Goal: Task Accomplishment & Management: Manage account settings

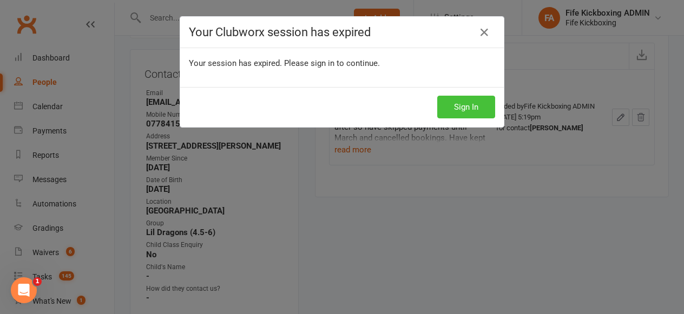
click at [454, 106] on button "Sign In" at bounding box center [466, 107] width 58 height 23
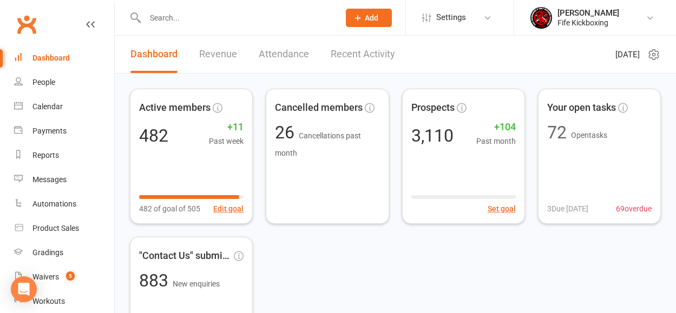
click at [204, 19] on input "text" at bounding box center [237, 17] width 190 height 15
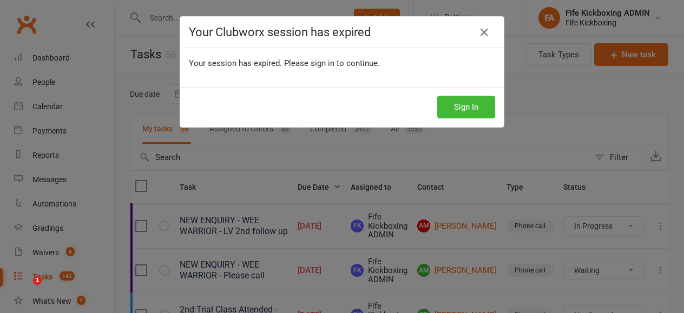
select select "started"
select select "waiting"
select select "started"
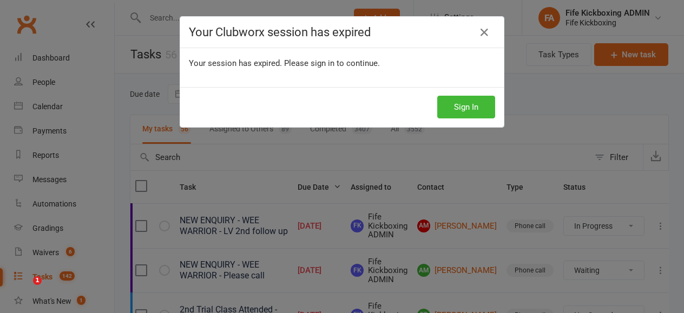
select select "started"
select select "waiting"
select select "started"
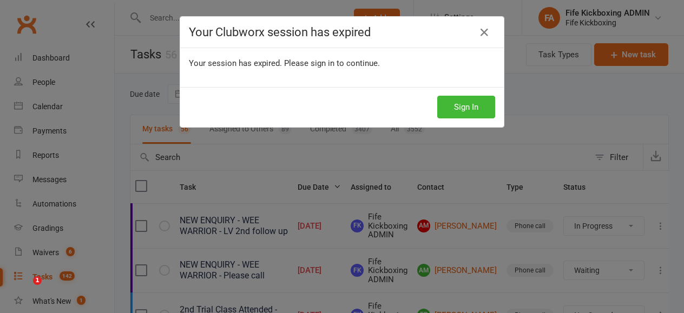
select select "started"
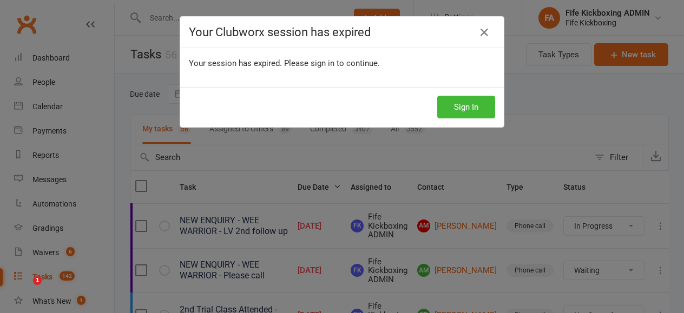
select select "waiting"
select select "started"
select select "waiting"
select select "started"
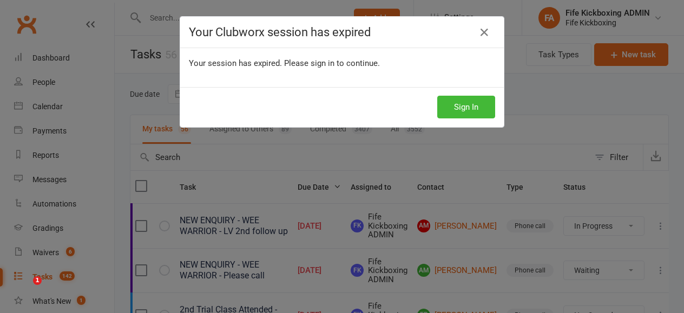
select select "started"
click at [483, 113] on button "Sign In" at bounding box center [466, 107] width 58 height 23
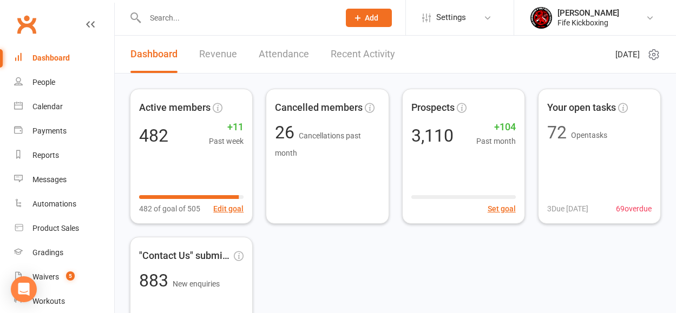
click at [169, 17] on input "text" at bounding box center [237, 17] width 190 height 15
paste input "kimosullivan9@gmail.com"
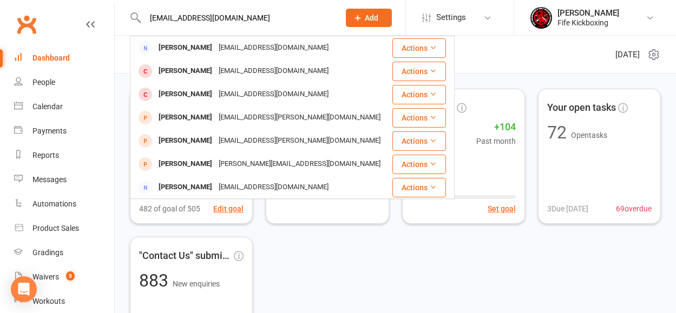
type input "kimosullivan9@gmail.com"
click at [359, 19] on icon at bounding box center [358, 18] width 10 height 10
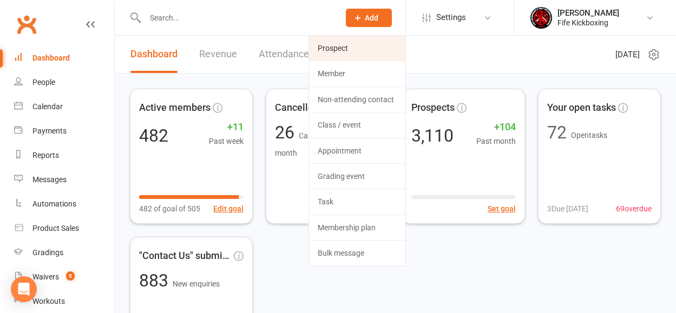
click at [358, 49] on link "Prospect" at bounding box center [357, 48] width 96 height 25
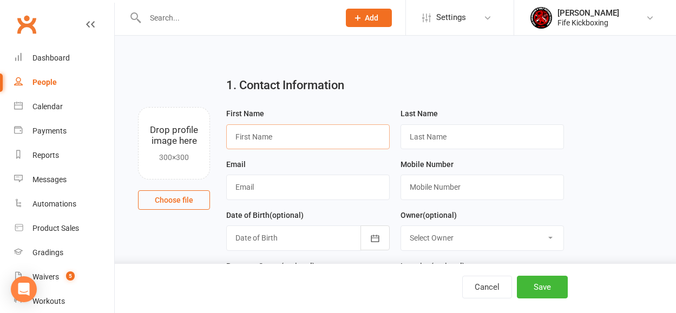
click at [251, 139] on input "text" at bounding box center [307, 136] width 163 height 25
click at [265, 188] on input "text" at bounding box center [307, 187] width 163 height 25
paste input "kimosullivan9@gmail.com"
type input "kimosullivan9@gmail.com"
click at [444, 193] on input "text" at bounding box center [481, 187] width 163 height 25
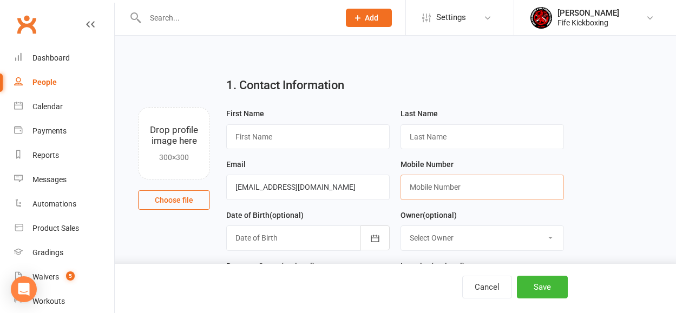
paste input "+353872115860"
type input "+353872115860"
click at [463, 233] on select "Select Owner Craig Reid Vickie De Vries Jamie Irvine Caroline Held Tricia MacIn…" at bounding box center [482, 238] width 162 height 24
select select "7"
click at [401, 227] on select "Select Owner Craig Reid Vickie De Vries Jamie Irvine Caroline Held Tricia MacIn…" at bounding box center [482, 238] width 162 height 24
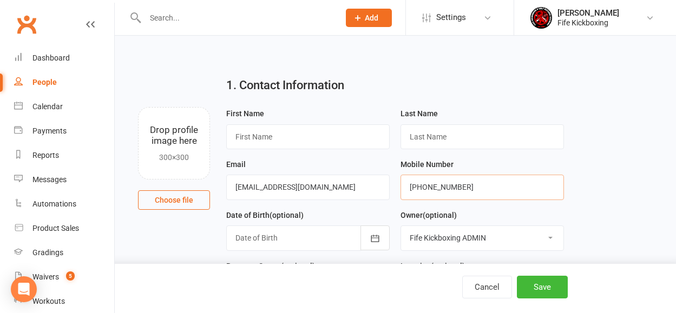
click at [440, 187] on input "+353872115860" at bounding box center [481, 187] width 163 height 25
click at [252, 135] on input "text" at bounding box center [307, 136] width 163 height 25
click at [285, 133] on input "text" at bounding box center [307, 136] width 163 height 25
paste input "kimberley211111"
type input "kimberley211111"
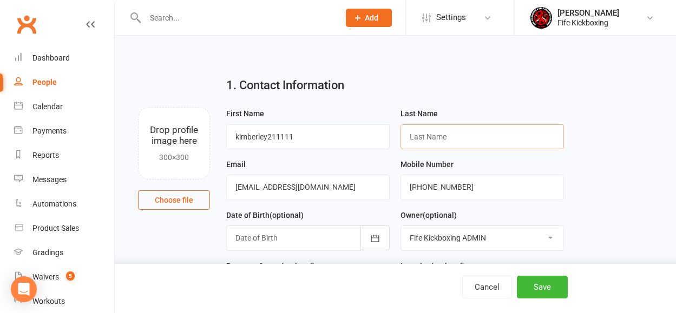
click at [442, 137] on input "text" at bounding box center [481, 136] width 163 height 25
paste input "kimberley211111"
click at [442, 138] on input "kimberley211111" at bounding box center [481, 136] width 163 height 25
type input "211111"
click at [240, 136] on input "kimberley211111" at bounding box center [307, 136] width 163 height 25
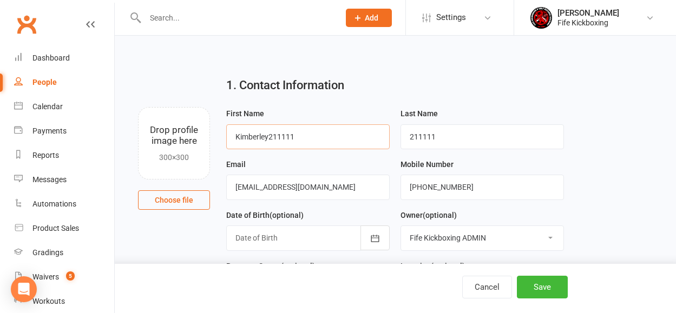
click at [310, 136] on input "Kimberley211111" at bounding box center [307, 136] width 163 height 25
type input "Kimberley"
drag, startPoint x: 656, startPoint y: 201, endPoint x: 555, endPoint y: 202, distance: 101.2
drag, startPoint x: 471, startPoint y: 190, endPoint x: 357, endPoint y: 184, distance: 114.3
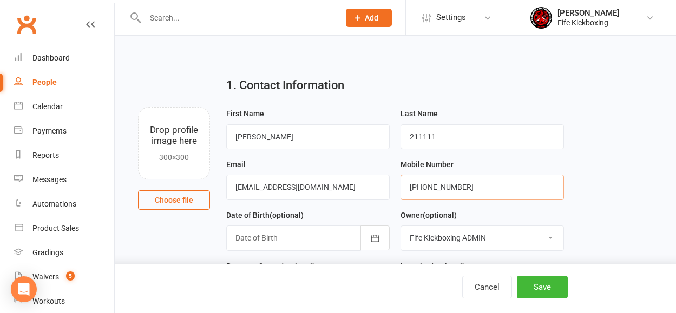
click at [358, 184] on form "First Name Kimberley Last Name 211111 Email kimosullivan9@gmail.com Mobile Numb…" at bounding box center [395, 259] width 348 height 305
type input "tbc"
drag, startPoint x: 603, startPoint y: 167, endPoint x: 615, endPoint y: 170, distance: 12.7
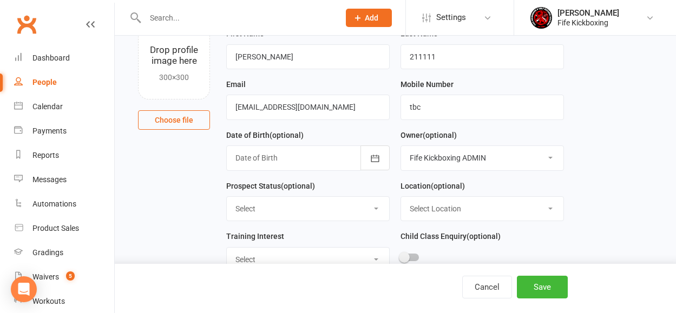
scroll to position [120, 0]
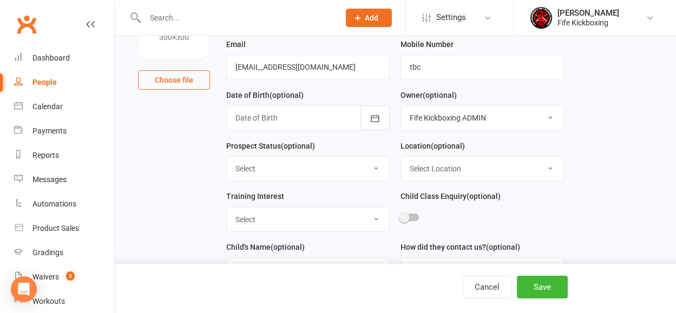
click at [244, 172] on select "Select Enquiry Trial booked 1 class attended 2 classes attended 3+ classes atte…" at bounding box center [308, 169] width 162 height 24
select select "Enquiry"
click at [227, 157] on select "Select Enquiry Trial booked 1 class attended 2 classes attended 3+ classes atte…" at bounding box center [308, 169] width 162 height 24
click at [440, 167] on select "Select Location Bellyeoman Castle Business Centre Dunfermline High School ROOM …" at bounding box center [482, 169] width 162 height 24
select select "1"
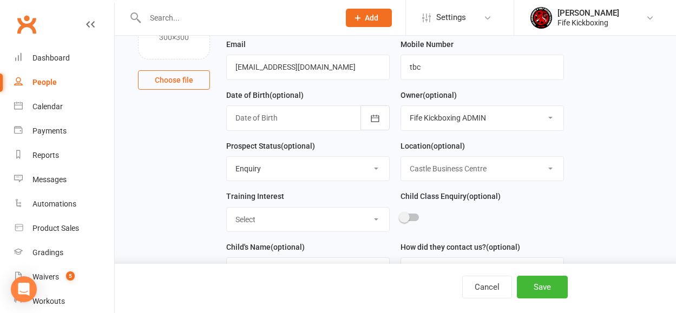
click at [401, 157] on select "Select Location Bellyeoman Castle Business Centre Dunfermline High School ROOM …" at bounding box center [482, 169] width 162 height 24
click at [410, 221] on div at bounding box center [409, 218] width 18 height 8
click at [400, 216] on input "checkbox" at bounding box center [400, 216] width 0 height 0
click at [316, 228] on select "Select Wee Warriors (3 - 4½) Lil Dragons (4.5-6 years) Junior Warriors (7-8yo) …" at bounding box center [308, 220] width 162 height 24
select select "Wee Warriors (3 - 4½)"
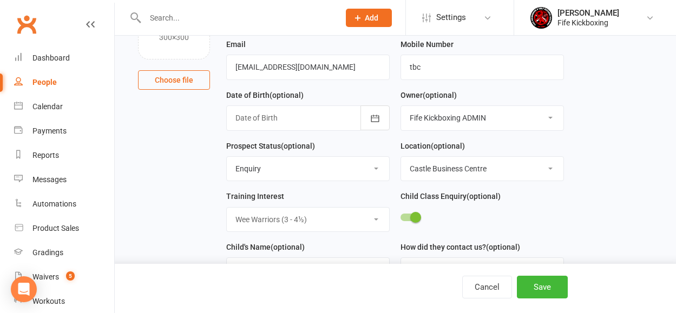
click at [227, 208] on select "Select Wee Warriors (3 - 4½) Lil Dragons (4.5-6 years) Junior Warriors (7-8yo) …" at bounding box center [308, 220] width 162 height 24
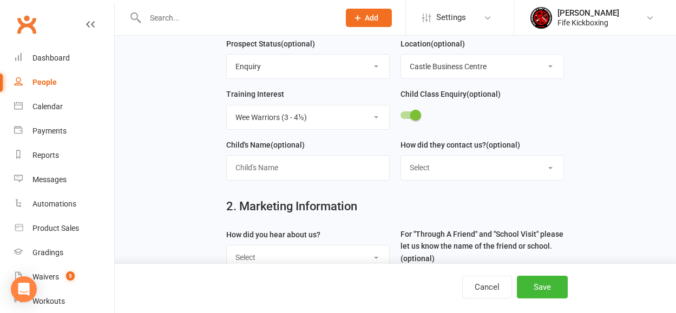
click at [446, 173] on select "Select Website contact form Phone Email Social media app Walk in" at bounding box center [482, 168] width 162 height 24
select select "Social media app"
click at [401, 157] on select "Select Website contact form Phone Email Social media app Walk in" at bounding box center [482, 168] width 162 height 24
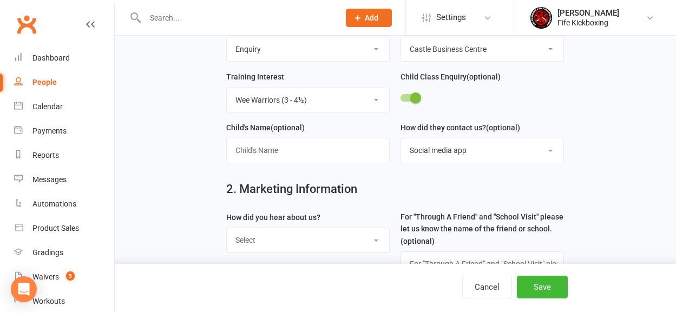
scroll to position [240, 0]
click at [307, 237] on select "Select Social media Google Leaflet Through A Friend School visit Event Walked b…" at bounding box center [308, 240] width 162 height 24
select select "Social media"
click at [227, 229] on select "Select Social media Google Leaflet Through A Friend School visit Event Walked b…" at bounding box center [308, 240] width 162 height 24
click at [551, 284] on button "Save" at bounding box center [542, 287] width 51 height 23
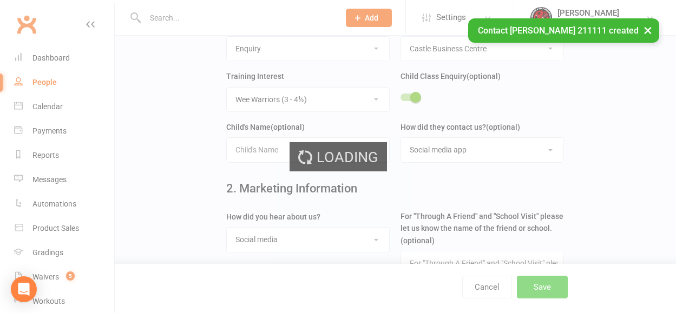
scroll to position [0, 0]
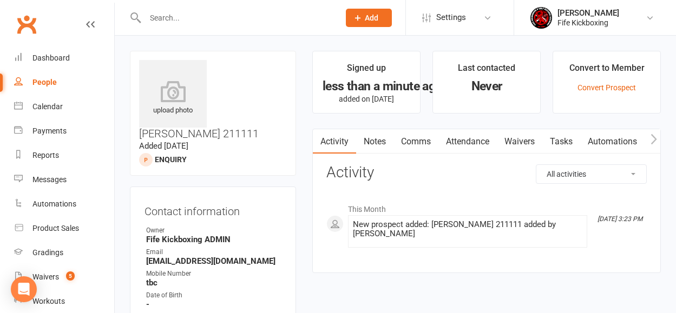
click at [190, 17] on input "text" at bounding box center [237, 17] width 190 height 15
paste input "glovi3012@yahoo.com"
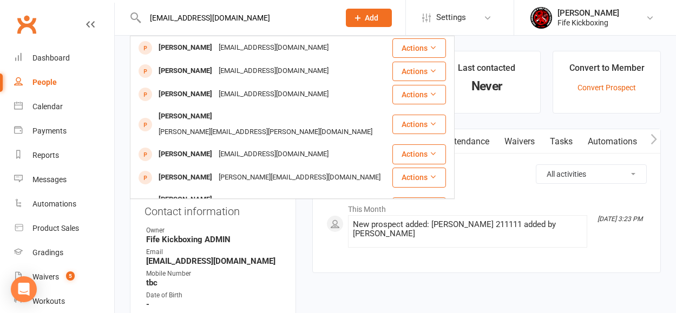
type input "glovi3012@yahoo.com"
click at [360, 15] on icon at bounding box center [358, 18] width 10 height 10
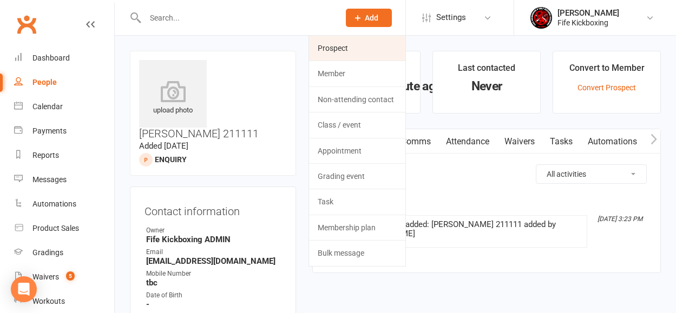
click at [370, 44] on link "Prospect" at bounding box center [357, 48] width 96 height 25
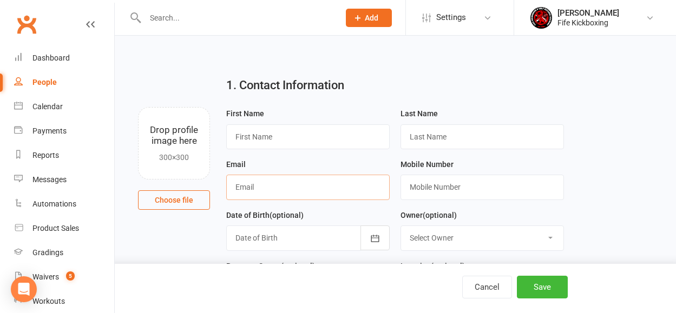
click at [284, 191] on input "text" at bounding box center [307, 187] width 163 height 25
paste input "glovi3012@yahoo.com"
type input "glovi3012@yahoo.com"
click at [253, 134] on input "text" at bounding box center [307, 136] width 163 height 25
paste input "GloVi Patole"
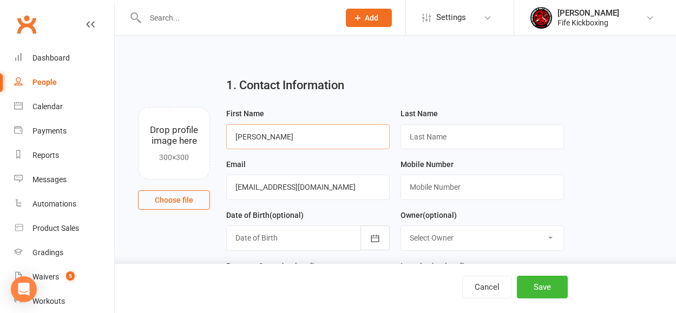
type input "GloVi Patole"
click at [438, 137] on input "text" at bounding box center [481, 136] width 163 height 25
paste input "GloVi Patole"
click at [431, 132] on input "GloVi Patole" at bounding box center [481, 136] width 163 height 25
type input "Patole"
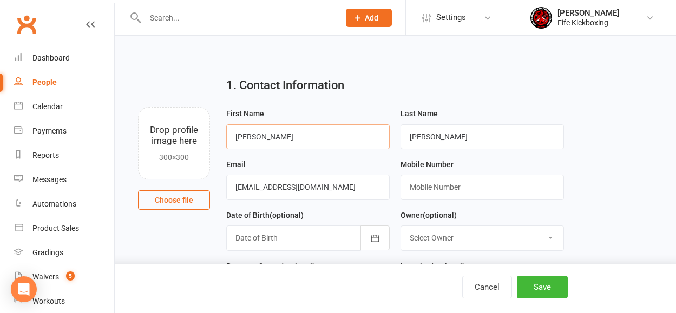
click at [292, 138] on input "GloVi Patole" at bounding box center [307, 136] width 163 height 25
type input "GloVi"
click at [429, 192] on input "text" at bounding box center [481, 187] width 163 height 25
click at [416, 185] on input "text" at bounding box center [481, 187] width 163 height 25
paste input "+447921199823"
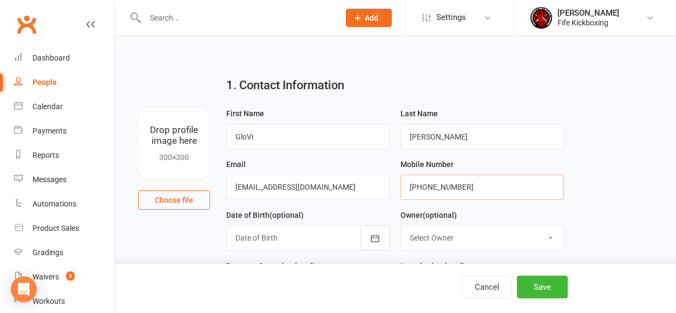
click at [422, 186] on input "+447921199823" at bounding box center [481, 187] width 163 height 25
type input "07921199823"
click at [463, 237] on select "Select Owner Craig Reid Vickie De Vries Jamie Irvine Caroline Held Tricia MacIn…" at bounding box center [482, 238] width 162 height 24
select select "8"
click at [401, 227] on select "Select Owner Craig Reid Vickie De Vries Jamie Irvine Caroline Held Tricia MacIn…" at bounding box center [482, 238] width 162 height 24
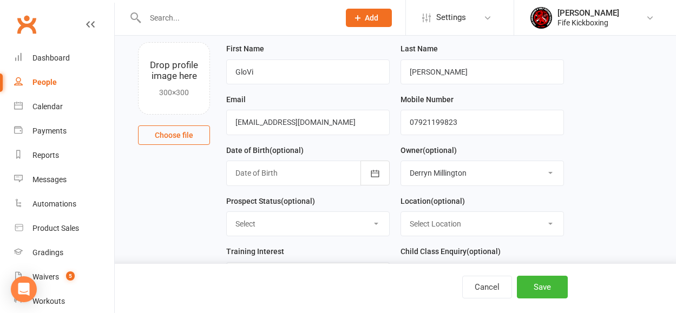
scroll to position [88, 0]
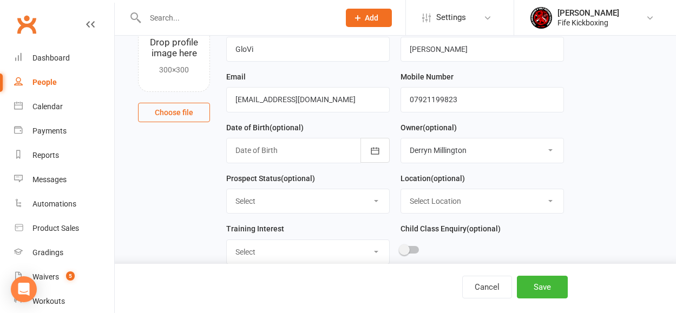
click at [422, 200] on select "Select Location Bellyeoman Castle Business Centre Dunfermline High School ROOM …" at bounding box center [482, 201] width 162 height 24
select select "1"
click at [401, 190] on select "Select Location Bellyeoman Castle Business Centre Dunfermline High School ROOM …" at bounding box center [482, 201] width 162 height 24
click at [262, 203] on select "Select Enquiry Trial booked 1 class attended 2 classes attended 3+ classes atte…" at bounding box center [308, 201] width 162 height 24
select select "Enquiry"
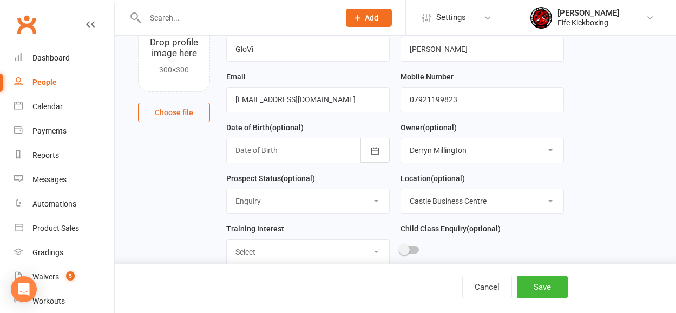
click at [227, 190] on select "Select Enquiry Trial booked 1 class attended 2 classes attended 3+ classes atte…" at bounding box center [308, 201] width 162 height 24
click at [299, 248] on select "Select Wee Warriors (3 - 4½) Lil Dragons (4.5-6 years) Junior Warriors (7-8yo) …" at bounding box center [308, 252] width 162 height 24
select select "Lil Dragons (4.5-6 years)"
click at [227, 241] on select "Select Wee Warriors (3 - 4½) Lil Dragons (4.5-6 years) Junior Warriors (7-8yo) …" at bounding box center [308, 252] width 162 height 24
click at [416, 246] on div at bounding box center [481, 252] width 163 height 24
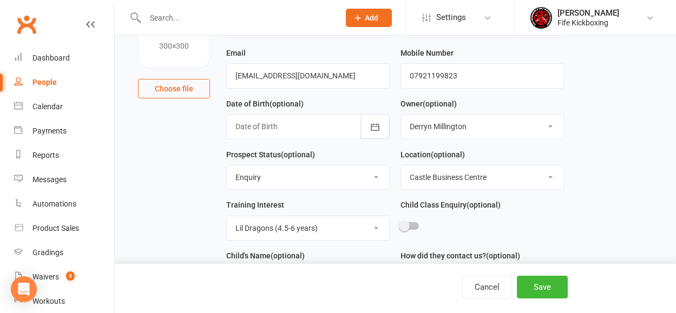
scroll to position [112, 0]
click at [411, 221] on div at bounding box center [481, 227] width 163 height 24
click at [410, 225] on div at bounding box center [409, 226] width 18 height 8
click at [400, 224] on input "checkbox" at bounding box center [400, 224] width 0 height 0
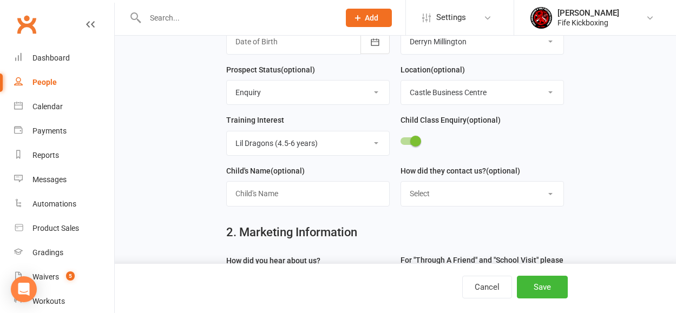
scroll to position [197, 0]
click at [443, 195] on select "Select Website contact form Phone Email Social media app Walk in" at bounding box center [482, 193] width 162 height 24
select select "Social media app"
click at [401, 183] on select "Select Website contact form Phone Email Social media app Walk in" at bounding box center [482, 193] width 162 height 24
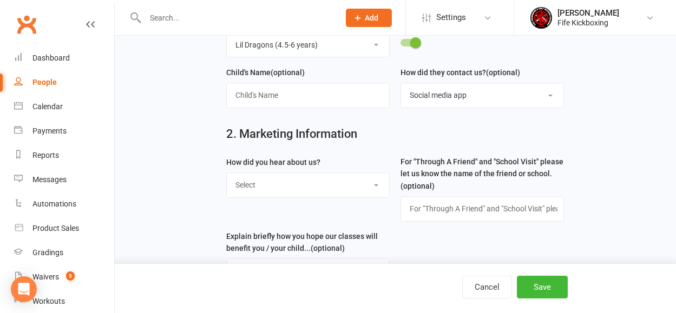
click at [288, 187] on select "Select Social media Google Leaflet Through A Friend School visit Event Walked b…" at bounding box center [308, 185] width 162 height 24
select select "Social media"
click at [227, 175] on select "Select Social media Google Leaflet Through A Friend School visit Event Walked b…" at bounding box center [308, 185] width 162 height 24
click at [534, 285] on button "Save" at bounding box center [542, 287] width 51 height 23
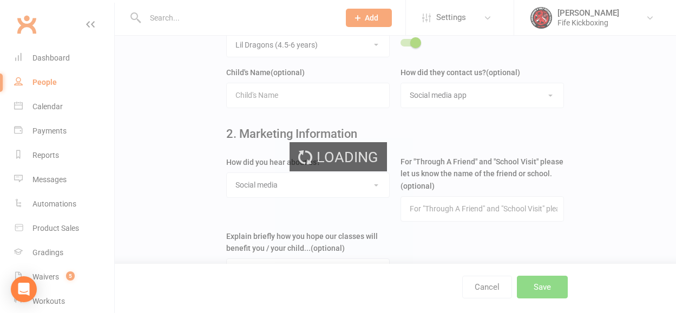
scroll to position [0, 0]
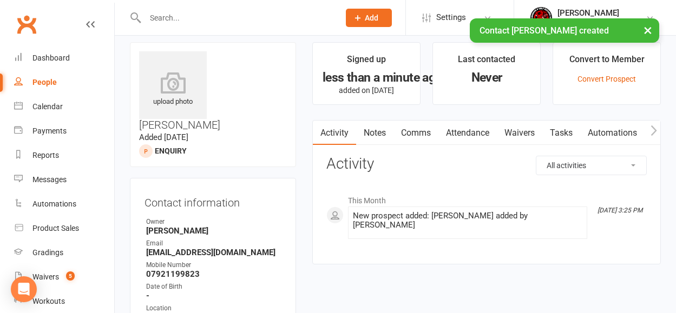
scroll to position [94, 0]
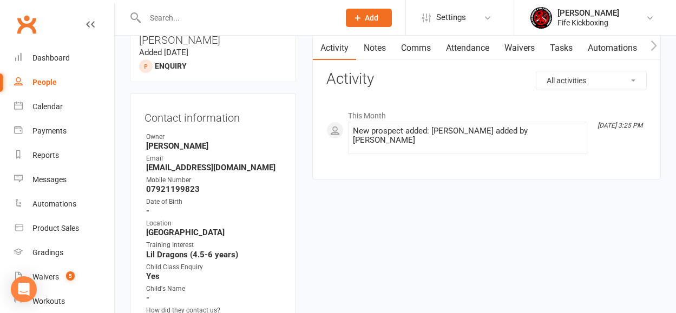
click at [227, 24] on input "text" at bounding box center [237, 17] width 190 height 15
paste input "celiabroadhurst@gmail.com"
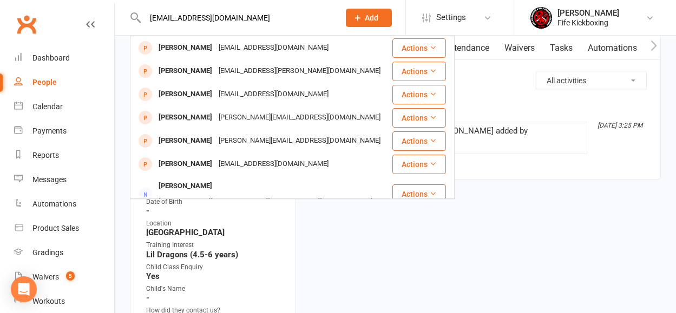
type input "celiabroadhurst@gmail.com"
click at [380, 17] on button "Add" at bounding box center [369, 18] width 46 height 18
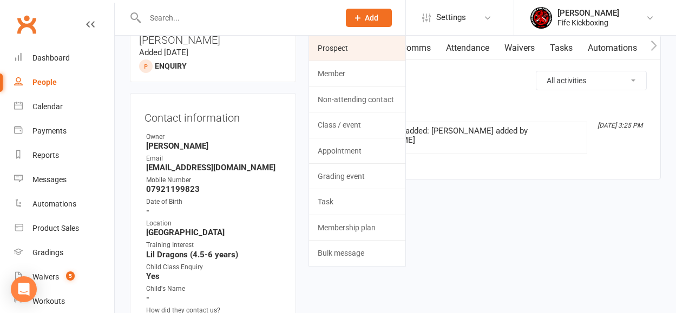
click at [338, 50] on link "Prospect" at bounding box center [357, 48] width 96 height 25
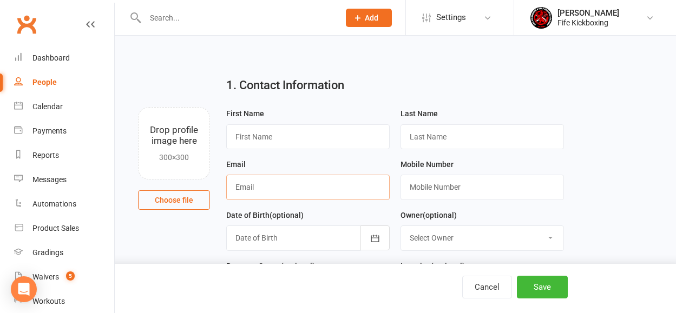
click at [311, 189] on input "text" at bounding box center [307, 187] width 163 height 25
paste input "celiabroadhurst@gmail.com"
type input "celiabroadhurst@gmail.com"
click at [482, 193] on input "text" at bounding box center [481, 187] width 163 height 25
click at [265, 135] on input "text" at bounding box center [307, 136] width 163 height 25
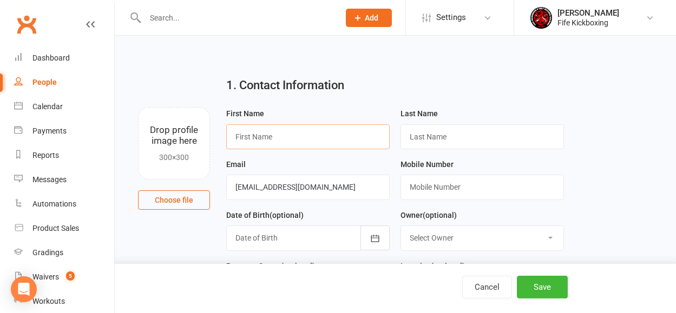
paste input "Celia Broadhurst"
type input "Celia Broadhurst"
click at [431, 137] on input "text" at bounding box center [481, 136] width 163 height 25
paste input "Celia Broadhurst"
click at [431, 137] on input "Celia Broadhurst" at bounding box center [481, 136] width 163 height 25
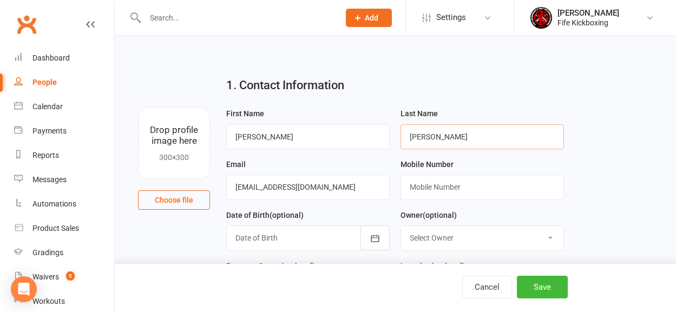
type input "Broadhurst"
click at [307, 131] on input "Celia Broadhurst" at bounding box center [307, 136] width 163 height 25
type input "Celia"
click at [439, 188] on input "text" at bounding box center [481, 187] width 163 height 25
click at [432, 190] on input "text" at bounding box center [481, 187] width 163 height 25
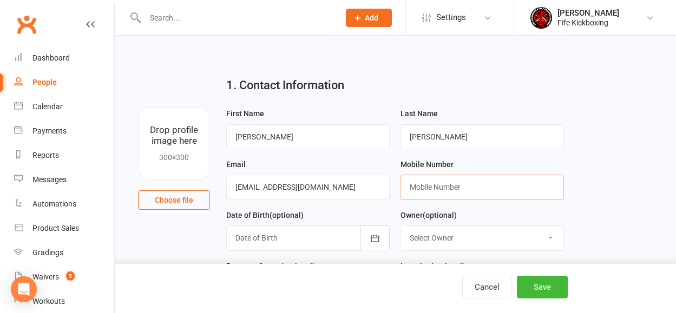
paste input "+447568562589"
click at [424, 186] on input "+447568562589" at bounding box center [481, 187] width 163 height 25
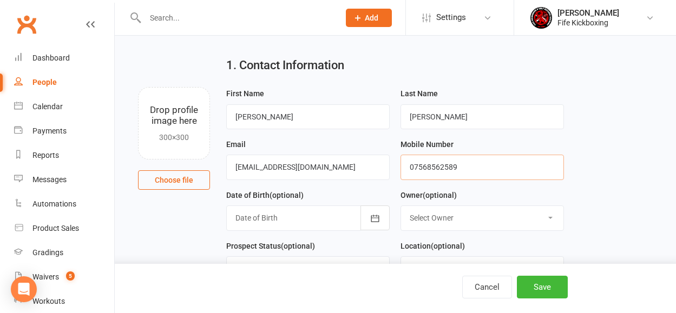
scroll to position [22, 0]
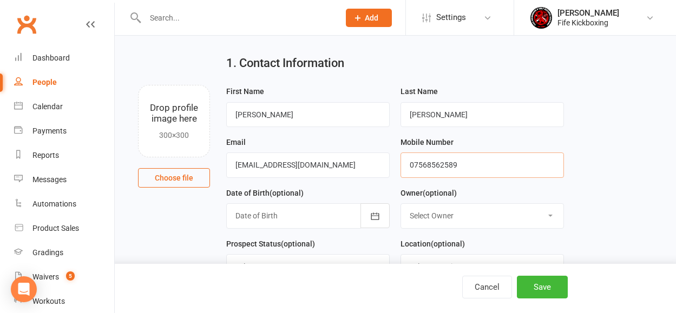
type input "07568562589"
click at [460, 212] on select "Select Owner Craig Reid Vickie De Vries Jamie Irvine Caroline Held Tricia MacIn…" at bounding box center [482, 216] width 162 height 24
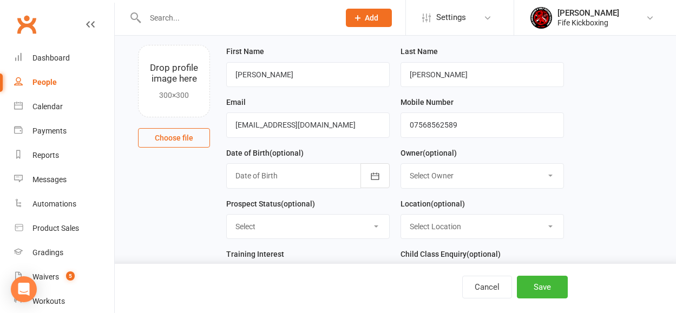
scroll to position [85, 0]
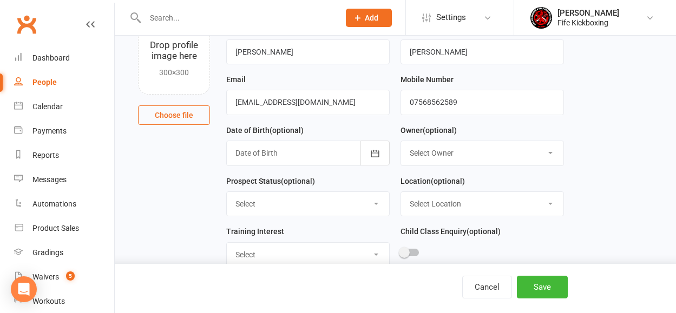
click at [412, 155] on select "Select Owner Craig Reid Vickie De Vries Jamie Irvine Caroline Held Tricia MacIn…" at bounding box center [482, 153] width 162 height 24
select select "7"
click at [401, 142] on select "Select Owner Craig Reid Vickie De Vries Jamie Irvine Caroline Held Tricia MacIn…" at bounding box center [482, 153] width 162 height 24
click at [434, 219] on div "Location (optional) Select Location Bellyeoman Castle Business Centre Dunfermli…" at bounding box center [482, 200] width 174 height 51
click at [426, 205] on select "Select Location Bellyeoman Castle Business Centre Dunfermline High School ROOM …" at bounding box center [482, 204] width 162 height 24
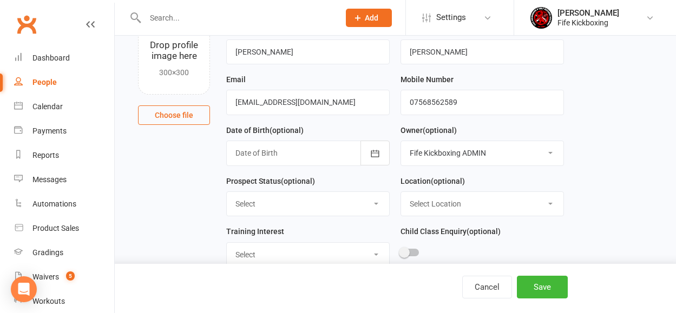
select select "1"
click at [401, 193] on select "Select Location Bellyeoman Castle Business Centre Dunfermline High School ROOM …" at bounding box center [482, 204] width 162 height 24
click at [267, 208] on select "Select Enquiry Trial booked 1 class attended 2 classes attended 3+ classes atte…" at bounding box center [308, 204] width 162 height 24
select select "Enquiry"
click at [227, 193] on select "Select Enquiry Trial booked 1 class attended 2 classes attended 3+ classes atte…" at bounding box center [308, 204] width 162 height 24
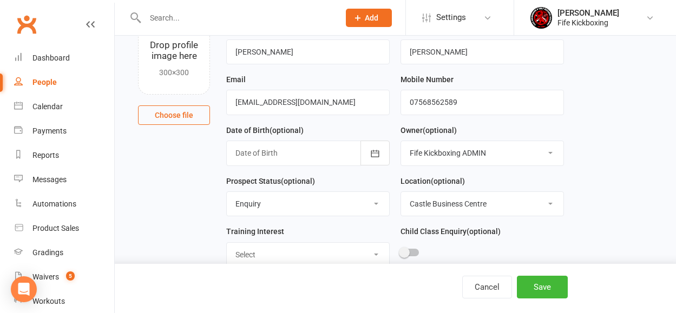
click at [416, 253] on div at bounding box center [409, 253] width 18 height 8
click at [400, 251] on input "checkbox" at bounding box center [400, 251] width 0 height 0
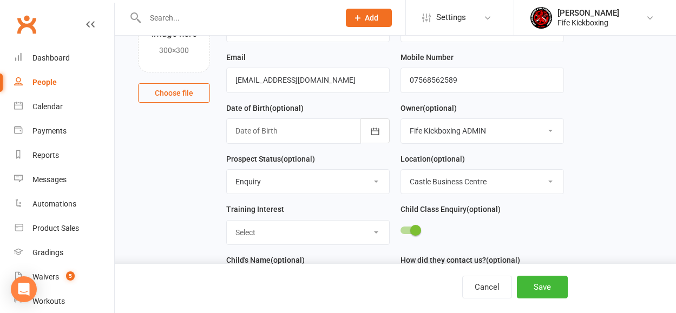
click at [295, 229] on select "Select Wee Warriors (3 - 4½) Lil Dragons (4.5-6 years) Junior Warriors (7-8yo) …" at bounding box center [308, 233] width 162 height 24
select select "Wee Warriors (3 - 4½)"
click at [227, 222] on select "Select Wee Warriors (3 - 4½) Lil Dragons (4.5-6 years) Junior Warriors (7-8yo) …" at bounding box center [308, 233] width 162 height 24
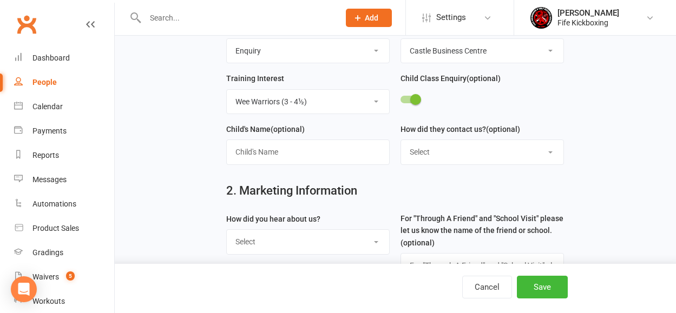
scroll to position [293, 0]
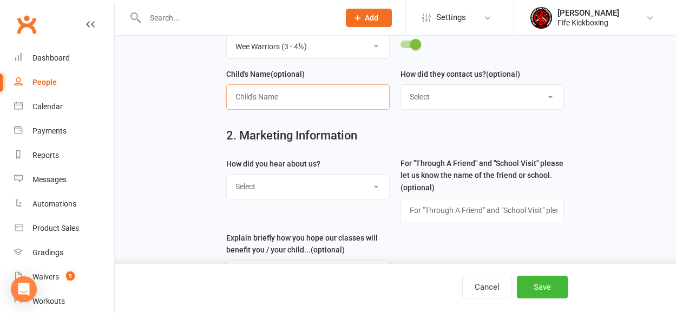
click at [263, 92] on input "text" at bounding box center [307, 96] width 163 height 25
click at [253, 186] on select "Select Social media Google Leaflet Through A Friend School visit Event Walked b…" at bounding box center [308, 187] width 162 height 24
select select "Social media"
click at [227, 176] on select "Select Social media Google Leaflet Through A Friend School visit Event Walked b…" at bounding box center [308, 187] width 162 height 24
click at [425, 103] on select "Select Website contact form Phone Email Social media app Walk in" at bounding box center [482, 97] width 162 height 24
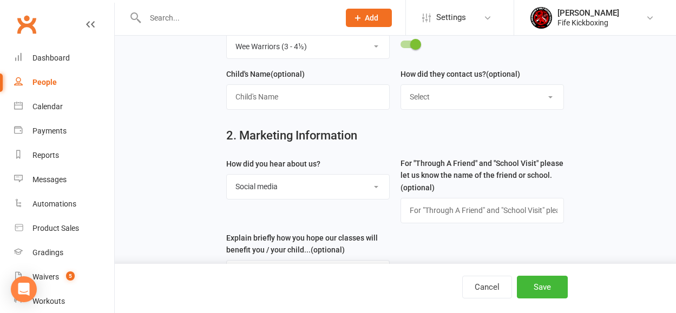
select select "Social media app"
click at [401, 87] on select "Select Website contact form Phone Email Social media app Walk in" at bounding box center [482, 97] width 162 height 24
click at [544, 292] on button "Save" at bounding box center [542, 287] width 51 height 23
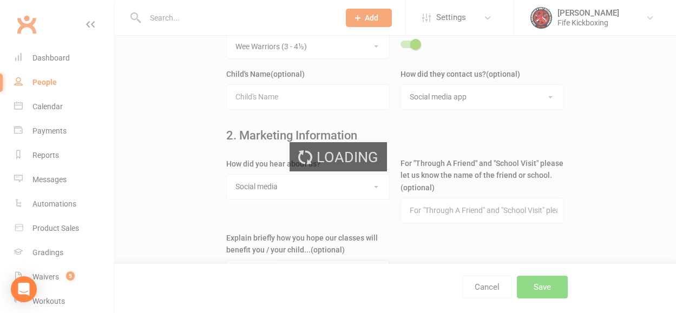
scroll to position [0, 0]
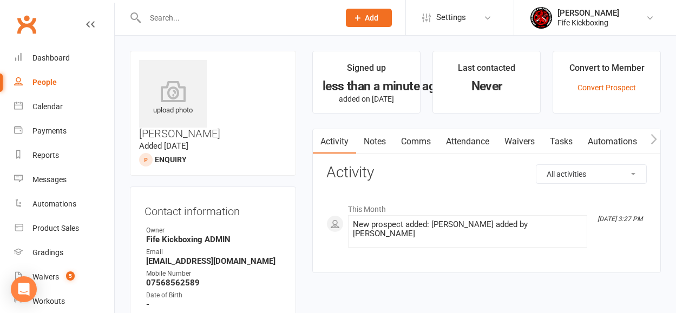
click at [249, 14] on input "text" at bounding box center [237, 17] width 190 height 15
paste input "[PERSON_NAME][EMAIL_ADDRESS][DOMAIN_NAME]"
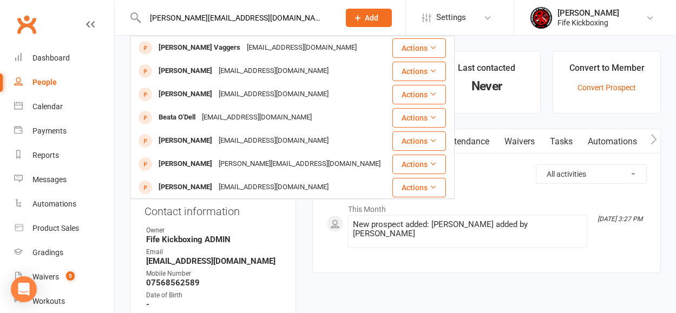
type input "[PERSON_NAME][EMAIL_ADDRESS][DOMAIN_NAME]"
click at [364, 22] on button "Add" at bounding box center [369, 18] width 46 height 18
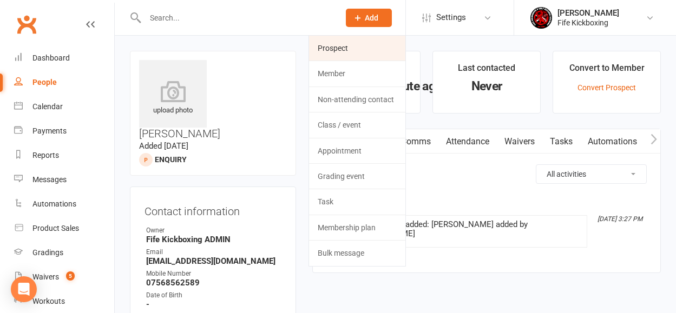
click at [330, 51] on link "Prospect" at bounding box center [357, 48] width 96 height 25
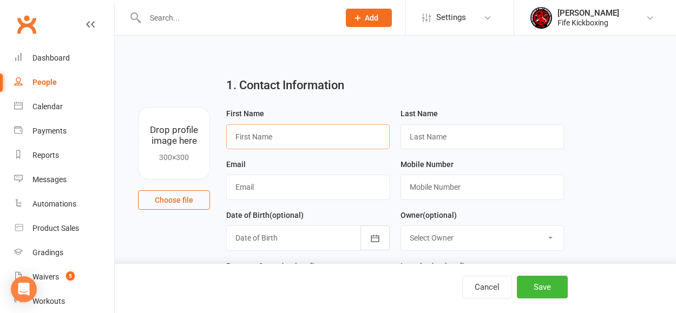
click at [266, 141] on input "text" at bounding box center [307, 136] width 163 height 25
click at [285, 171] on div "Email" at bounding box center [307, 179] width 163 height 42
click at [285, 179] on input "text" at bounding box center [307, 187] width 163 height 25
paste input "[PERSON_NAME][EMAIL_ADDRESS][DOMAIN_NAME]"
type input "[PERSON_NAME][EMAIL_ADDRESS][DOMAIN_NAME]"
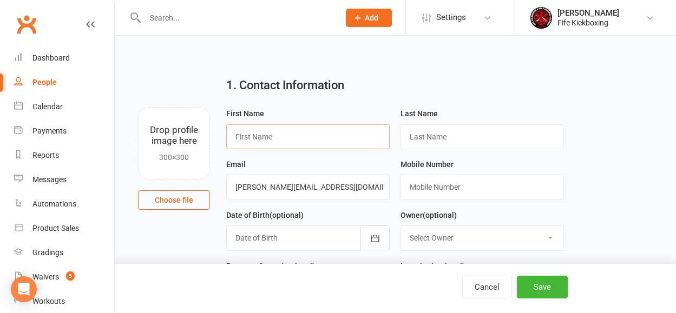
click at [254, 139] on input "text" at bounding box center [307, 136] width 163 height 25
paste input "Ess Bee"
type input "Ess Bee"
click at [432, 136] on input "text" at bounding box center [481, 136] width 163 height 25
paste input "Ess Bee"
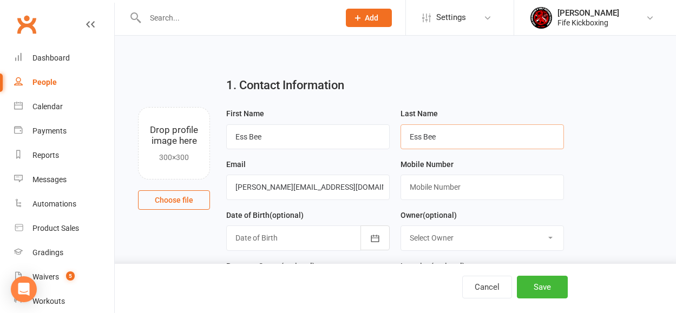
click at [425, 136] on input "Ess Bee" at bounding box center [481, 136] width 163 height 25
type input "Bee"
click at [268, 130] on input "Ess Bee" at bounding box center [307, 136] width 163 height 25
click at [269, 136] on input "Ess Bee" at bounding box center [307, 136] width 163 height 25
type input "Ess"
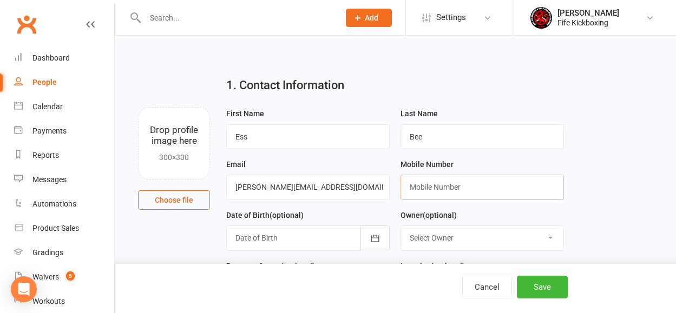
click at [442, 190] on input "text" at bounding box center [481, 187] width 163 height 25
click at [459, 188] on input "text" at bounding box center [481, 187] width 163 height 25
paste input "+447411152925"
click at [422, 186] on input "+447411152925" at bounding box center [481, 187] width 163 height 25
type input "07411152925"
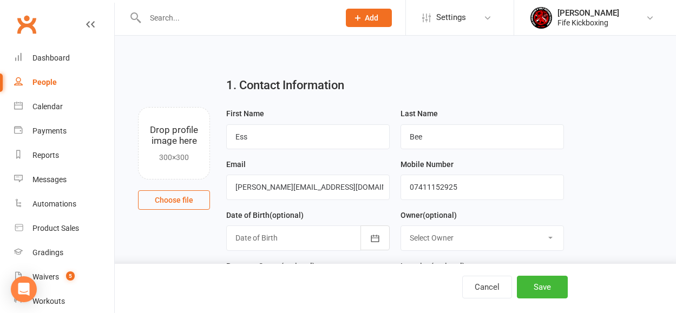
click at [469, 238] on select "Select Owner Craig Reid Vickie De Vries Jamie Irvine Caroline Held Tricia MacIn…" at bounding box center [482, 238] width 162 height 24
select select "7"
click at [401, 227] on select "Select Owner Craig Reid Vickie De Vries Jamie Irvine Caroline Held Tricia MacIn…" at bounding box center [482, 238] width 162 height 24
click at [286, 241] on div at bounding box center [307, 238] width 163 height 25
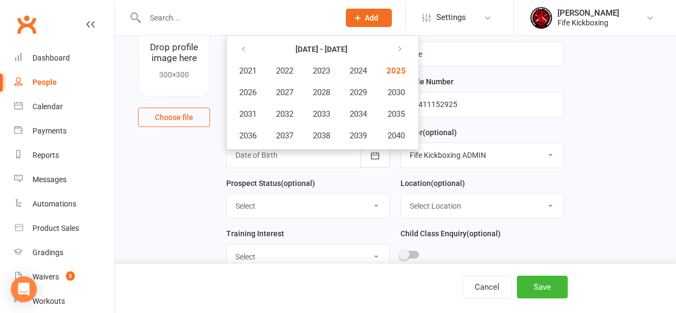
scroll to position [84, 0]
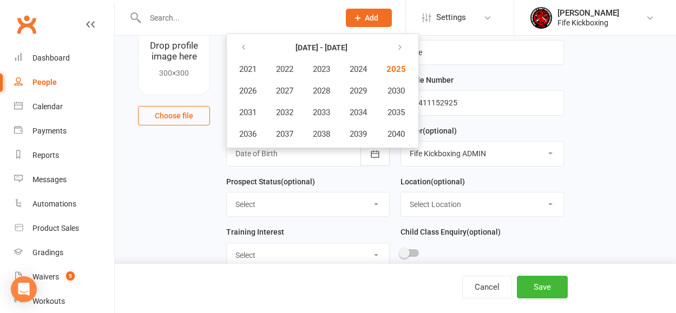
click at [270, 205] on select "Select Enquiry Trial booked 1 class attended 2 classes attended 3+ classes atte…" at bounding box center [308, 205] width 162 height 24
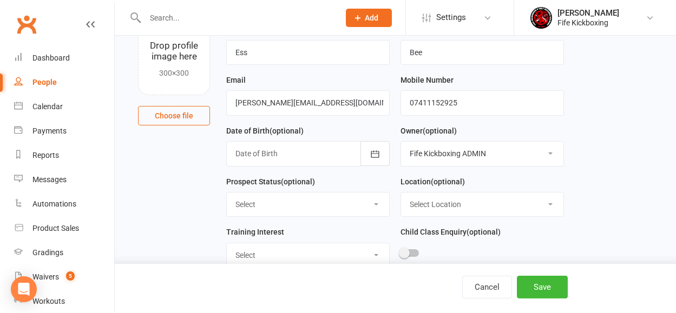
select select "Enquiry"
click at [227, 193] on select "Select Enquiry Trial booked 1 class attended 2 classes attended 3+ classes atte…" at bounding box center [308, 205] width 162 height 24
click at [440, 210] on select "Select Location Bellyeoman Castle Business Centre Dunfermline High School ROOM …" at bounding box center [482, 205] width 162 height 24
select select "1"
click at [401, 193] on select "Select Location Bellyeoman Castle Business Centre Dunfermline High School ROOM …" at bounding box center [482, 205] width 162 height 24
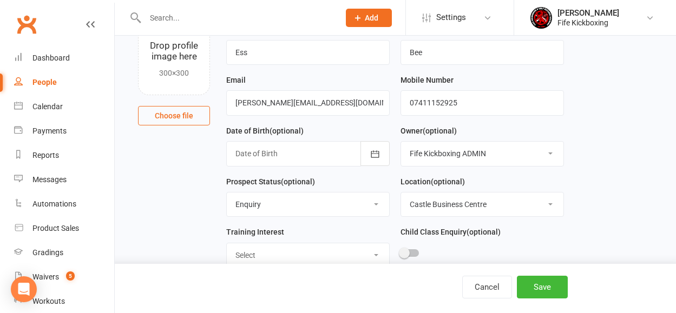
click at [302, 260] on select "Select Wee Warriors (3 - 4½) Lil Dragons (4.5-6 years) Junior Warriors (7-8yo) …" at bounding box center [308, 256] width 162 height 24
select select "Wee Warriors (3 - 4½)"
click at [227, 245] on select "Select Wee Warriors (3 - 4½) Lil Dragons (4.5-6 years) Junior Warriors (7-8yo) …" at bounding box center [308, 256] width 162 height 24
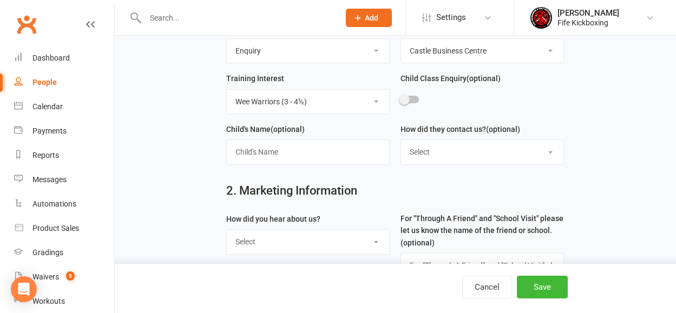
scroll to position [241, 0]
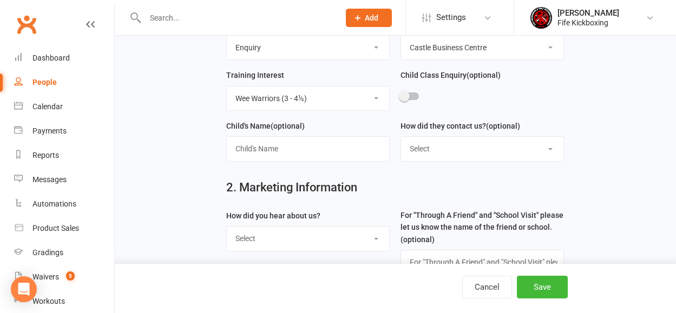
click at [412, 93] on div at bounding box center [481, 98] width 163 height 24
click at [410, 96] on div at bounding box center [409, 97] width 18 height 8
click at [400, 95] on input "checkbox" at bounding box center [400, 95] width 0 height 0
click at [429, 148] on select "Select Website contact form Phone Email Social media app Walk in" at bounding box center [482, 149] width 162 height 24
select select "Social media app"
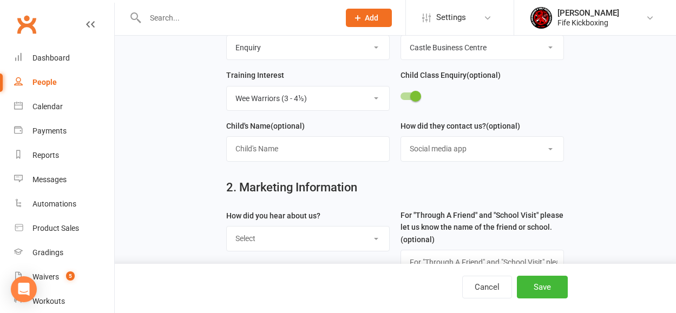
click at [401, 139] on select "Select Website contact form Phone Email Social media app Walk in" at bounding box center [482, 149] width 162 height 24
click at [334, 241] on select "Select Social media Google Leaflet Through A Friend School visit Event Walked b…" at bounding box center [308, 239] width 162 height 24
select select "Social media"
click at [227, 228] on select "Select Social media Google Leaflet Through A Friend School visit Event Walked b…" at bounding box center [308, 239] width 162 height 24
click at [544, 294] on button "Save" at bounding box center [542, 287] width 51 height 23
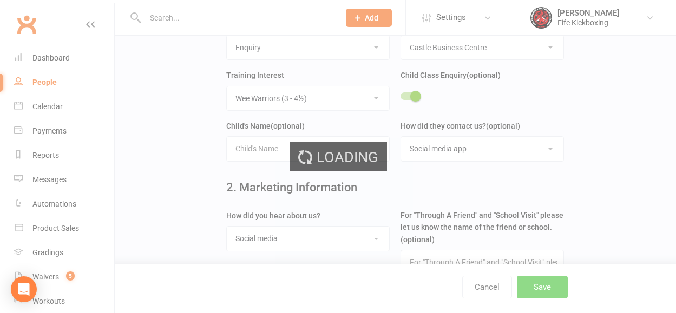
scroll to position [0, 0]
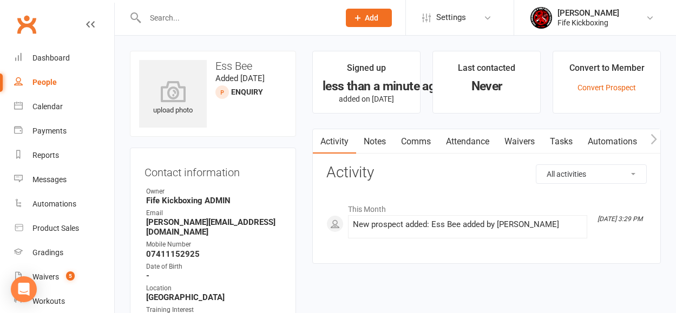
click at [222, 14] on input "text" at bounding box center [237, 17] width 190 height 15
paste input "jenna.mcalpine@yahoo.co.uk"
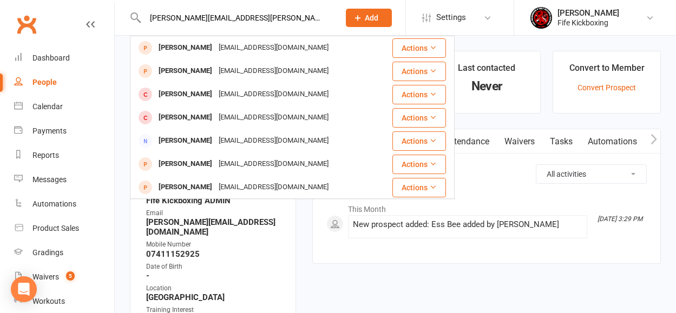
type input "jenna.mcalpine@yahoo.co.uk"
click at [366, 15] on span "Add" at bounding box center [372, 18] width 14 height 9
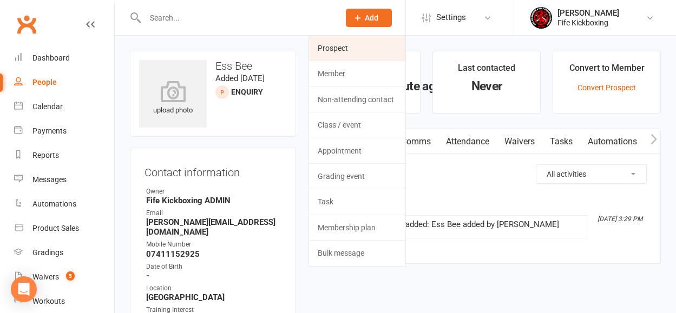
click at [371, 43] on link "Prospect" at bounding box center [357, 48] width 96 height 25
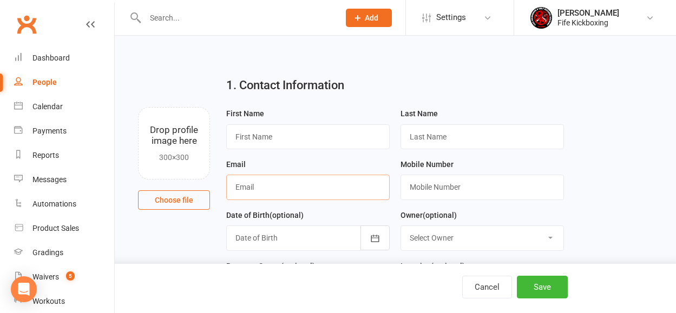
click at [261, 187] on input "text" at bounding box center [307, 187] width 163 height 25
paste input "jenna.mcalpine@yahoo.co.uk"
type input "jenna.mcalpine@yahoo.co.uk"
click at [435, 190] on input "text" at bounding box center [481, 187] width 163 height 25
paste input "+447842729947"
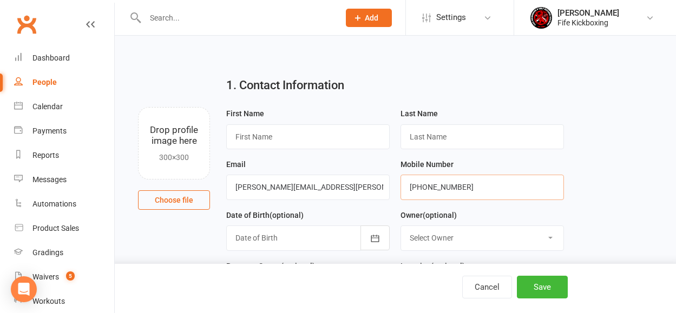
click at [424, 183] on input "+447842729947" at bounding box center [481, 187] width 163 height 25
type input "07842729947"
click at [262, 143] on input "text" at bounding box center [307, 136] width 163 height 25
paste input "Jenna McAlpine"
type input "Jenna McAlpine"
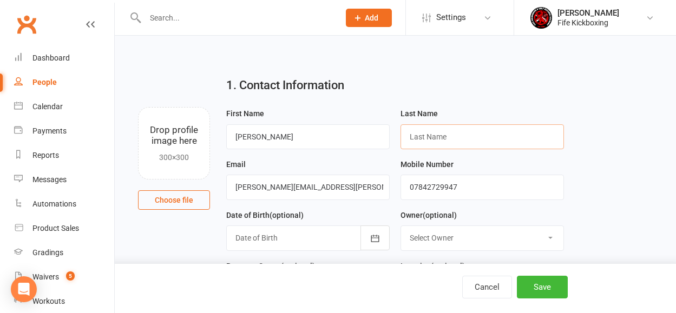
drag, startPoint x: 501, startPoint y: 127, endPoint x: 499, endPoint y: 134, distance: 7.7
click at [501, 127] on input "text" at bounding box center [481, 136] width 163 height 25
paste input "Jenna McAlpine"
click at [435, 134] on input "Jenna McAlpine" at bounding box center [481, 136] width 163 height 25
type input "McAlpine"
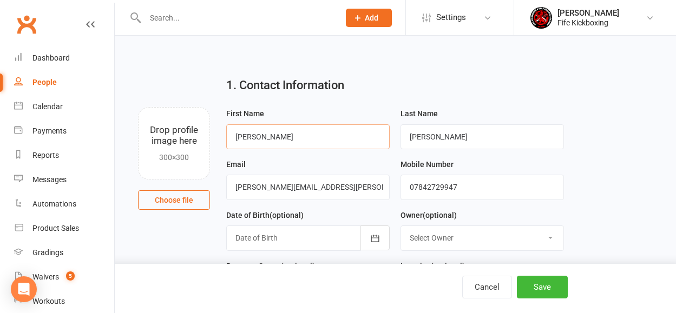
click at [325, 135] on input "Jenna McAlpine" at bounding box center [307, 136] width 163 height 25
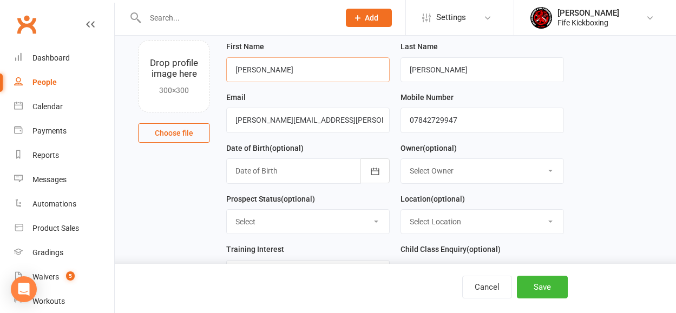
scroll to position [71, 0]
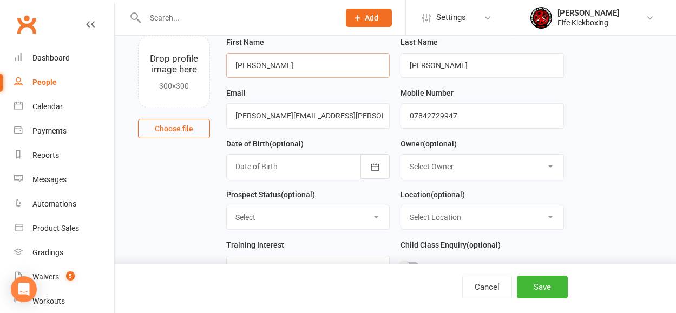
type input "Jenna"
click at [455, 217] on select "Select Location Bellyeoman Castle Business Centre Dunfermline High School ROOM …" at bounding box center [482, 218] width 162 height 24
select select "1"
click at [401, 206] on select "Select Location Bellyeoman Castle Business Centre Dunfermline High School ROOM …" at bounding box center [482, 218] width 162 height 24
click at [427, 166] on select "Select Owner Craig Reid Vickie De Vries Jamie Irvine Caroline Held Tricia MacIn…" at bounding box center [482, 167] width 162 height 24
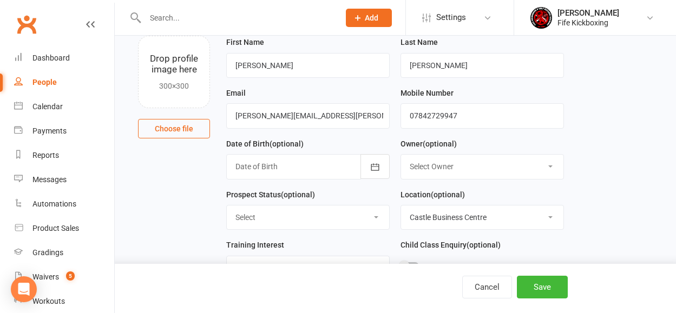
select select "7"
click at [401, 155] on select "Select Owner Craig Reid Vickie De Vries Jamie Irvine Caroline Held Tricia MacIn…" at bounding box center [482, 167] width 162 height 24
click at [255, 222] on select "Select Enquiry Trial booked 1 class attended 2 classes attended 3+ classes atte…" at bounding box center [308, 218] width 162 height 24
select select "Enquiry"
click at [227, 206] on select "Select Enquiry Trial booked 1 class attended 2 classes attended 3+ classes atte…" at bounding box center [308, 218] width 162 height 24
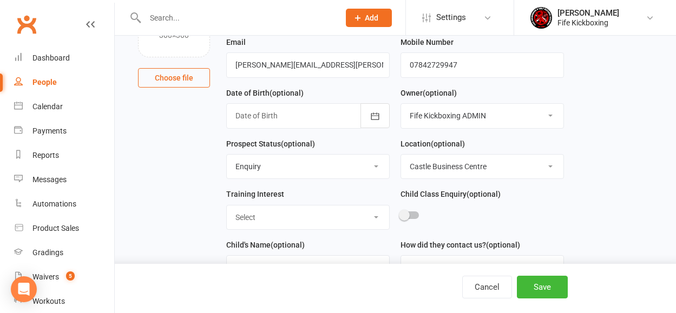
scroll to position [145, 0]
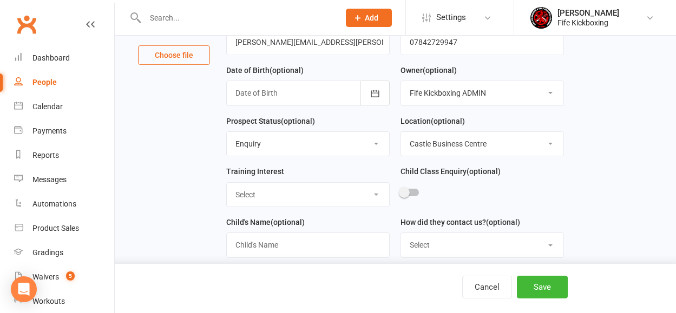
click at [290, 198] on select "Select Wee Warriors (3 - 4½) Lil Dragons (4.5-6 years) Junior Warriors (7-8yo) …" at bounding box center [308, 195] width 162 height 24
select select "Ladies Only Kickboxing (16+ years)"
click at [227, 183] on select "Select Wee Warriors (3 - 4½) Lil Dragons (4.5-6 years) Junior Warriors (7-8yo) …" at bounding box center [308, 195] width 162 height 24
click at [411, 195] on div at bounding box center [409, 193] width 18 height 8
click at [400, 191] on input "checkbox" at bounding box center [400, 191] width 0 height 0
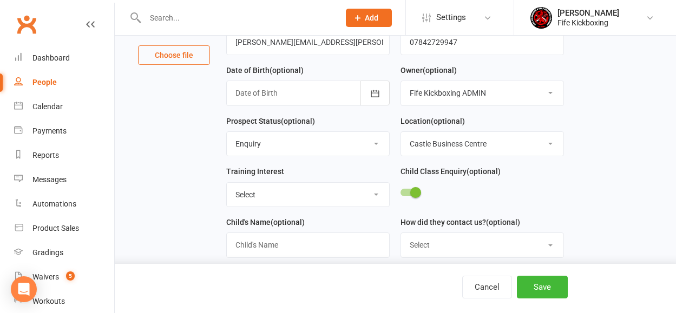
click at [419, 190] on div at bounding box center [481, 194] width 163 height 24
click at [417, 193] on span at bounding box center [415, 192] width 11 height 11
click at [400, 191] on input "checkbox" at bounding box center [400, 191] width 0 height 0
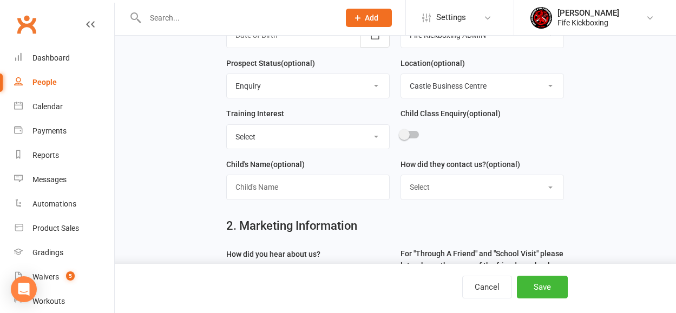
scroll to position [212, 0]
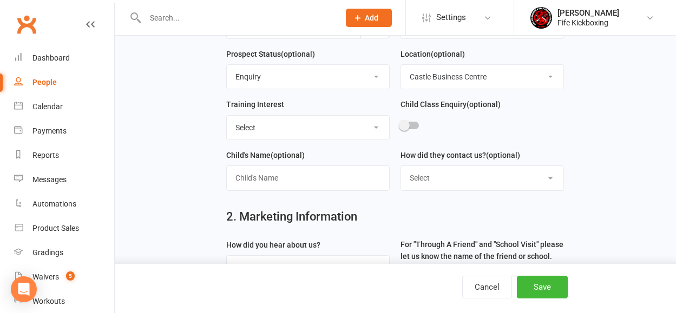
click at [447, 174] on select "Select Website contact form Phone Email Social media app Walk in" at bounding box center [482, 178] width 162 height 24
select select "Social media app"
click at [401, 168] on select "Select Website contact form Phone Email Social media app Walk in" at bounding box center [482, 178] width 162 height 24
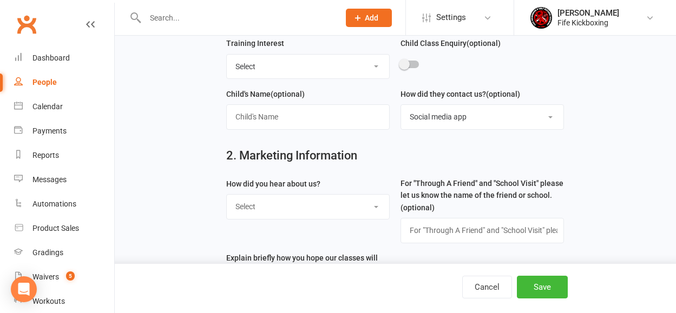
scroll to position [285, 0]
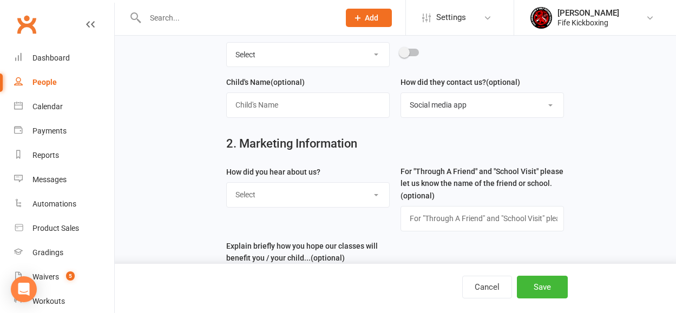
click at [305, 194] on select "Select Social media Google Leaflet Through A Friend School visit Event Walked b…" at bounding box center [308, 195] width 162 height 24
select select "Social media"
click at [227, 185] on select "Select Social media Google Leaflet Through A Friend School visit Event Walked b…" at bounding box center [308, 195] width 162 height 24
click at [526, 290] on button "Save" at bounding box center [542, 287] width 51 height 23
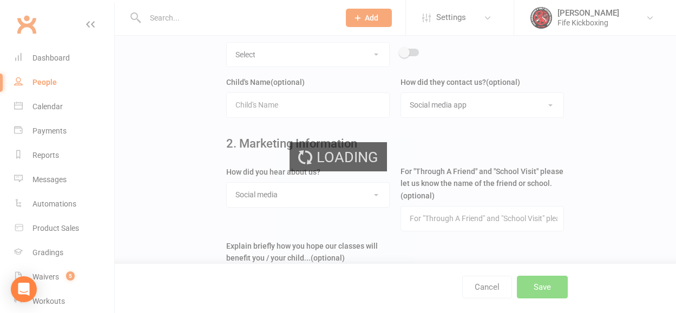
scroll to position [0, 0]
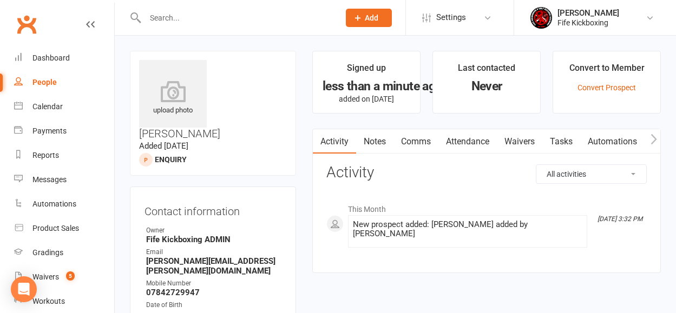
click at [202, 17] on input "text" at bounding box center [237, 17] width 190 height 15
paste input "sblacklock@live.co.uk"
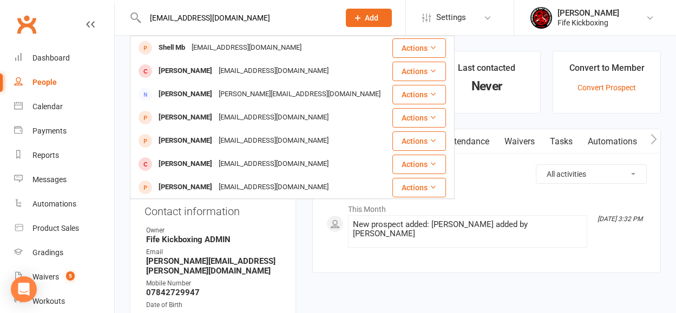
type input "sblacklock@live.co.uk"
click at [359, 17] on icon at bounding box center [358, 18] width 10 height 10
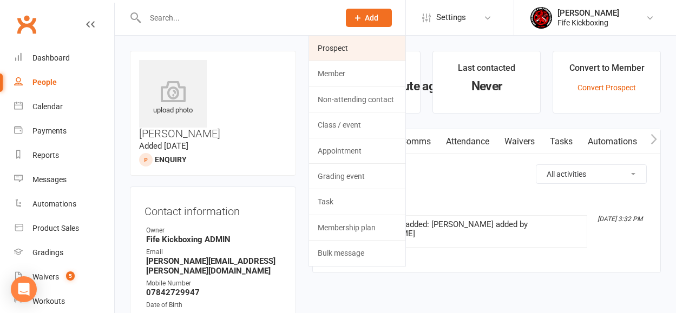
click at [339, 48] on link "Prospect" at bounding box center [357, 48] width 96 height 25
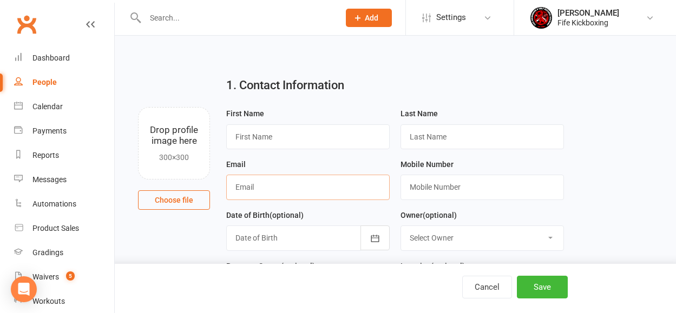
click at [267, 191] on input "text" at bounding box center [307, 187] width 163 height 25
paste input "sblacklock@live.co.uk"
type input "sblacklock@live.co.uk"
click at [251, 135] on input "text" at bounding box center [307, 136] width 163 height 25
paste input "Sar J. Dkson"
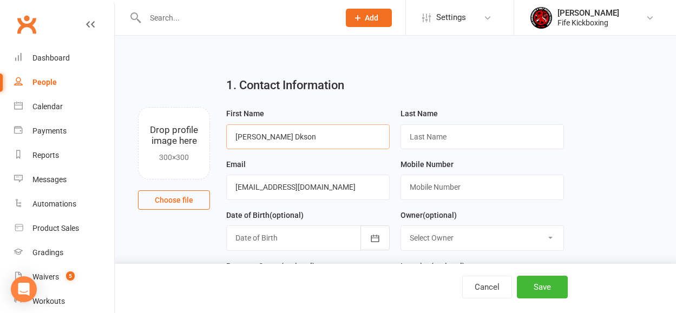
type input "Sar J. Dkson"
click at [419, 136] on input "text" at bounding box center [481, 136] width 163 height 25
paste input "Sar J. Dkson"
click at [433, 137] on input "Sar J. Dkson" at bounding box center [481, 136] width 163 height 25
type input "Dkson"
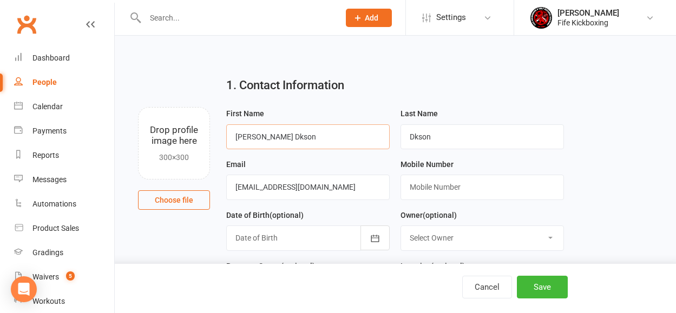
click at [292, 133] on input "Sar J. Dkson" at bounding box center [307, 136] width 163 height 25
type input "Sar J."
click at [450, 187] on input "text" at bounding box center [481, 187] width 163 height 25
paste input "+447780497023"
click at [423, 190] on input "+447780497023" at bounding box center [481, 187] width 163 height 25
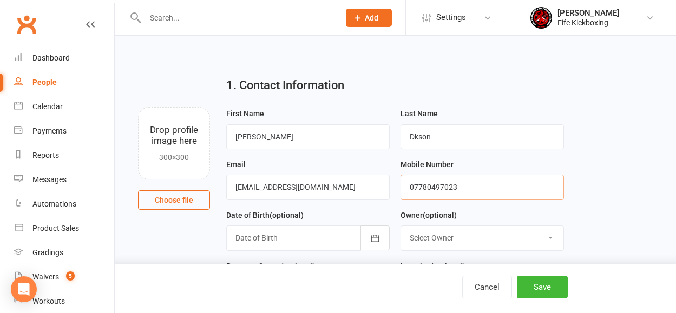
type input "07780497023"
click at [349, 219] on div "Date of Birth (optional) 2021 - 2040 2021 2022 2023 2024 2025 2026 2027 2028 20…" at bounding box center [307, 230] width 163 height 42
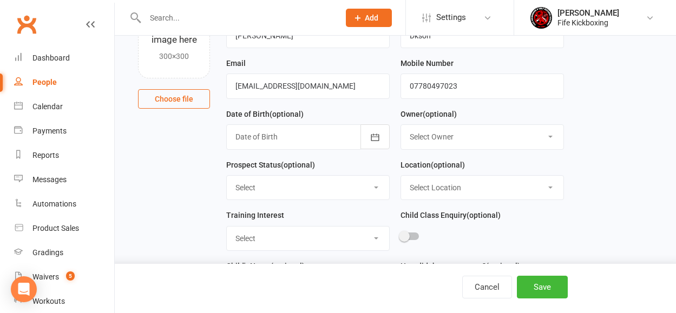
scroll to position [117, 0]
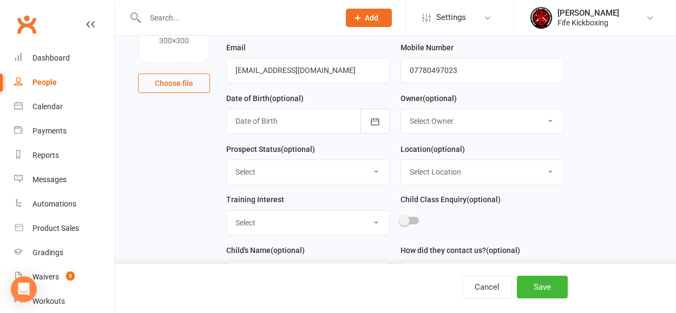
click at [427, 109] on div "Select Owner Craig Reid Vickie De Vries Jamie Irvine Caroline Held Tricia MacIn…" at bounding box center [481, 121] width 163 height 25
click at [435, 123] on select "Select Owner Craig Reid Vickie De Vries Jamie Irvine Caroline Held Tricia MacIn…" at bounding box center [482, 121] width 162 height 24
select select "7"
click at [401, 110] on select "Select Owner Craig Reid Vickie De Vries Jamie Irvine Caroline Held Tricia MacIn…" at bounding box center [482, 121] width 162 height 24
click at [438, 176] on select "Select Location Bellyeoman Castle Business Centre Dunfermline High School ROOM …" at bounding box center [482, 172] width 162 height 24
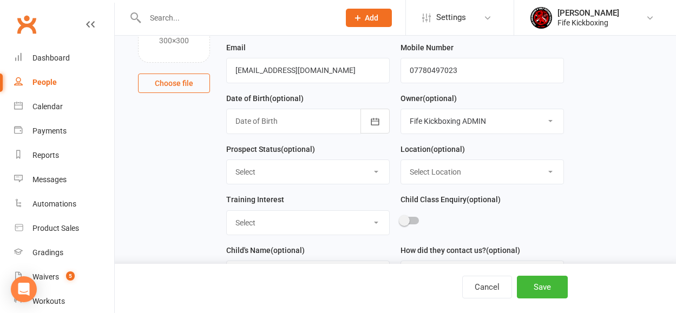
select select "1"
click at [401, 161] on select "Select Location Bellyeoman Castle Business Centre Dunfermline High School ROOM …" at bounding box center [482, 172] width 162 height 24
click at [302, 180] on select "Select Enquiry Trial booked 1 class attended 2 classes attended 3+ classes atte…" at bounding box center [308, 172] width 162 height 24
select select "Enquiry"
click at [227, 161] on select "Select Enquiry Trial booked 1 class attended 2 classes attended 3+ classes atte…" at bounding box center [308, 172] width 162 height 24
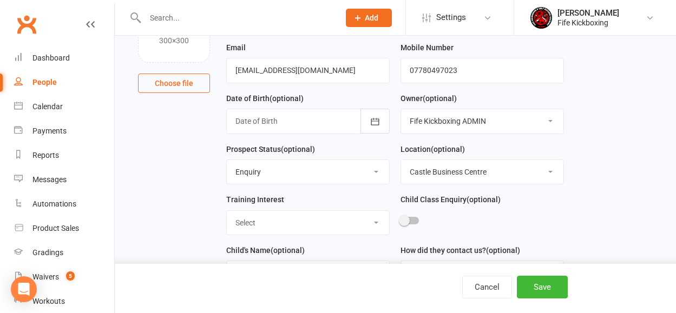
click at [324, 221] on select "Select Wee Warriors (3 - 4½) Lil Dragons (4.5-6 years) Junior Warriors (7-8yo) …" at bounding box center [308, 223] width 162 height 24
select select "Ladies Only Kickboxing (16+ years)"
click at [227, 212] on select "Select Wee Warriors (3 - 4½) Lil Dragons (4.5-6 years) Junior Warriors (7-8yo) …" at bounding box center [308, 223] width 162 height 24
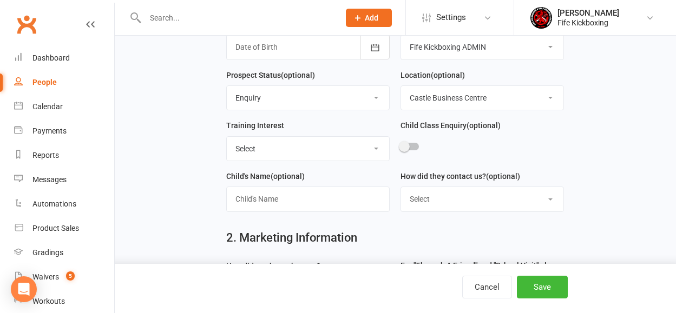
scroll to position [193, 0]
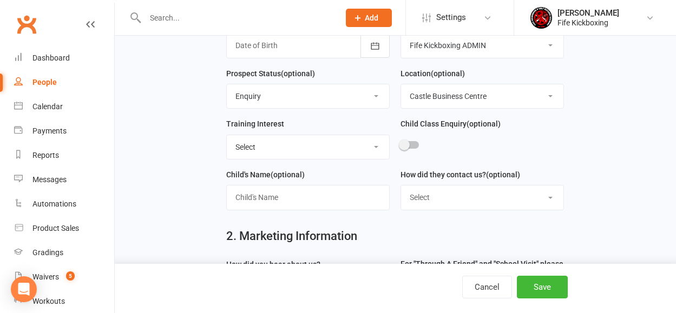
click at [415, 196] on select "Select Website contact form Phone Email Social media app Walk in" at bounding box center [482, 198] width 162 height 24
select select "Social media app"
click at [401, 187] on select "Select Website contact form Phone Email Social media app Walk in" at bounding box center [482, 198] width 162 height 24
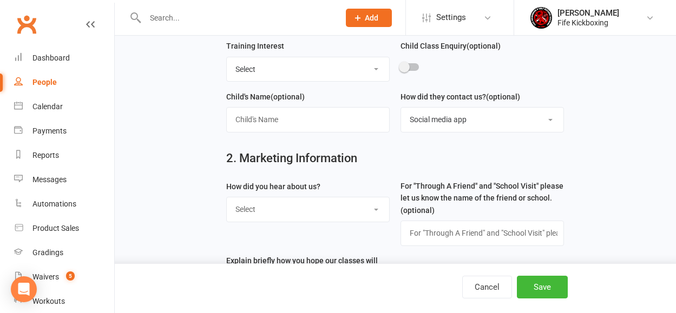
scroll to position [277, 0]
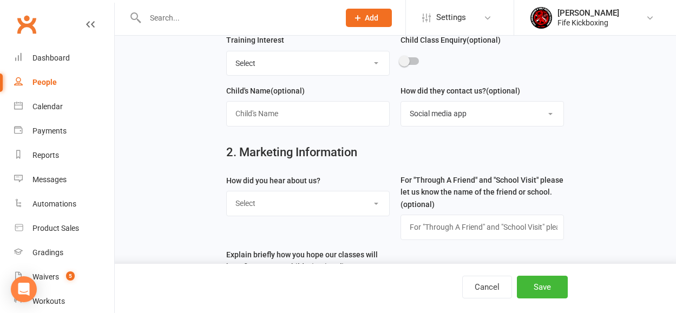
click at [258, 200] on select "Select Social media Google Leaflet Through A Friend School visit Event Walked b…" at bounding box center [308, 204] width 162 height 24
select select "Social media"
click at [227, 194] on select "Select Social media Google Leaflet Through A Friend School visit Event Walked b…" at bounding box center [308, 204] width 162 height 24
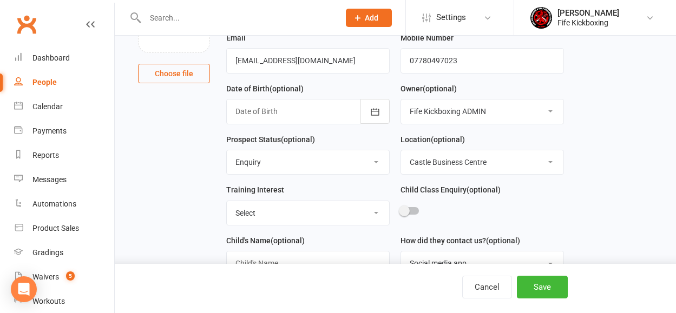
scroll to position [127, 0]
click at [541, 289] on button "Save" at bounding box center [542, 287] width 51 height 23
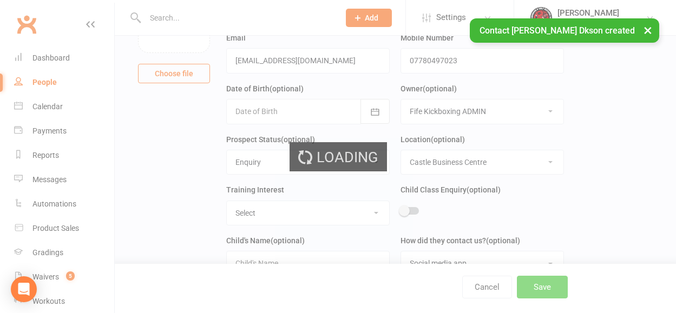
scroll to position [0, 0]
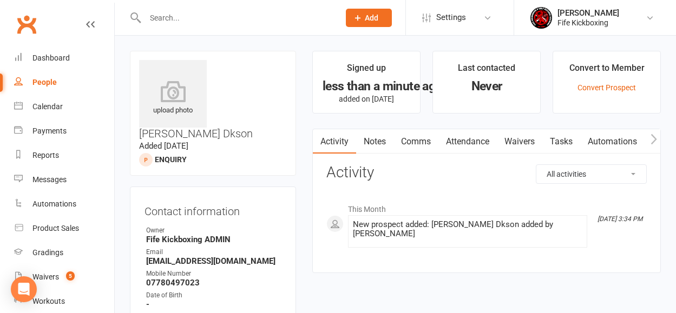
click at [180, 15] on input "text" at bounding box center [237, 17] width 190 height 15
paste input "sahmed17@hotmail.co.uk"
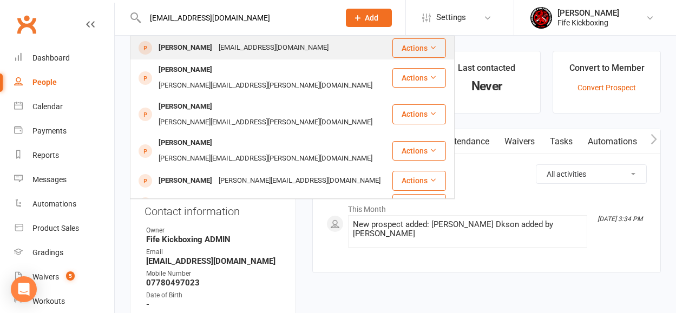
type input "sahmed17@hotmail.co.uk"
click at [273, 48] on div "sahmed17@hotmail.co.uk" at bounding box center [273, 48] width 116 height 16
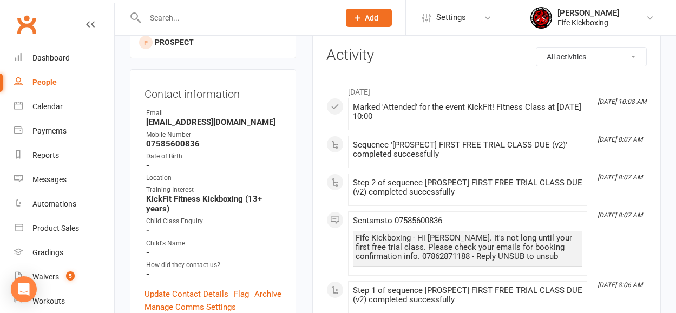
scroll to position [124, 0]
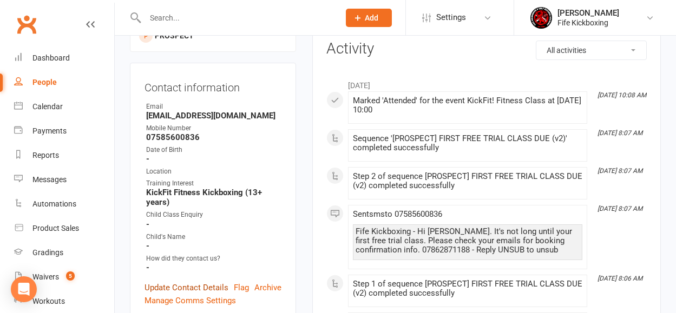
click at [208, 281] on link "Update Contact Details" at bounding box center [186, 287] width 84 height 13
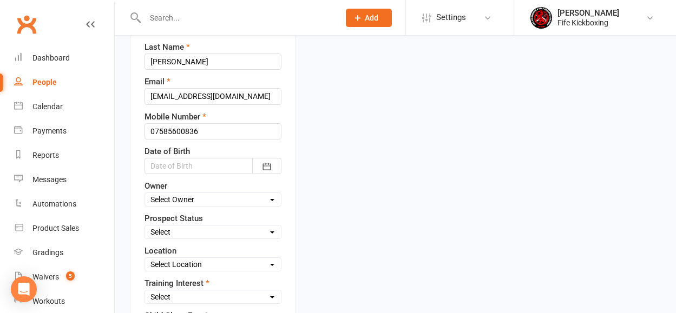
scroll to position [237, 0]
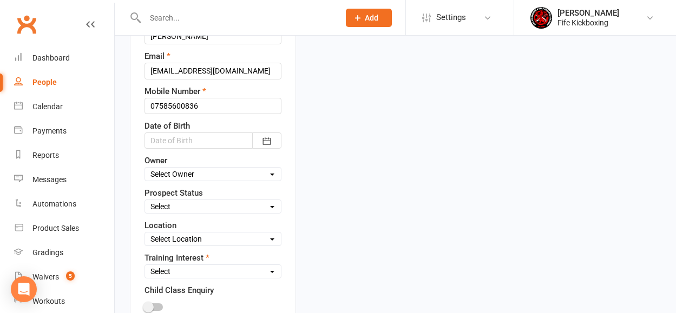
click at [184, 187] on label "Prospect Status" at bounding box center [173, 193] width 58 height 13
click at [185, 201] on select "Select Enquiry Trial booked 1 class attended 2 classes attended 3+ classes atte…" at bounding box center [213, 207] width 136 height 12
select select "Enquiry"
click at [145, 201] on select "Select Enquiry Trial booked 1 class attended 2 classes attended 3+ classes atte…" at bounding box center [213, 207] width 136 height 12
click at [188, 233] on select "Select Location Bellyeoman Castle Business Centre Dunfermline High School ROOM …" at bounding box center [213, 239] width 136 height 12
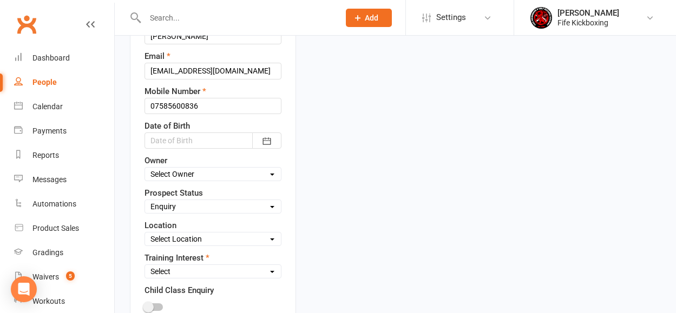
select select "1"
click at [145, 233] on select "Select Location Bellyeoman Castle Business Centre Dunfermline High School ROOM …" at bounding box center [213, 239] width 136 height 12
click at [196, 266] on select "Select Wee Warriors (3 - 4½) Lil Dragons (4.5-6 years) Junior Warriors (7-8yo) …" at bounding box center [213, 272] width 136 height 12
select select "Wee Warriors (3 - 4½)"
click at [145, 266] on select "Select Wee Warriors (3 - 4½) Lil Dragons (4.5-6 years) Junior Warriors (7-8yo) …" at bounding box center [213, 272] width 136 height 12
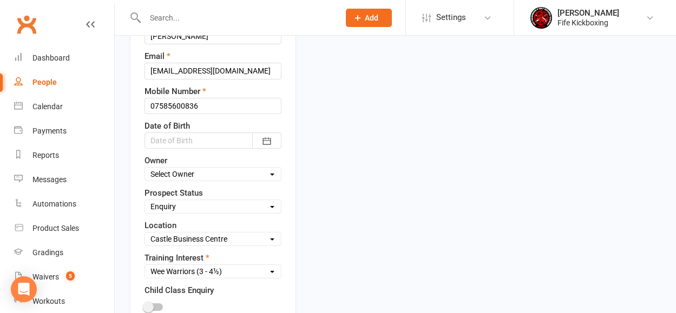
click at [161, 304] on div at bounding box center [153, 308] width 18 height 8
click at [144, 306] on input "checkbox" at bounding box center [144, 306] width 0 height 0
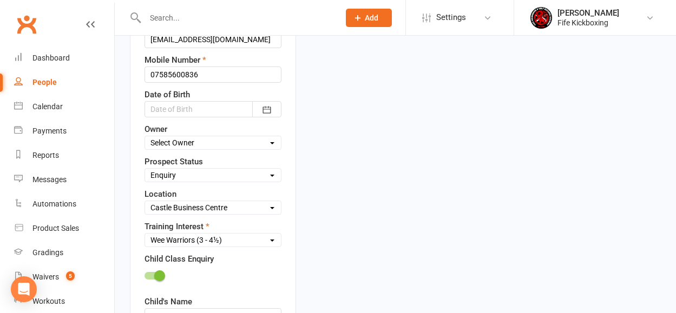
scroll to position [336, 0]
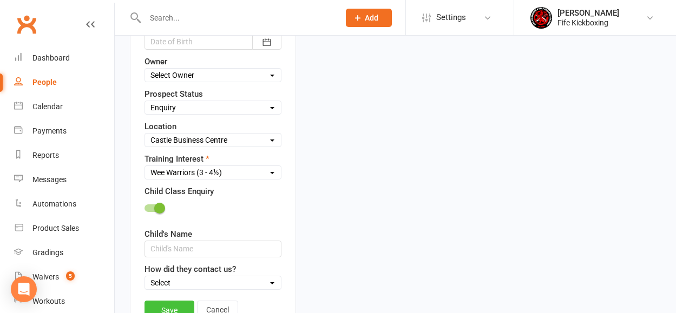
click at [181, 301] on link "Save" at bounding box center [169, 310] width 50 height 19
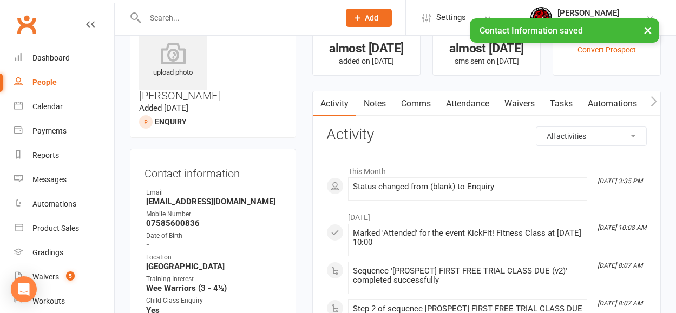
scroll to position [0, 0]
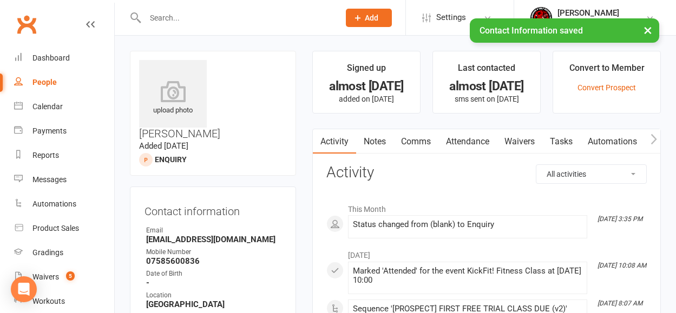
click at [604, 146] on link "Automations" at bounding box center [612, 141] width 64 height 25
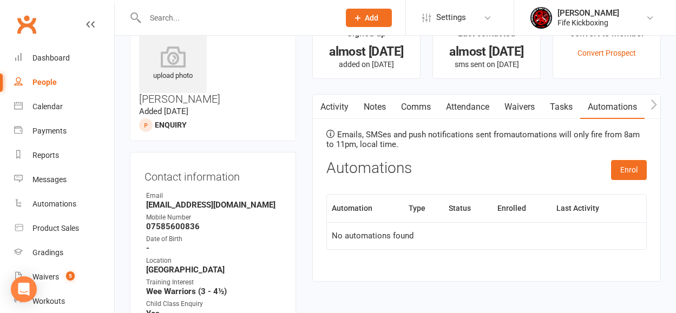
scroll to position [99, 0]
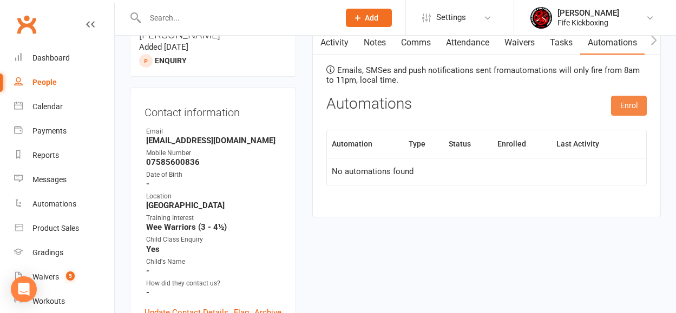
click at [612, 112] on button "Enrol" at bounding box center [629, 105] width 36 height 19
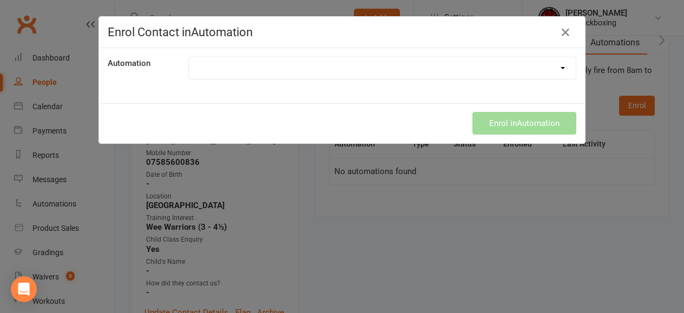
click at [297, 68] on select at bounding box center [382, 68] width 387 height 22
select select "8708"
click at [189, 57] on select "005 Wee Warrior - New Prospect 006 Lil Dragons - New Prospect Sequence 011 Juni…" at bounding box center [382, 68] width 387 height 22
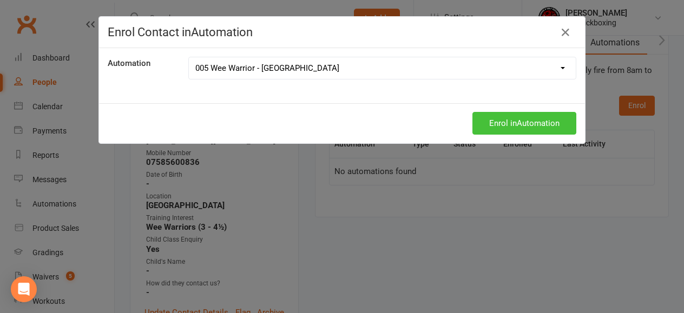
click at [505, 122] on button "Enrol in Automation" at bounding box center [524, 123] width 104 height 23
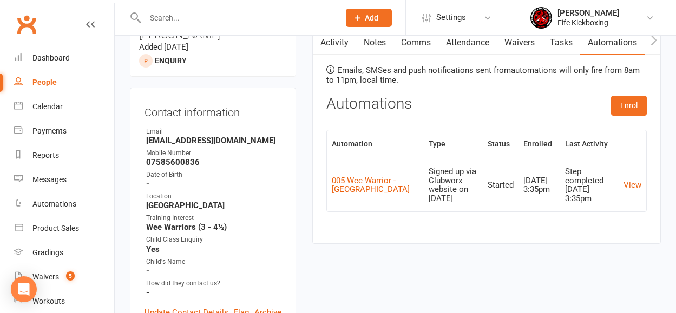
click at [249, 14] on input "text" at bounding box center [237, 17] width 190 height 15
paste input "stephwallace17@hotmail.com"
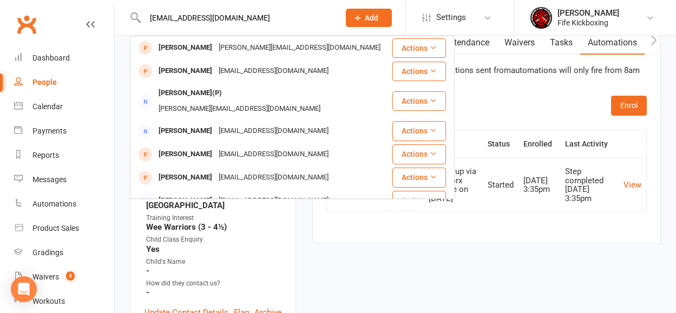
type input "stephwallace17@hotmail.com"
click at [369, 17] on span "Add" at bounding box center [372, 18] width 14 height 9
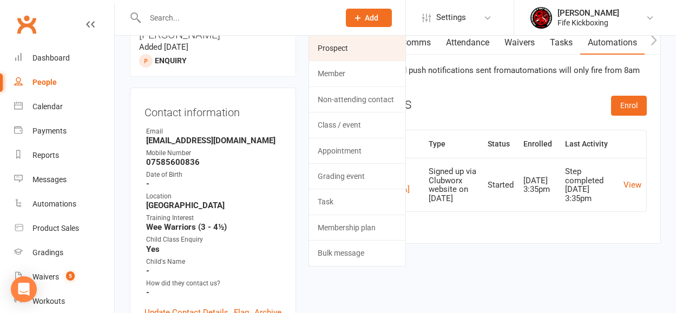
click at [357, 45] on link "Prospect" at bounding box center [357, 48] width 96 height 25
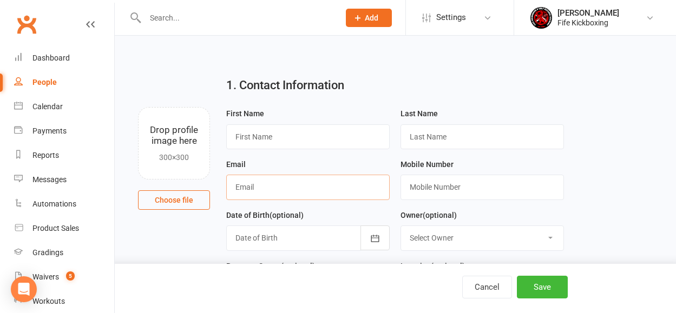
click at [304, 190] on input "text" at bounding box center [307, 187] width 163 height 25
paste input "stephwallace17@hotmail.com"
type input "stephwallace17@hotmail.com"
click at [442, 186] on input "text" at bounding box center [481, 187] width 163 height 25
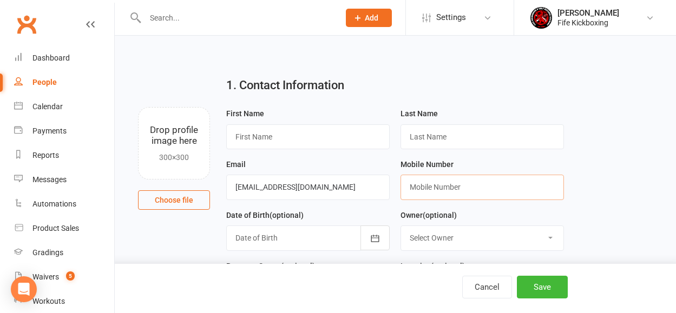
click at [451, 186] on input "text" at bounding box center [481, 187] width 163 height 25
paste input "+447798907847"
click at [423, 187] on input "+447798907847" at bounding box center [481, 187] width 163 height 25
type input "07798907847"
click at [281, 134] on input "text" at bounding box center [307, 136] width 163 height 25
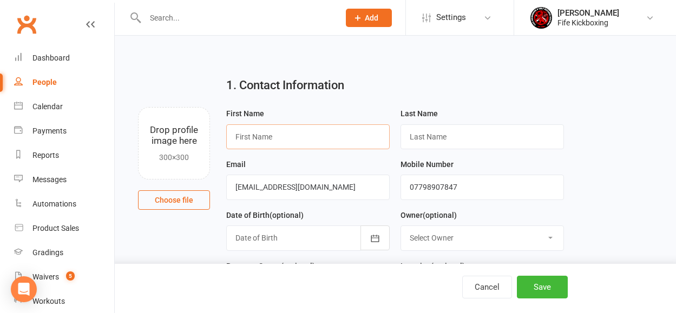
click at [277, 131] on input "text" at bounding box center [307, 136] width 163 height 25
paste input "Steph Wallace"
type input "Steph Wallace"
click at [484, 135] on input "text" at bounding box center [481, 136] width 163 height 25
paste input "Steph Wallace"
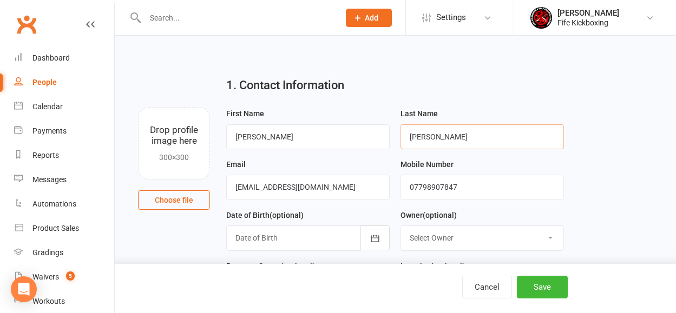
click at [432, 136] on input "Steph Wallace" at bounding box center [481, 136] width 163 height 25
type input "Wallace"
click at [313, 136] on input "Steph Wallace" at bounding box center [307, 136] width 163 height 25
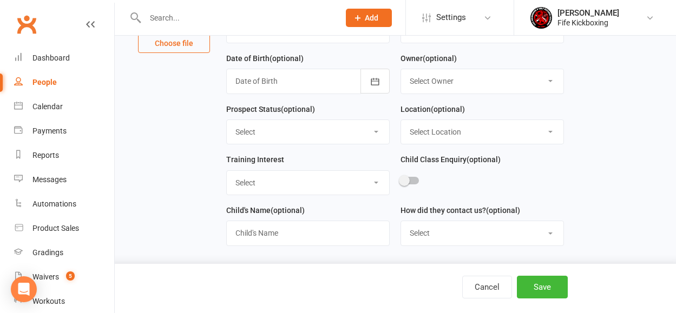
scroll to position [205, 0]
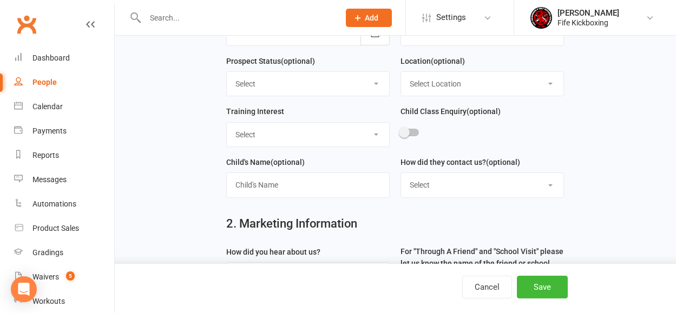
type input "Steph"
click at [421, 85] on select "Select Location Bellyeoman Castle Business Centre Dunfermline High School ROOM …" at bounding box center [482, 84] width 162 height 24
select select "1"
click at [401, 73] on select "Select Location Bellyeoman Castle Business Centre Dunfermline High School ROOM …" at bounding box center [482, 84] width 162 height 24
click at [258, 93] on select "Select Enquiry Trial booked 1 class attended 2 classes attended 3+ classes atte…" at bounding box center [308, 84] width 162 height 24
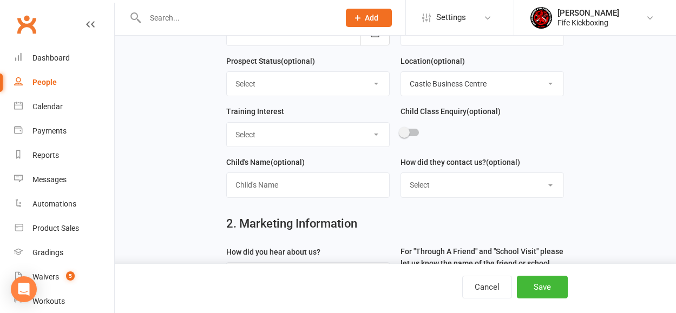
select select "Enquiry"
click at [227, 73] on select "Select Enquiry Trial booked 1 class attended 2 classes attended 3+ classes atte…" at bounding box center [308, 84] width 162 height 24
click at [325, 135] on select "Select Wee Warriors (3 - 4½) Lil Dragons (4.5-6 years) Junior Warriors (7-8yo) …" at bounding box center [308, 135] width 162 height 24
select select "Ladies Only Kickboxing (16+ years)"
click at [227, 123] on select "Select Wee Warriors (3 - 4½) Lil Dragons (4.5-6 years) Junior Warriors (7-8yo) …" at bounding box center [308, 135] width 162 height 24
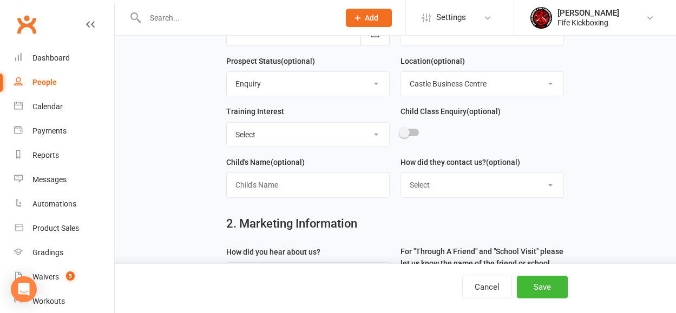
click at [472, 183] on select "Select Website contact form Phone Email Social media app Walk in" at bounding box center [482, 185] width 162 height 24
select select "Social media app"
click at [401, 175] on select "Select Website contact form Phone Email Social media app Walk in" at bounding box center [482, 185] width 162 height 24
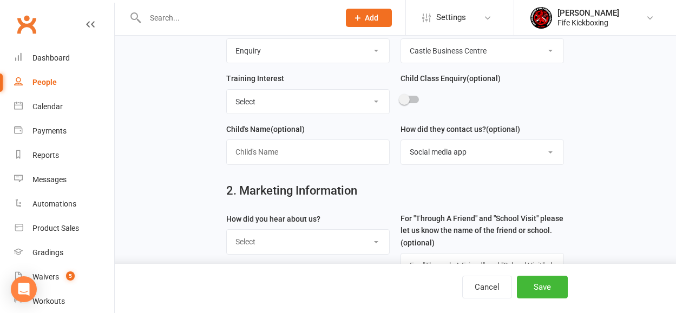
scroll to position [263, 0]
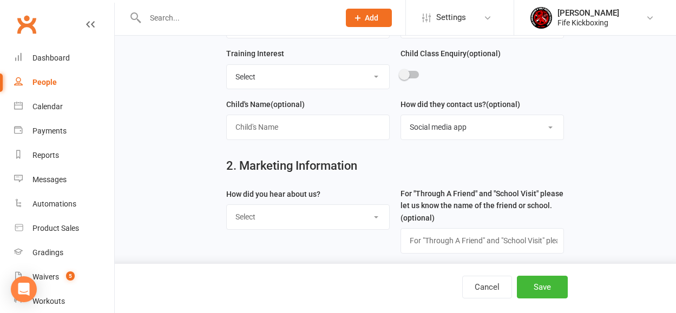
click at [313, 216] on select "Select Social media Google Leaflet Through A Friend School visit Event Walked b…" at bounding box center [308, 217] width 162 height 24
select select "Social media"
click at [227, 207] on select "Select Social media Google Leaflet Through A Friend School visit Event Walked b…" at bounding box center [308, 217] width 162 height 24
click at [532, 285] on button "Save" at bounding box center [542, 287] width 51 height 23
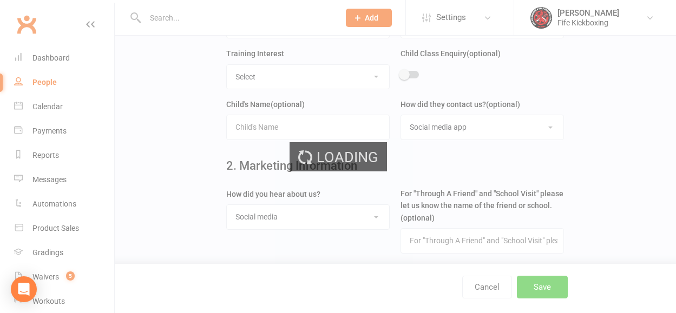
scroll to position [0, 0]
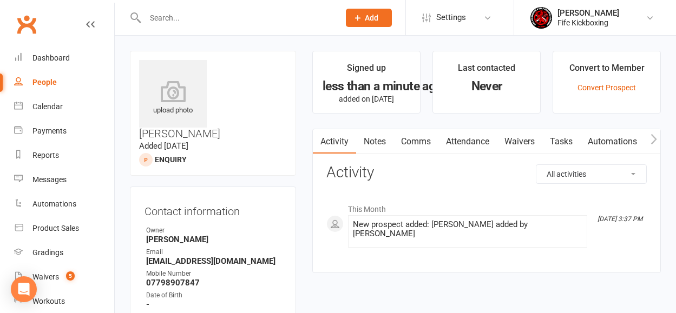
click at [40, 76] on link "People" at bounding box center [64, 82] width 100 height 24
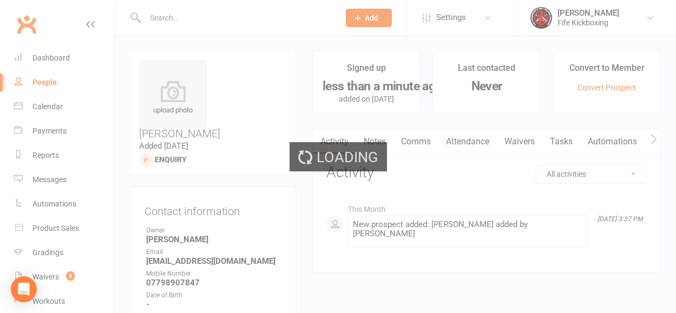
select select "100"
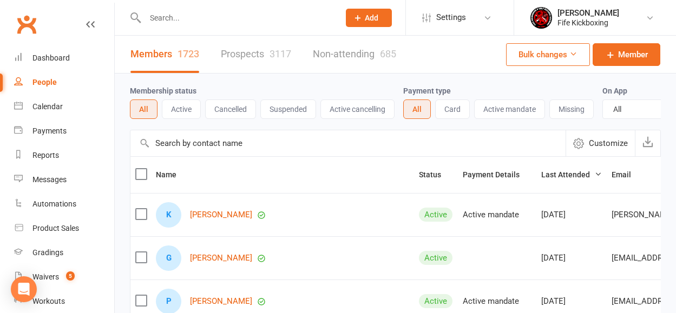
click at [214, 52] on div "Members 1723 Prospects 3117 Non-attending 685" at bounding box center [263, 54] width 297 height 37
click at [231, 54] on link "Prospects 3117" at bounding box center [256, 54] width 70 height 37
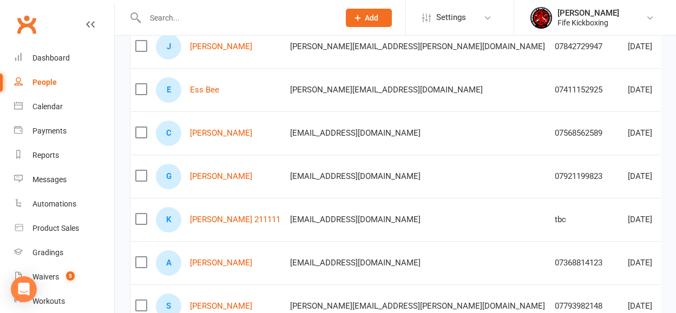
scroll to position [279, 0]
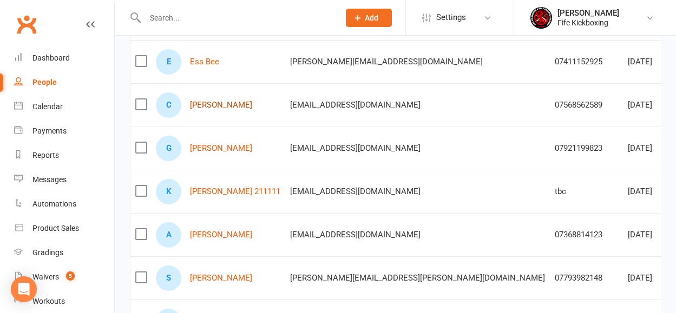
click at [229, 105] on link "Celia Broadhurst" at bounding box center [221, 105] width 62 height 9
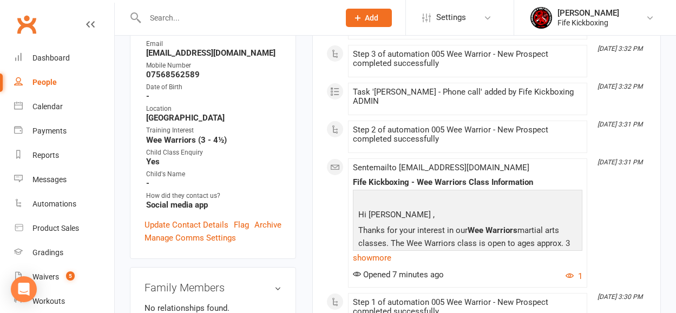
scroll to position [285, 0]
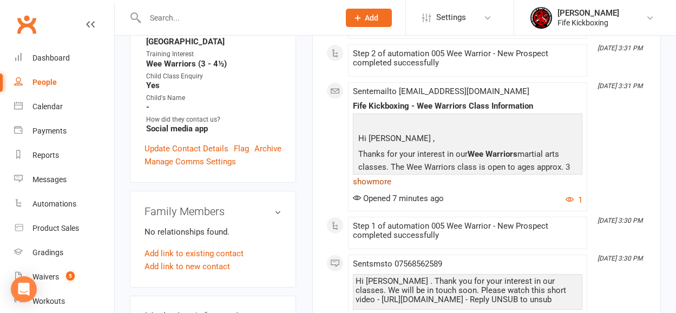
click at [372, 183] on link "show more" at bounding box center [467, 181] width 229 height 15
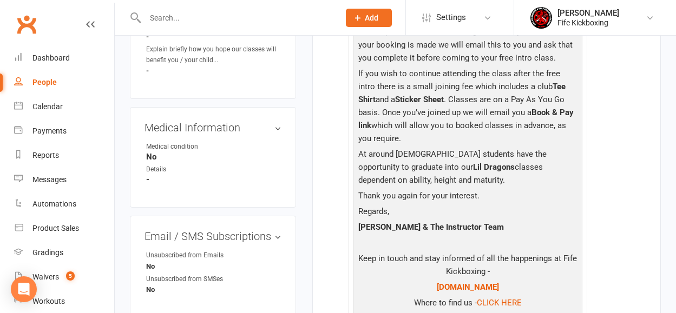
scroll to position [806, 0]
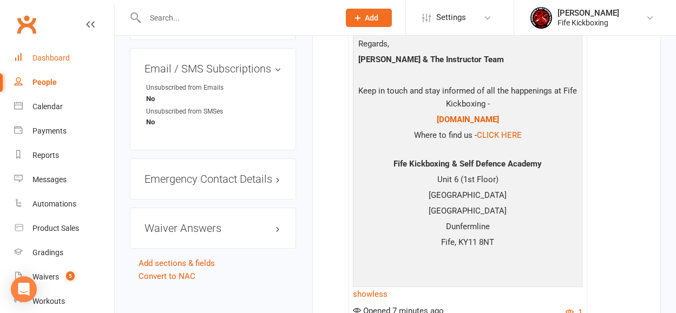
click at [60, 57] on div "Dashboard" at bounding box center [50, 58] width 37 height 9
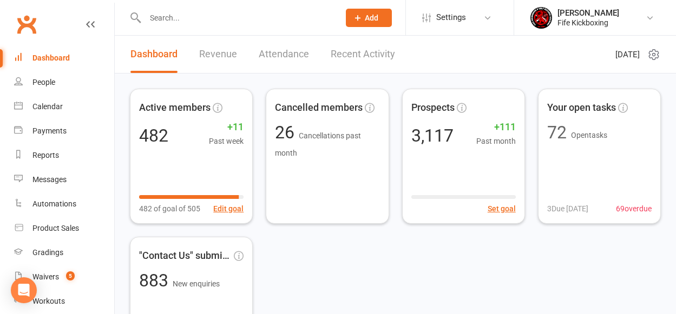
click at [44, 57] on div "Dashboard" at bounding box center [50, 58] width 37 height 9
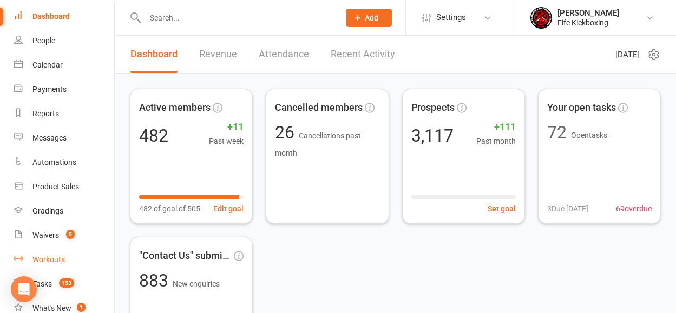
scroll to position [44, 0]
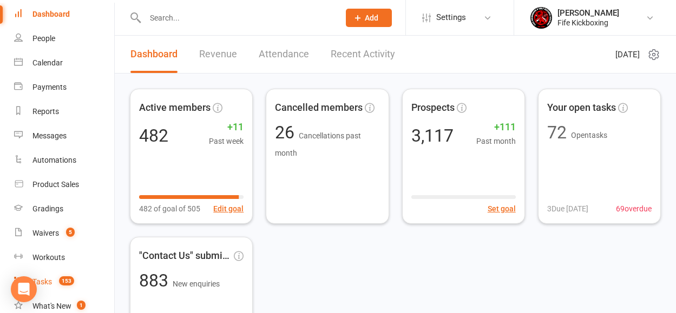
click at [59, 277] on link "Tasks 153" at bounding box center [64, 282] width 100 height 24
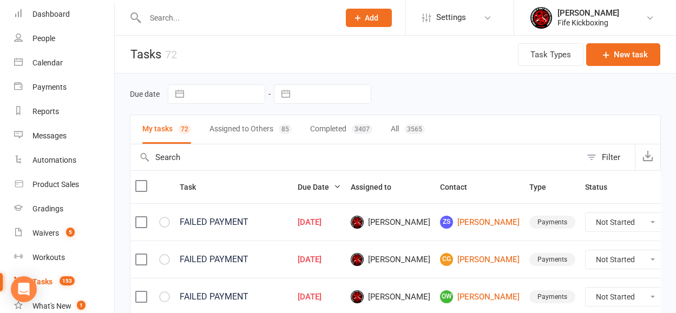
scroll to position [98, 0]
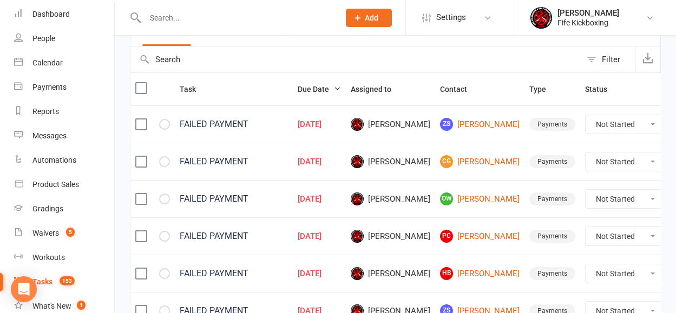
click at [557, 4] on li "Craig Reid Fife Kickboxing My profile My subscription Support & training Terms …" at bounding box center [595, 17] width 162 height 35
click at [560, 23] on div "Fife Kickboxing" at bounding box center [588, 23] width 62 height 10
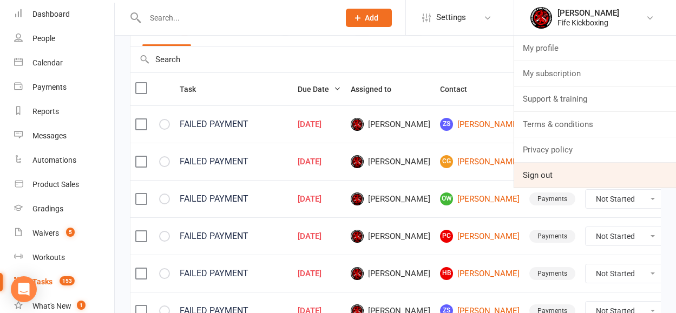
click at [541, 182] on link "Sign out" at bounding box center [595, 175] width 162 height 25
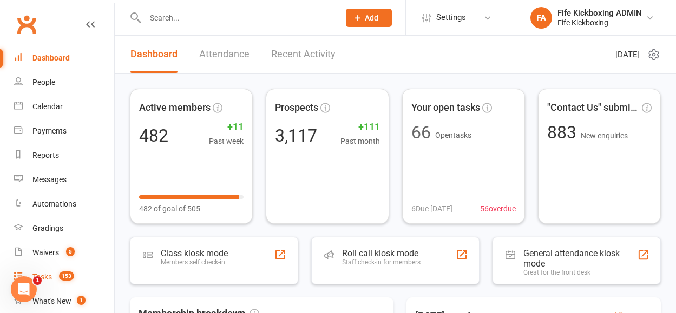
click at [67, 274] on span "153" at bounding box center [66, 276] width 15 height 9
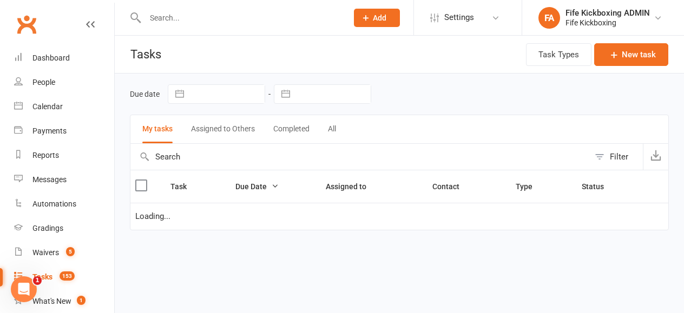
select select "started"
select select "waiting"
select select "started"
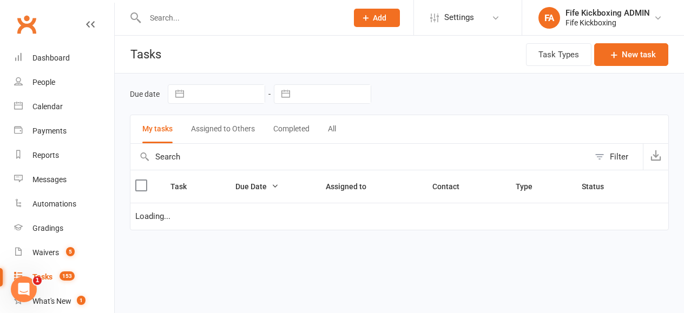
select select "started"
select select "waiting"
select select "started"
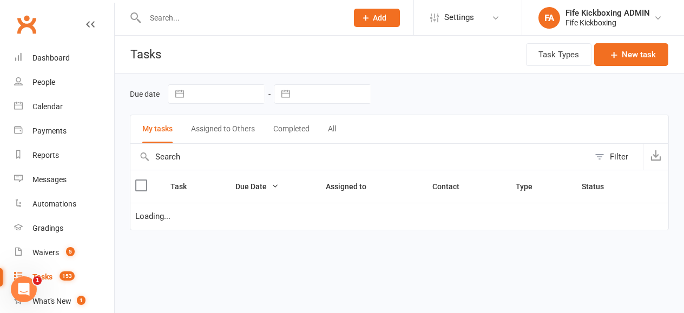
select select "started"
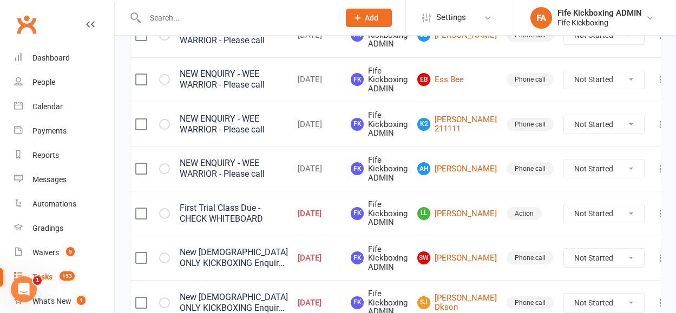
scroll to position [217, 0]
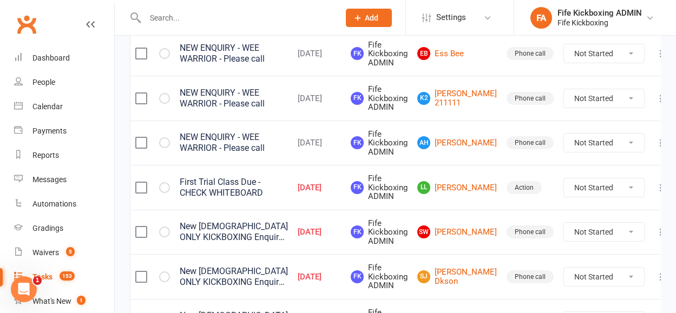
click at [156, 185] on div at bounding box center [152, 187] width 35 height 11
click at [0, 0] on icon "button" at bounding box center [0, 0] width 0 height 0
select select "started"
select select "waiting"
select select "started"
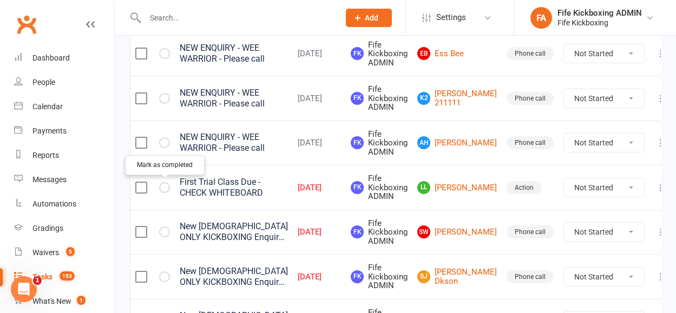
select select "started"
select select "waiting"
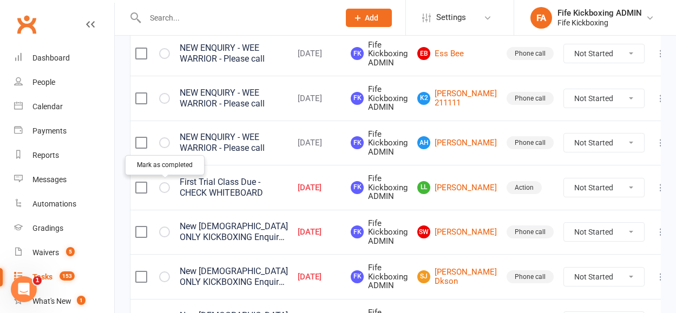
select select "started"
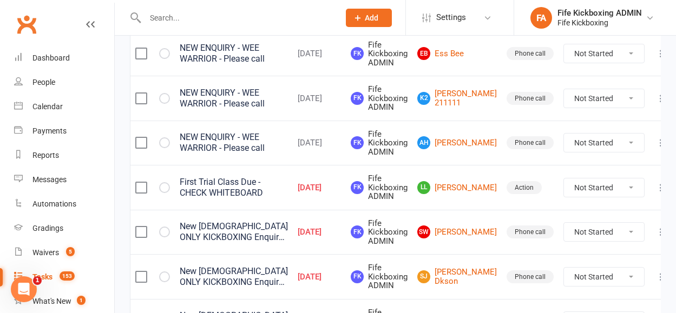
select select "started"
select select "waiting"
select select "started"
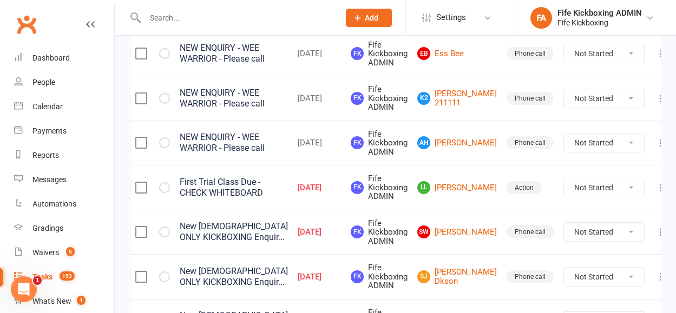
select select "started"
select select "waiting"
select select "started"
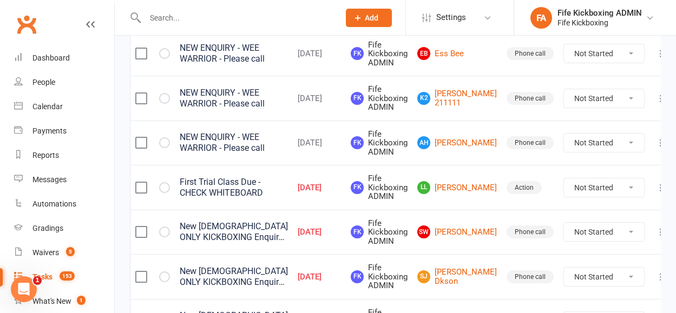
select select "started"
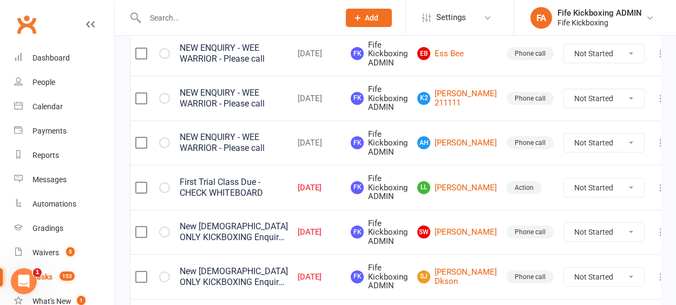
select select "started"
select select "waiting"
select select "started"
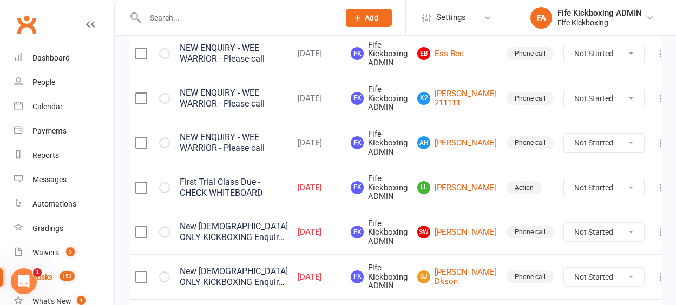
select select "started"
select select "waiting"
select select "started"
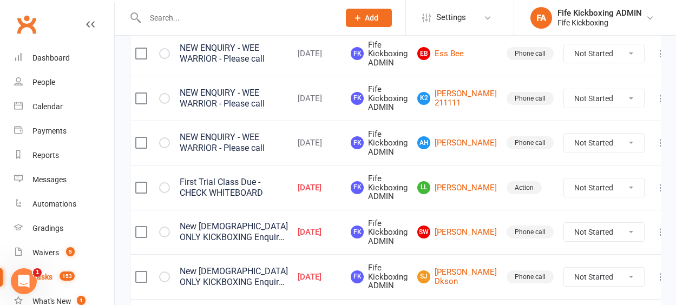
select select "started"
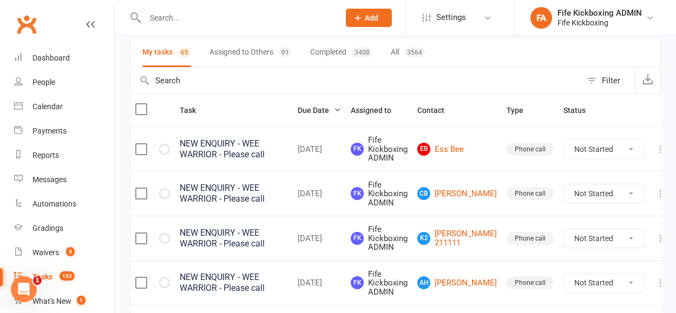
scroll to position [75, 0]
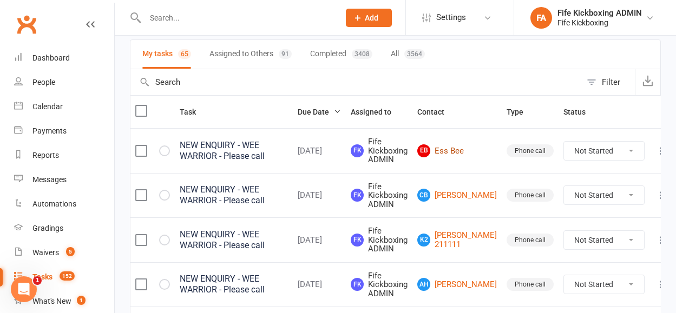
click at [459, 149] on link "EB Ess Bee" at bounding box center [457, 150] width 80 height 13
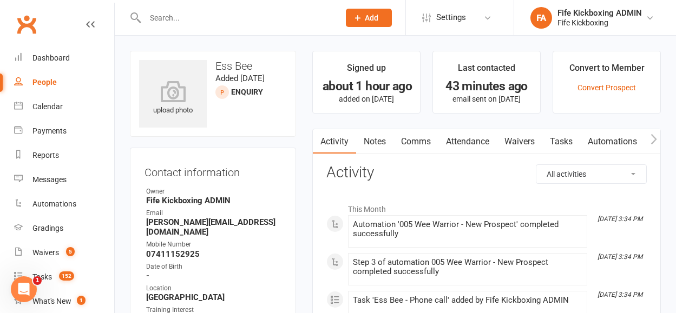
click at [452, 134] on link "Attendance" at bounding box center [467, 141] width 58 height 25
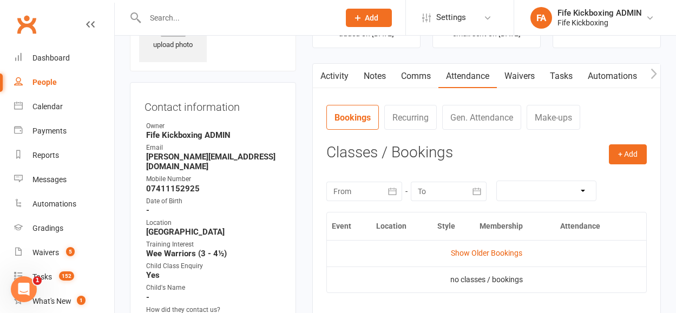
scroll to position [67, 0]
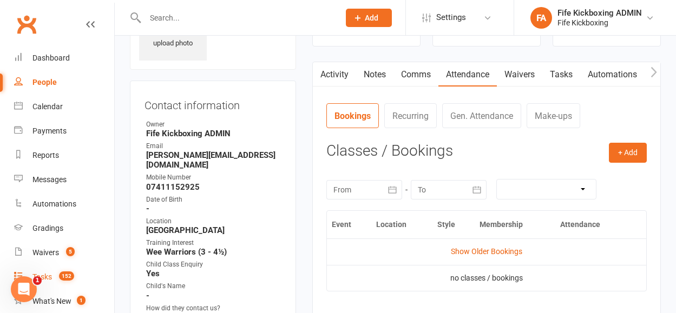
click at [67, 274] on span "152" at bounding box center [66, 276] width 15 height 9
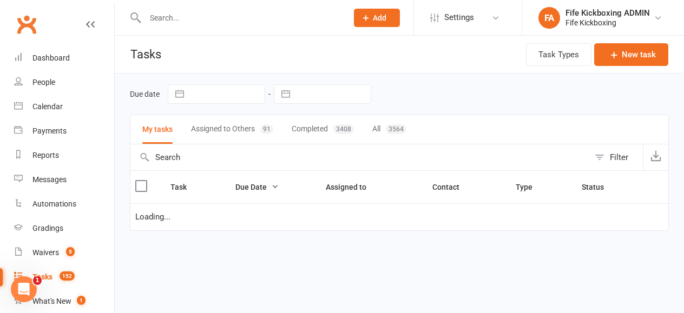
select select "started"
select select "waiting"
select select "started"
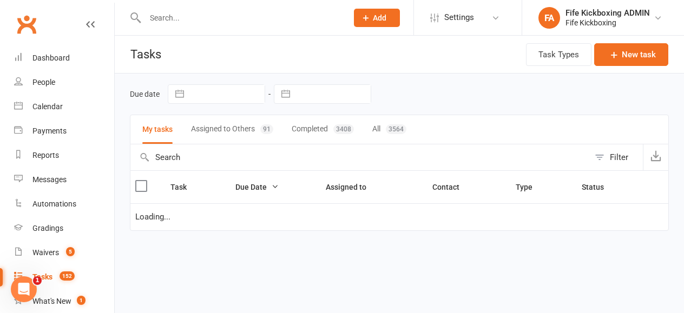
select select "started"
select select "waiting"
select select "started"
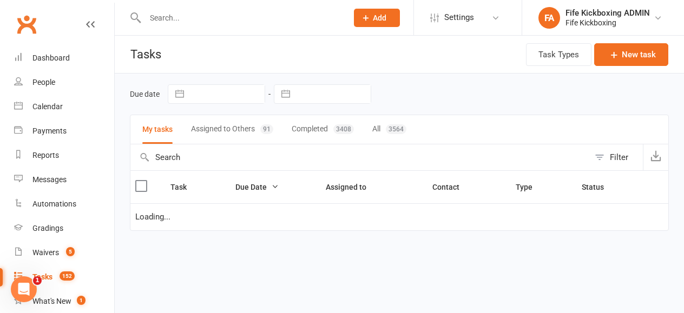
select select "started"
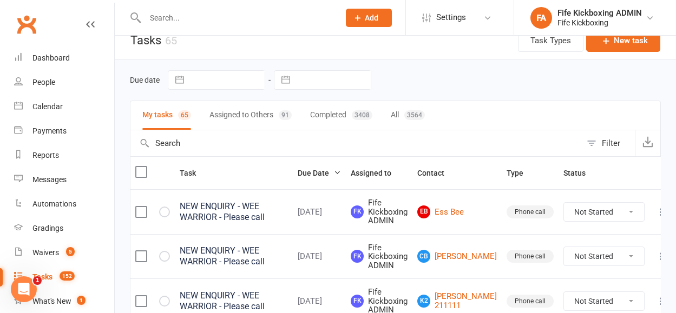
scroll to position [15, 0]
click at [464, 259] on link "CB Celia Broadhurst" at bounding box center [457, 255] width 80 height 13
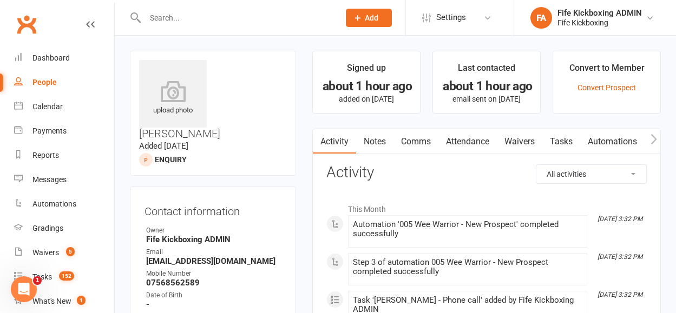
click at [456, 146] on link "Attendance" at bounding box center [467, 141] width 58 height 25
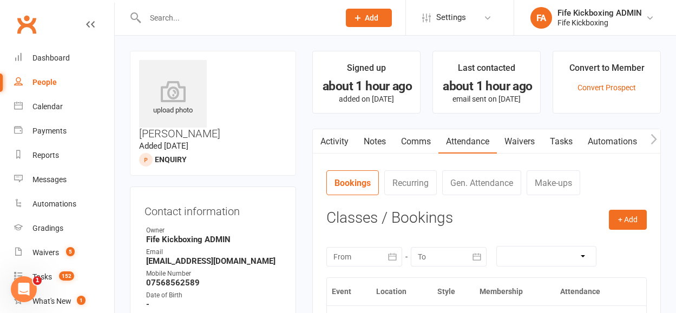
scroll to position [109, 0]
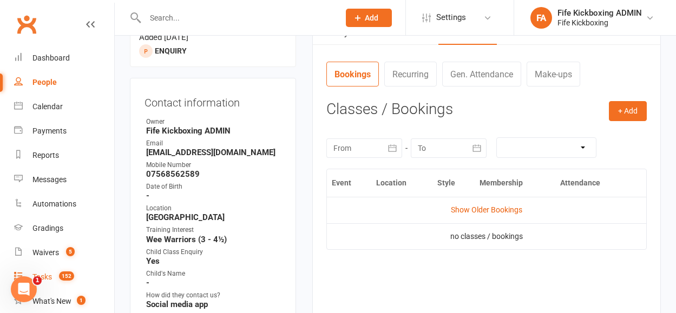
click at [48, 279] on div "Tasks" at bounding box center [41, 277] width 19 height 9
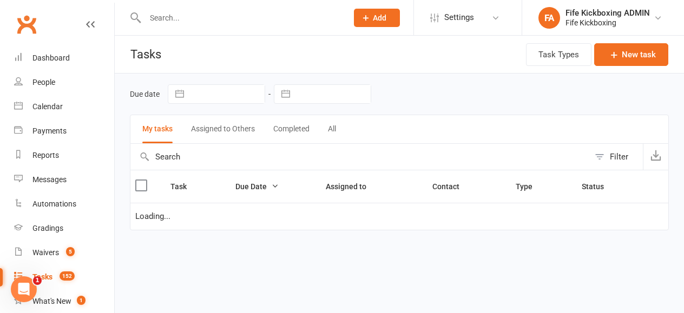
select select "started"
select select "waiting"
select select "started"
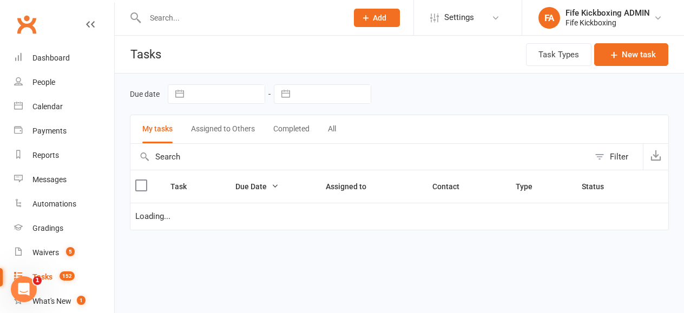
select select "started"
select select "waiting"
select select "started"
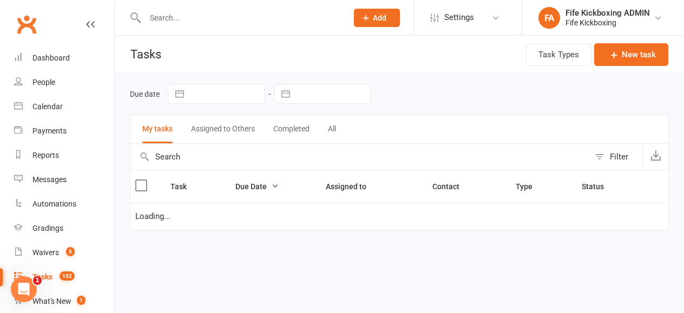
select select "started"
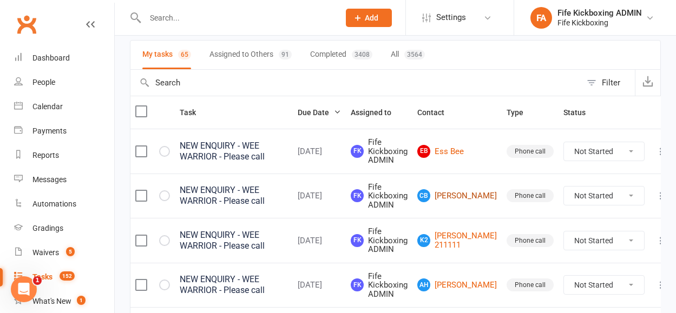
scroll to position [110, 0]
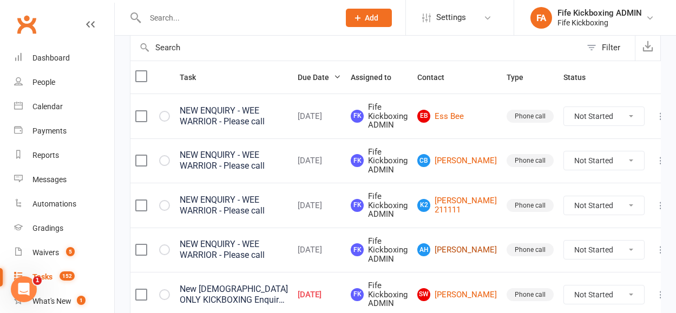
click at [452, 245] on link "AH Amy Heggie" at bounding box center [457, 250] width 80 height 13
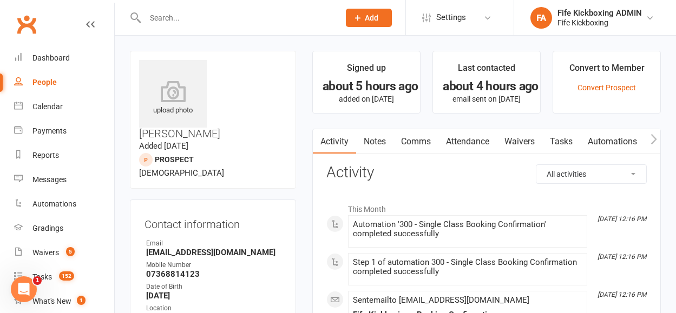
click at [446, 148] on link "Attendance" at bounding box center [467, 141] width 58 height 25
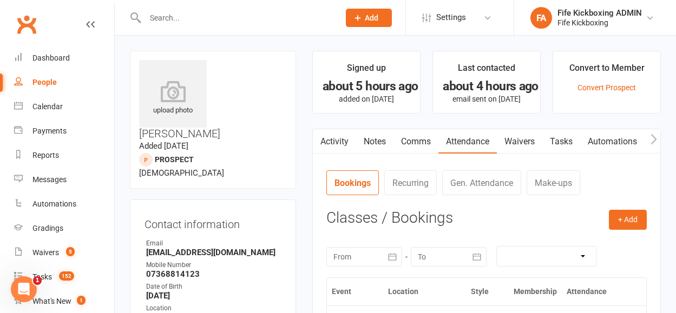
drag, startPoint x: 570, startPoint y: 142, endPoint x: 564, endPoint y: 148, distance: 8.4
click at [569, 142] on link "Tasks" at bounding box center [561, 141] width 38 height 25
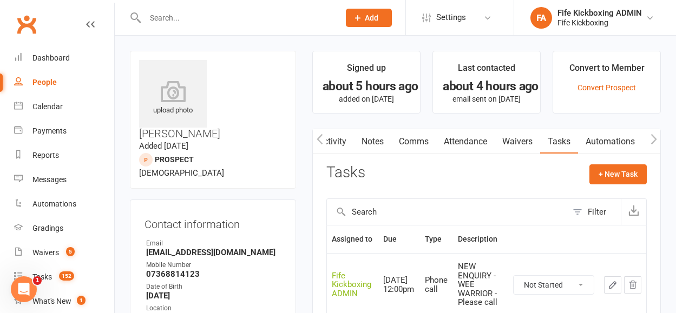
click at [564, 285] on select "Not Started In Progress Waiting Complete" at bounding box center [554, 285] width 80 height 18
click at [514, 276] on select "Not Started In Progress Waiting Complete" at bounding box center [554, 285] width 80 height 18
click at [546, 281] on select "Not Started In Progress Waiting Complete" at bounding box center [554, 285] width 80 height 18
click at [514, 276] on select "Not Started In Progress Waiting Complete" at bounding box center [554, 285] width 80 height 18
select select "waiting"
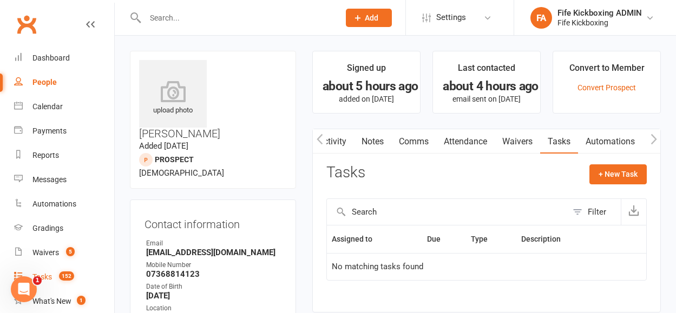
click at [48, 279] on div "Tasks" at bounding box center [41, 277] width 19 height 9
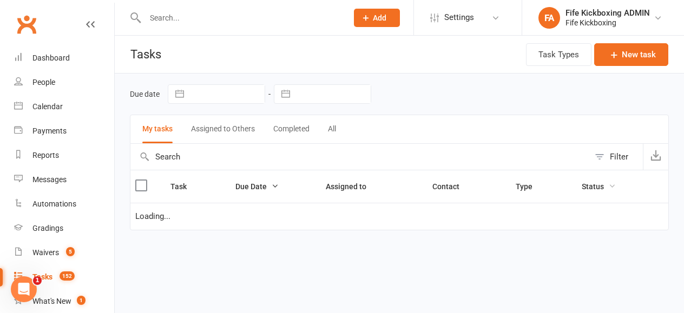
select select "waiting"
select select "started"
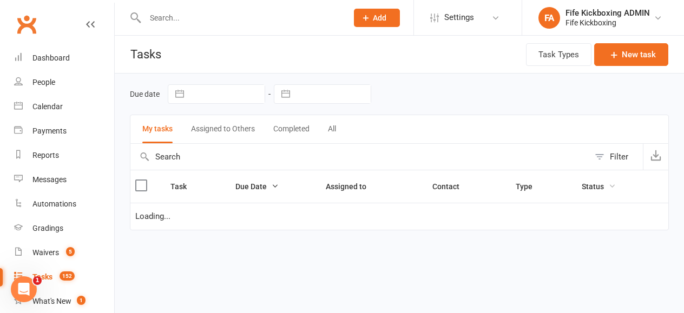
select select "started"
select select "waiting"
select select "started"
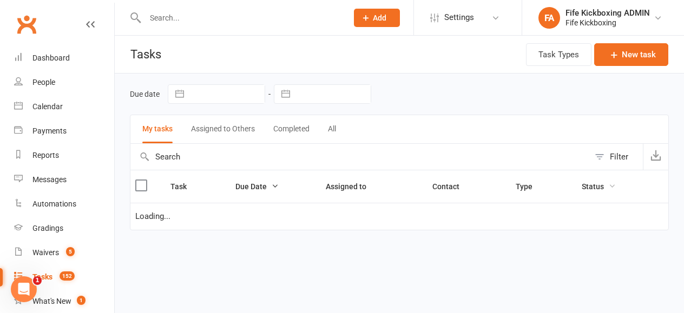
select select "started"
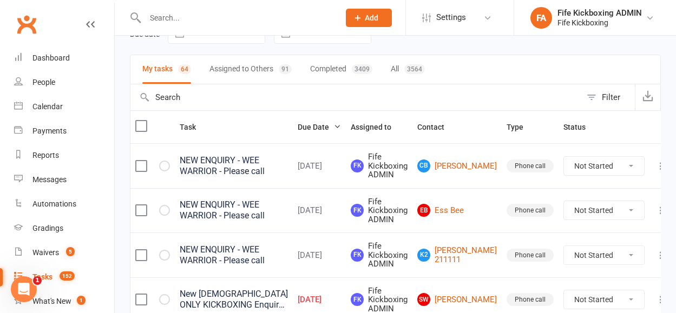
scroll to position [64, 0]
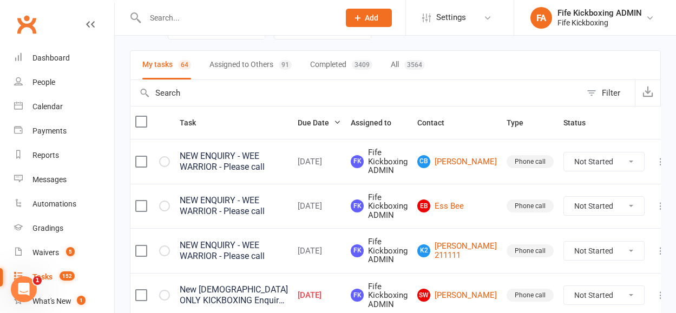
click at [465, 239] on td "K2 Kimberley 211111" at bounding box center [456, 250] width 89 height 45
click at [464, 244] on link "K2 Kimberley 211111" at bounding box center [457, 251] width 80 height 18
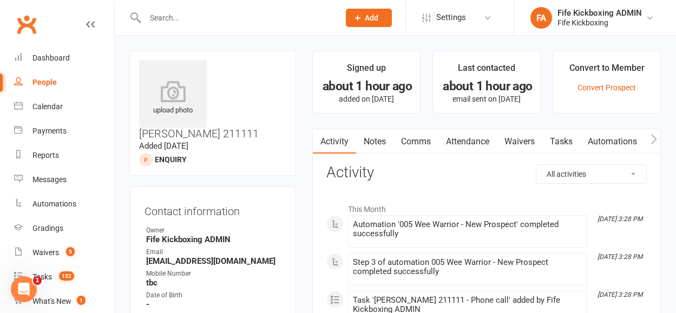
click at [458, 151] on link "Attendance" at bounding box center [467, 141] width 58 height 25
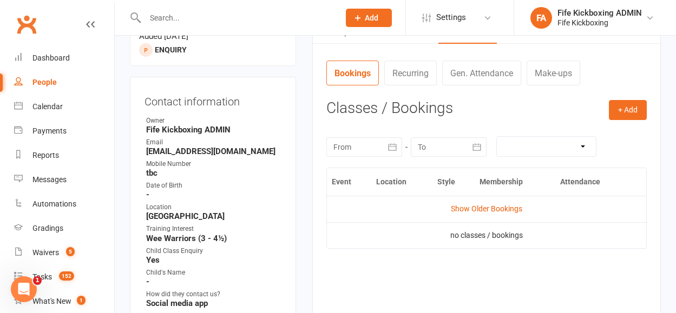
scroll to position [110, 0]
click at [68, 273] on span "152" at bounding box center [66, 276] width 15 height 9
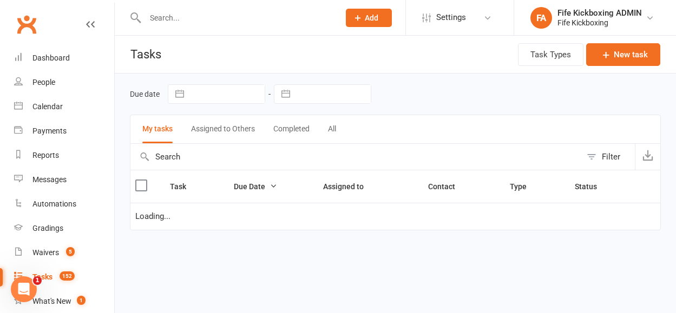
select select "waiting"
select select "started"
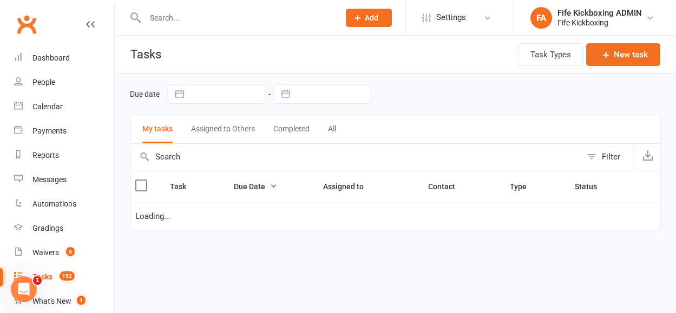
select select "started"
select select "waiting"
select select "started"
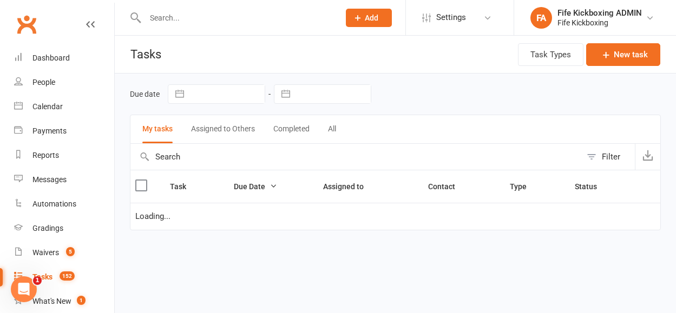
select select "started"
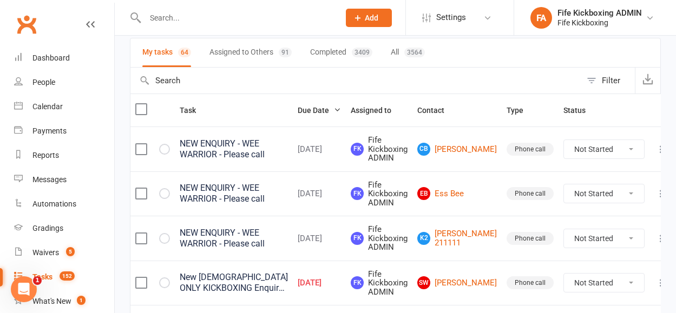
scroll to position [159, 0]
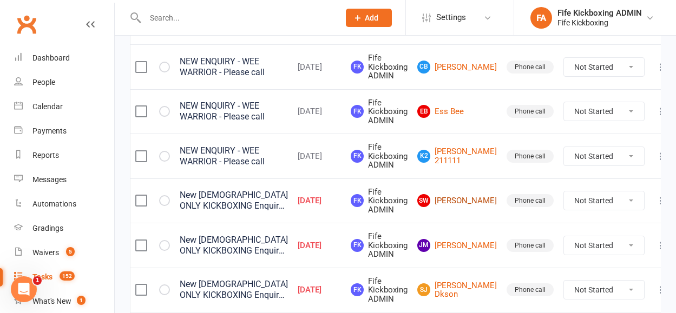
click at [451, 195] on link "SW Steph Wallace" at bounding box center [457, 200] width 80 height 13
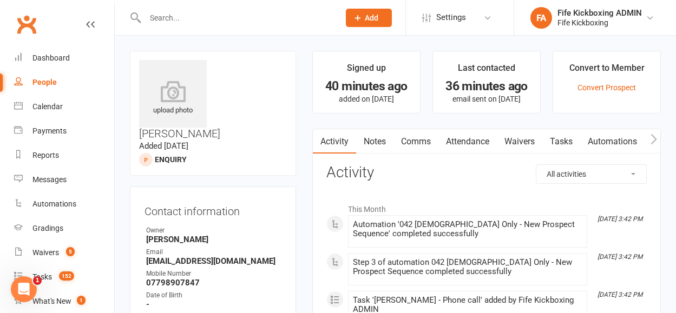
click at [453, 140] on link "Attendance" at bounding box center [467, 141] width 58 height 25
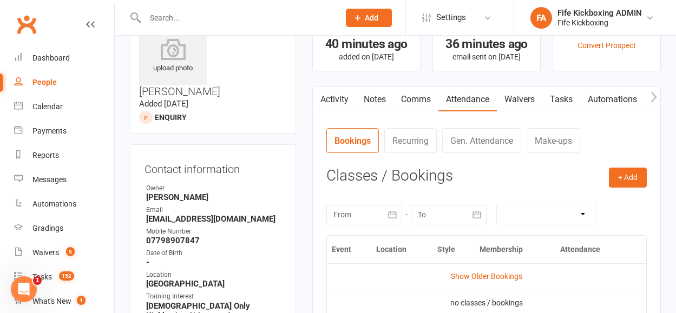
scroll to position [131, 0]
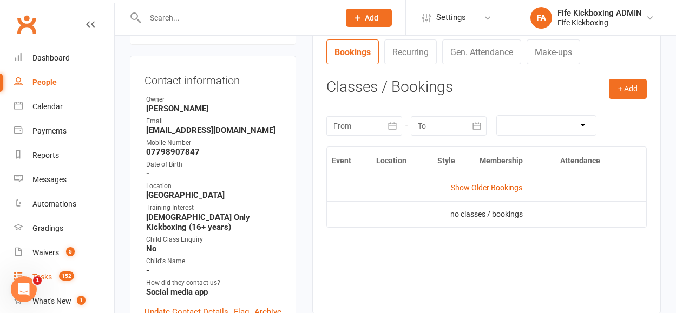
click at [65, 277] on span "152" at bounding box center [66, 276] width 15 height 9
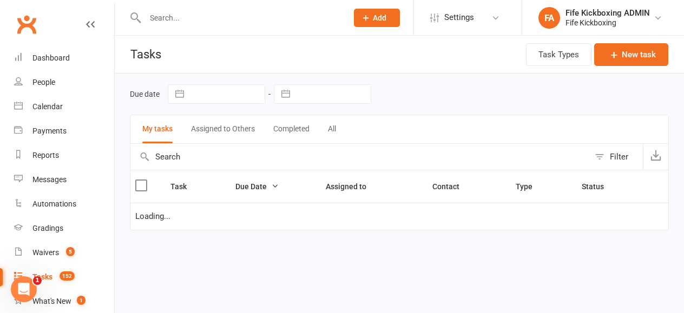
select select "waiting"
select select "started"
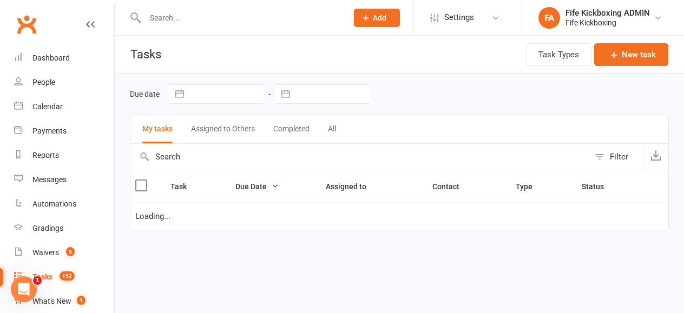
select select "started"
select select "waiting"
select select "started"
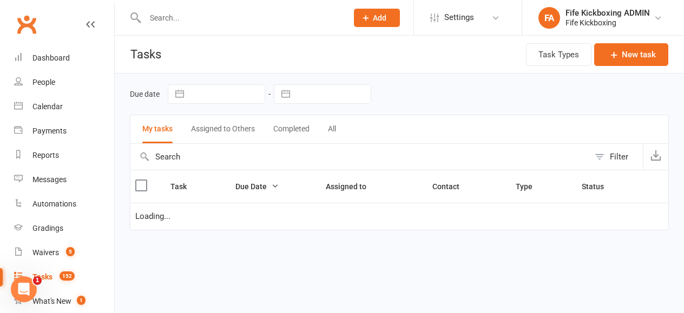
select select "started"
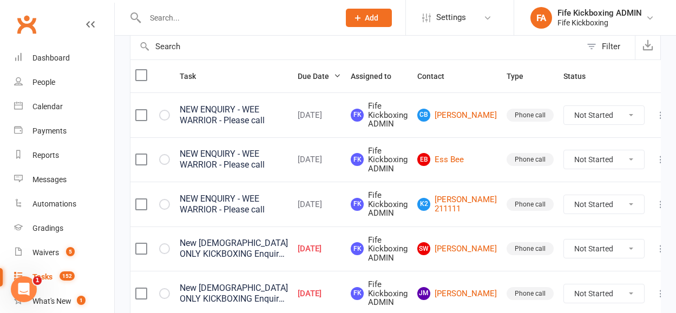
scroll to position [111, 0]
click at [454, 289] on link "JM Jenna McAlpine" at bounding box center [457, 293] width 80 height 13
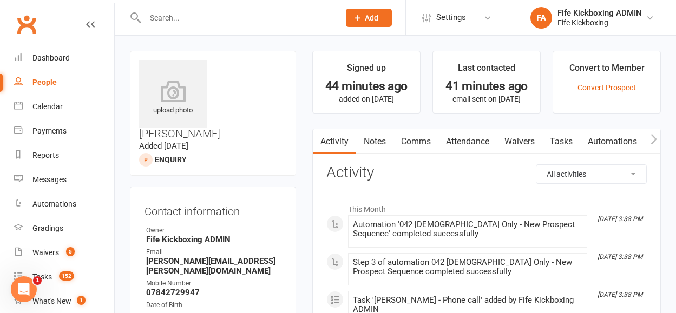
click at [473, 135] on link "Attendance" at bounding box center [467, 141] width 58 height 25
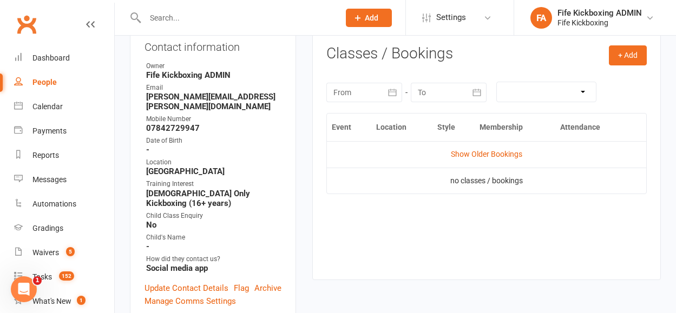
scroll to position [168, 0]
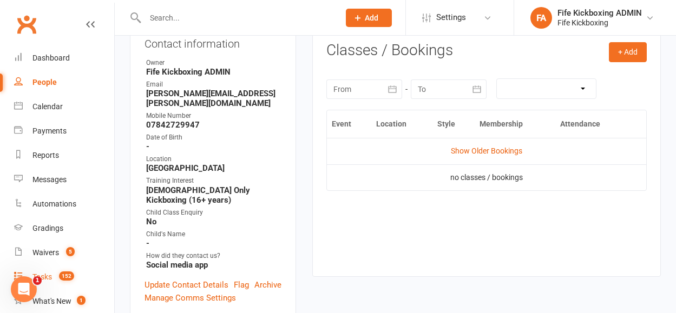
click at [73, 278] on span "152" at bounding box center [66, 276] width 15 height 9
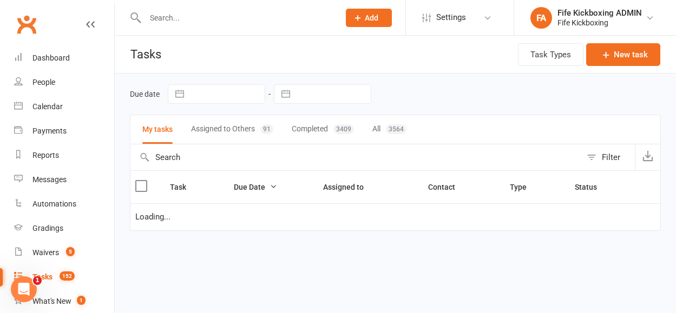
select select "waiting"
select select "started"
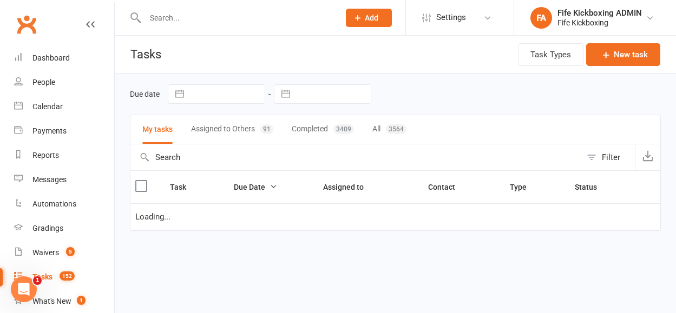
select select "started"
select select "waiting"
select select "started"
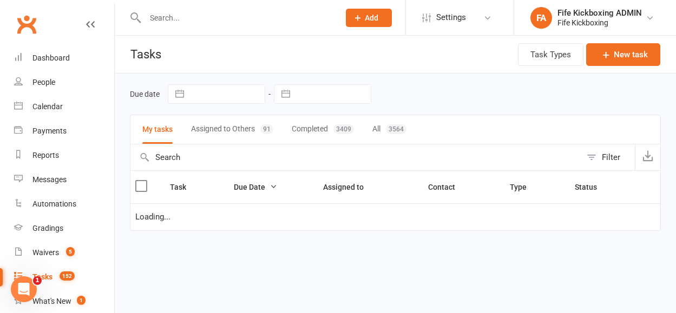
select select "started"
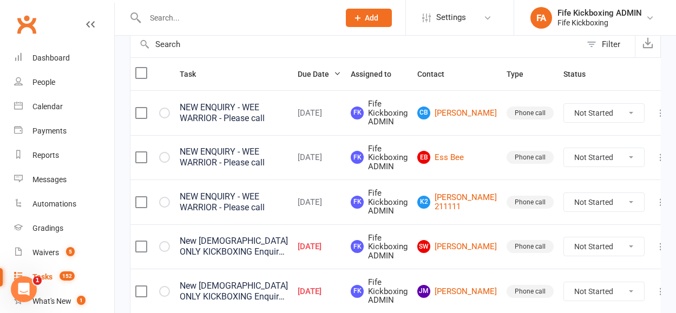
scroll to position [189, 0]
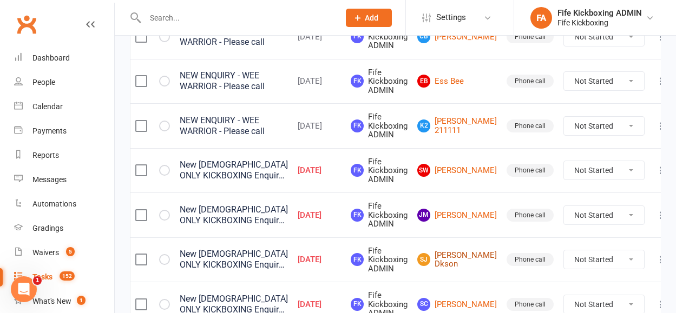
click at [449, 267] on link "SJ Sar J. Dkson" at bounding box center [457, 260] width 80 height 18
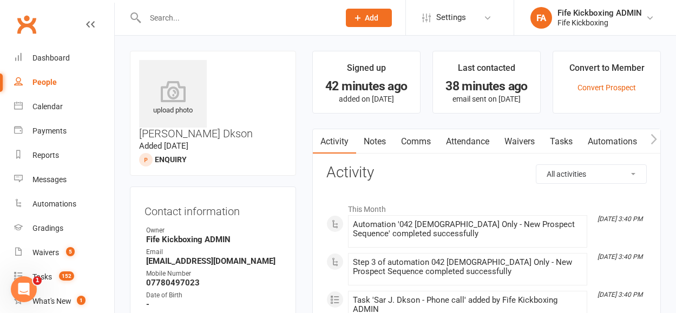
click at [459, 149] on link "Attendance" at bounding box center [467, 141] width 58 height 25
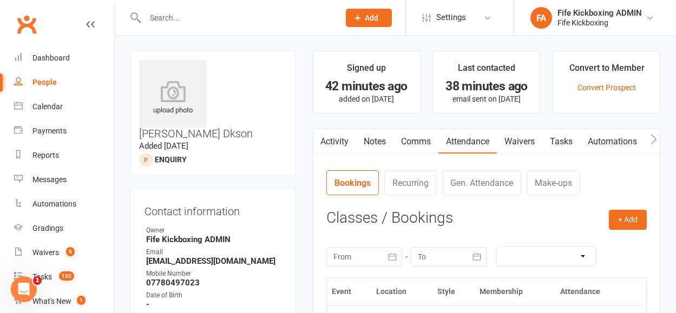
scroll to position [109, 0]
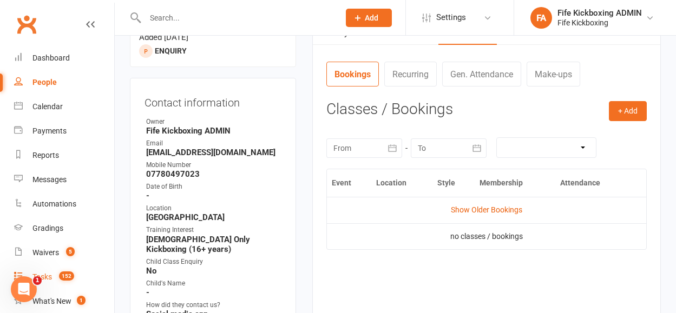
click at [54, 279] on count-badge "152" at bounding box center [64, 277] width 21 height 9
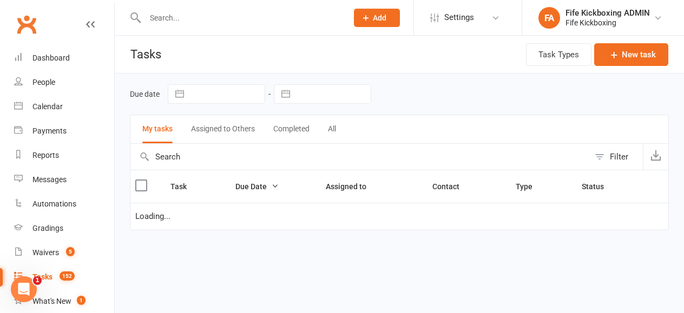
select select "waiting"
select select "started"
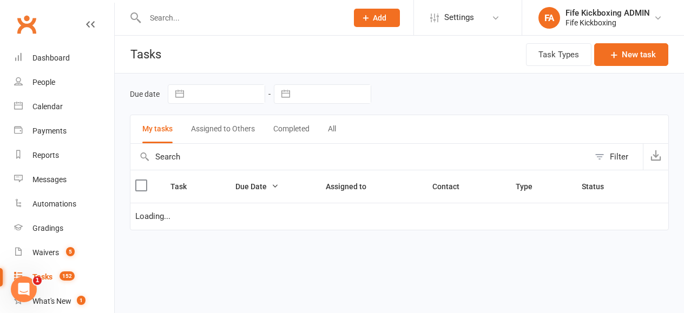
select select "started"
select select "waiting"
select select "started"
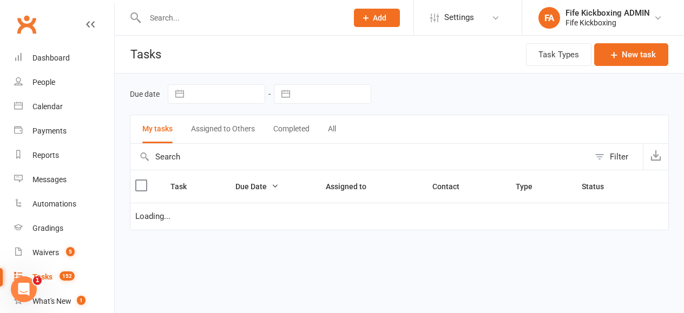
select select "started"
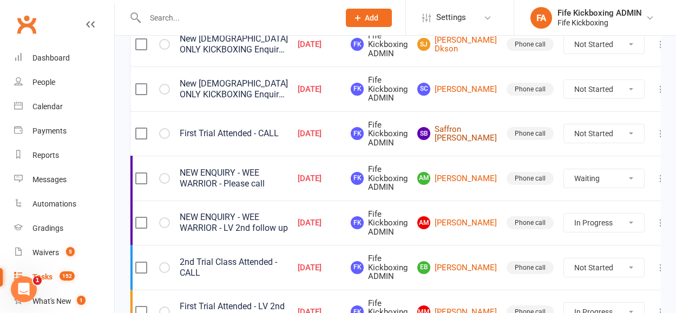
click at [463, 141] on link "SB Saffron Buxton" at bounding box center [457, 134] width 80 height 18
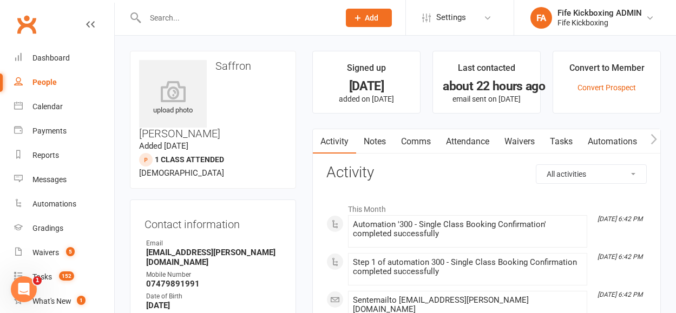
click at [459, 140] on link "Attendance" at bounding box center [467, 141] width 58 height 25
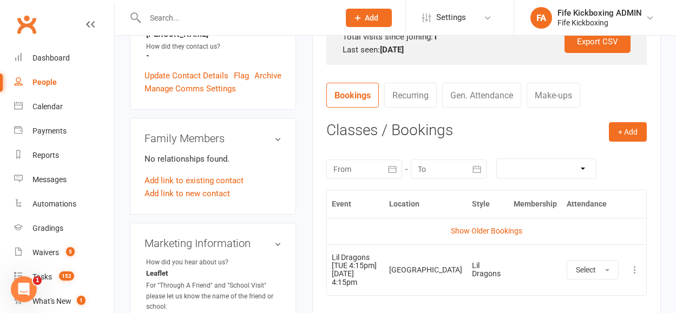
scroll to position [64, 0]
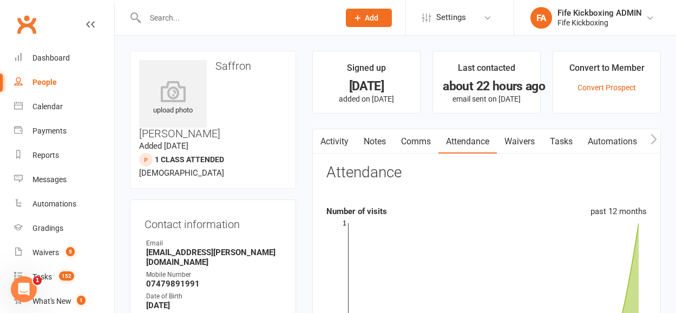
click at [555, 139] on link "Tasks" at bounding box center [561, 141] width 38 height 25
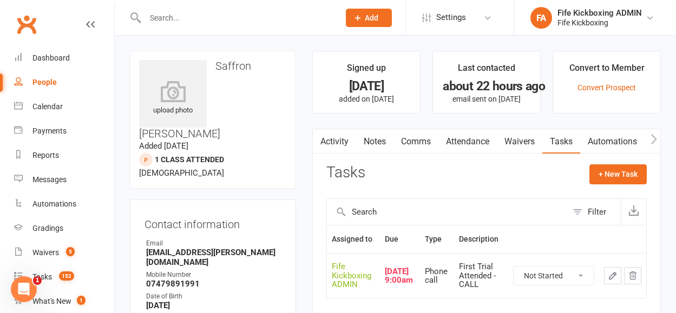
click at [554, 285] on div "Not Started In Progress Waiting Complete" at bounding box center [553, 275] width 81 height 19
click at [548, 280] on select "Not Started In Progress Waiting Complete" at bounding box center [554, 276] width 80 height 18
click at [514, 267] on select "Not Started In Progress Waiting Complete" at bounding box center [554, 276] width 80 height 18
select select "unstarted"
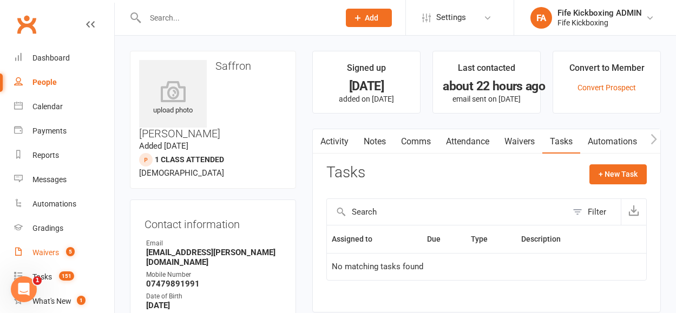
click at [77, 260] on link "Waivers 5" at bounding box center [64, 253] width 100 height 24
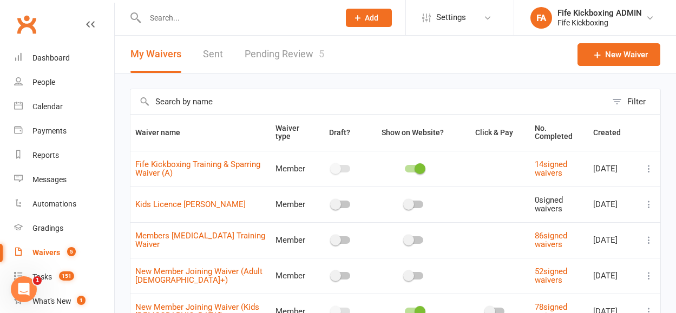
click at [274, 53] on link "Pending Review 5" at bounding box center [285, 54] width 80 height 37
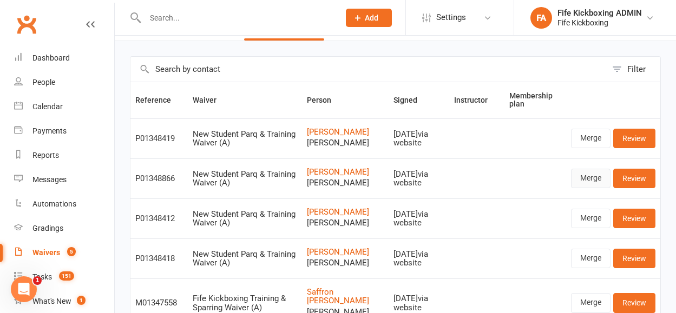
scroll to position [32, 0]
click at [588, 136] on link "Merge" at bounding box center [591, 138] width 40 height 19
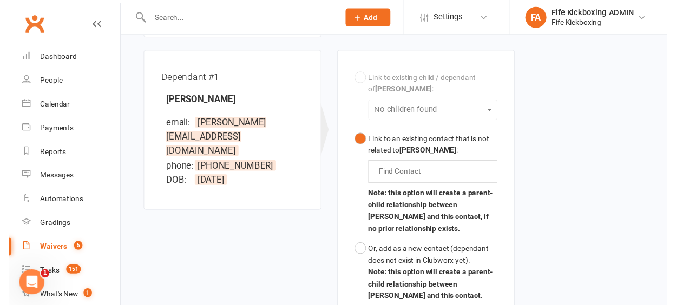
scroll to position [424, 0]
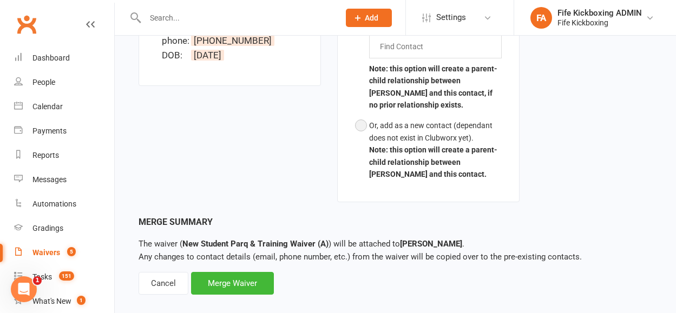
click at [366, 129] on button "Or, add as a new contact (dependant does not exist in Clubworx yet). Note: this…" at bounding box center [428, 149] width 147 height 69
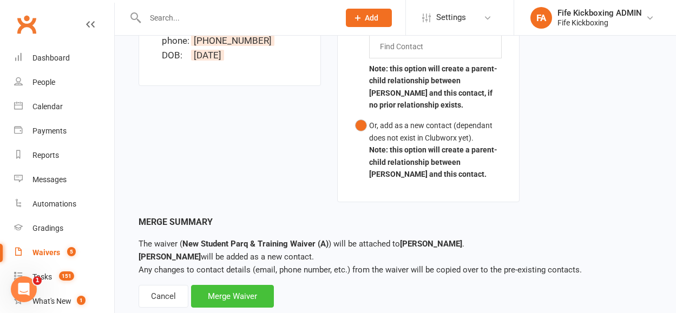
click at [233, 285] on div "Merge Waiver" at bounding box center [232, 296] width 83 height 23
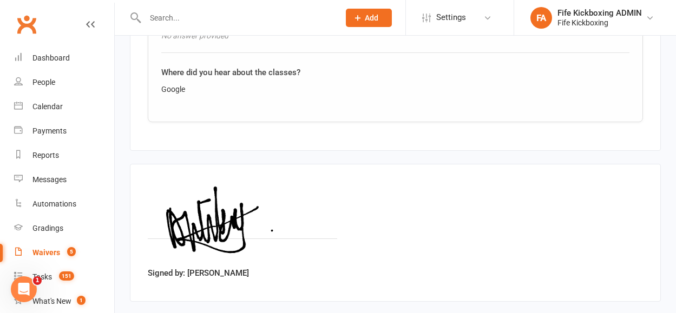
scroll to position [1835, 0]
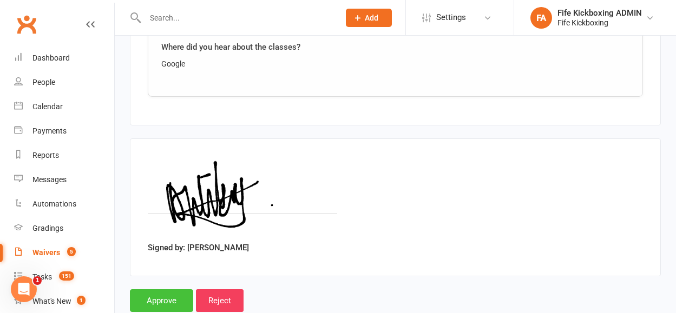
click at [153, 290] on input "Approve" at bounding box center [161, 301] width 63 height 23
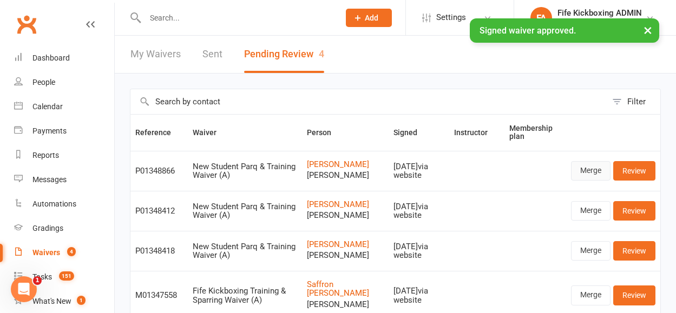
click at [572, 164] on link "Merge" at bounding box center [591, 170] width 40 height 19
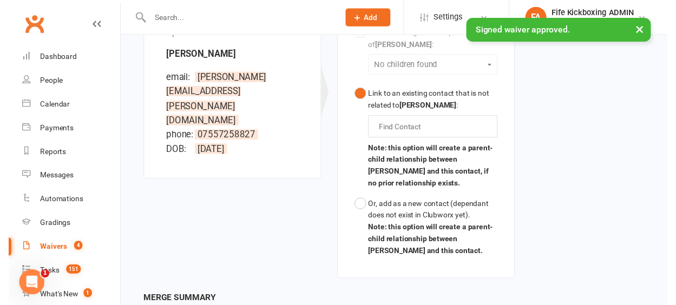
scroll to position [424, 0]
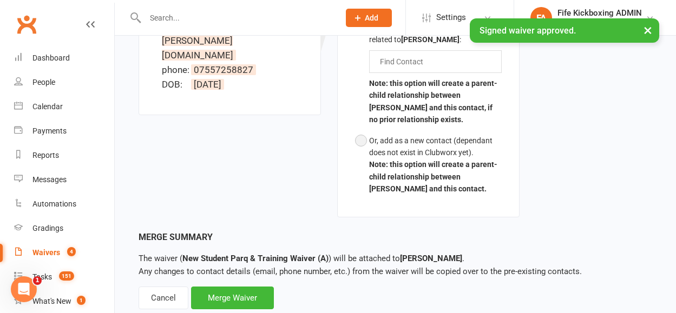
click at [393, 160] on b "Note: this option will create a parent-child relationship between Dana Penman a…" at bounding box center [433, 176] width 128 height 33
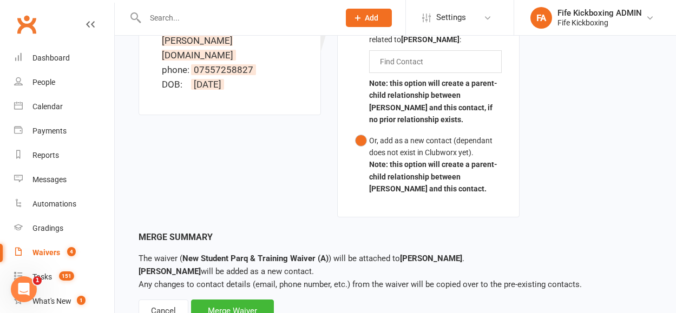
click at [240, 261] on p "The waiver ( New Student Parq & Training Waiver (A) ) will be attached to Dana …" at bounding box center [396, 271] width 514 height 39
click at [242, 300] on div "Merge Waiver" at bounding box center [232, 311] width 83 height 23
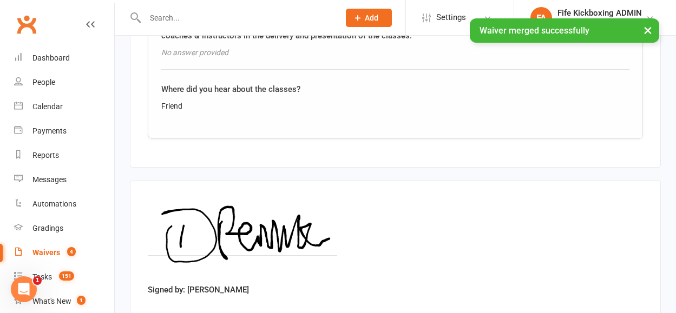
scroll to position [1835, 0]
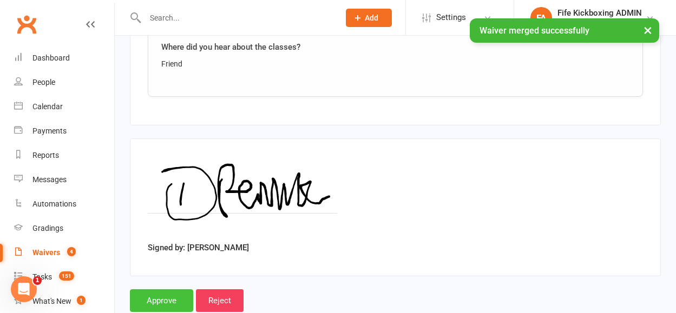
click at [144, 290] on input "Approve" at bounding box center [161, 301] width 63 height 23
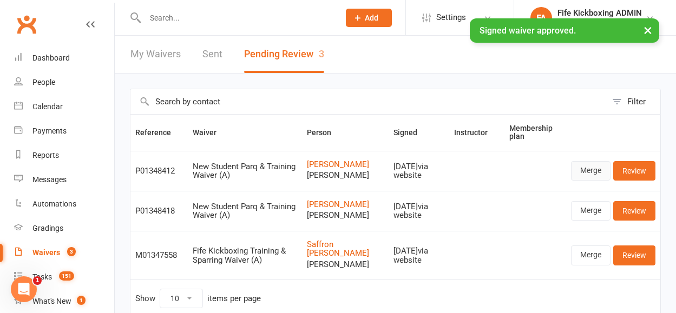
click at [595, 172] on link "Merge" at bounding box center [591, 170] width 40 height 19
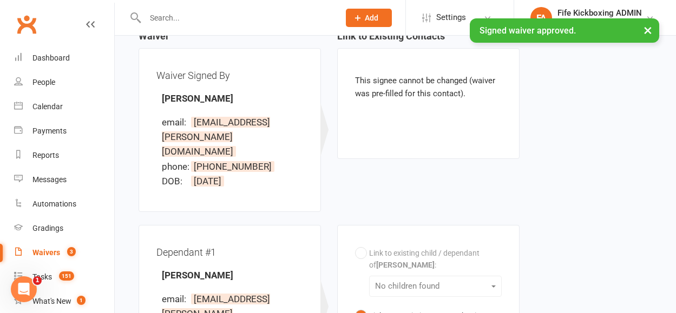
scroll to position [409, 0]
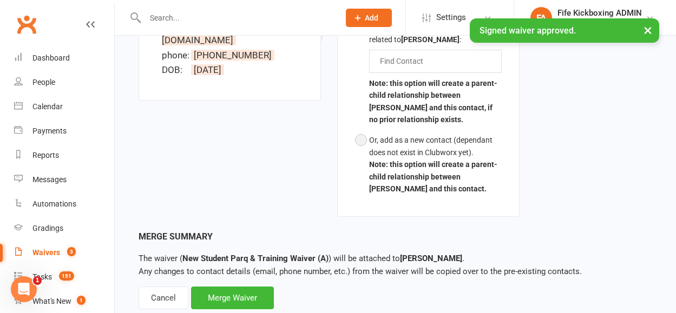
click at [400, 160] on b "Note: this option will create a parent-child relationship between Radka Elliott…" at bounding box center [433, 176] width 128 height 33
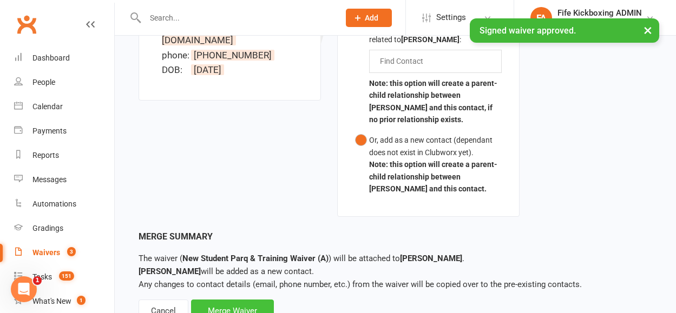
click at [254, 300] on div "Merge Waiver" at bounding box center [232, 311] width 83 height 23
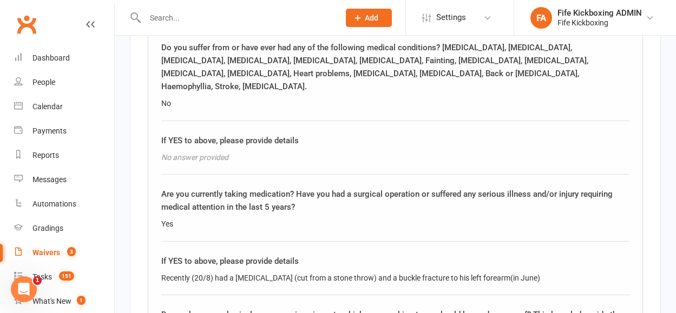
scroll to position [1517, 0]
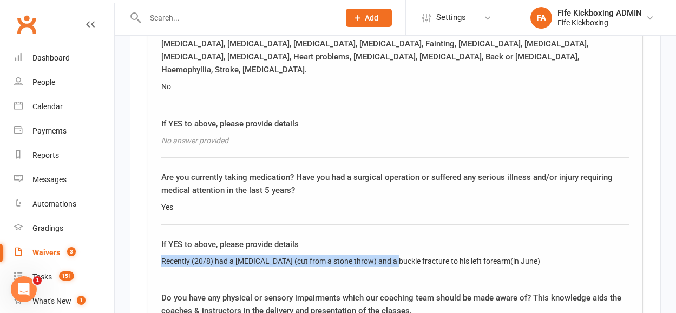
drag, startPoint x: 157, startPoint y: 230, endPoint x: 402, endPoint y: 232, distance: 245.1
click at [402, 232] on div "PARQ & Health Questionnaire Please answer all questions truthfully and fully. P…" at bounding box center [395, 67] width 495 height 694
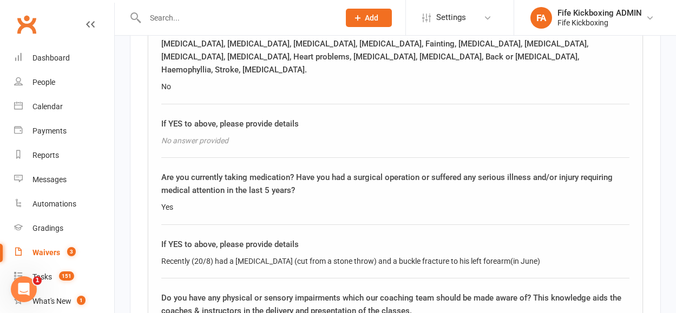
click at [328, 245] on div "If YES to above, please provide details Recently (20/8) had a head injury (cut …" at bounding box center [395, 258] width 468 height 41
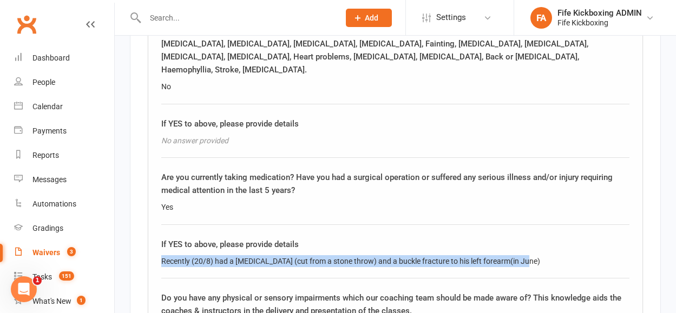
drag, startPoint x: 162, startPoint y: 231, endPoint x: 533, endPoint y: 229, distance: 370.7
click at [533, 255] on div "Recently (20/8) had a head injury (cut from a stone throw) and a buckle fractur…" at bounding box center [395, 261] width 468 height 12
copy div "Recently (20/8) had a head injury (cut from a stone throw) and a buckle fractur…"
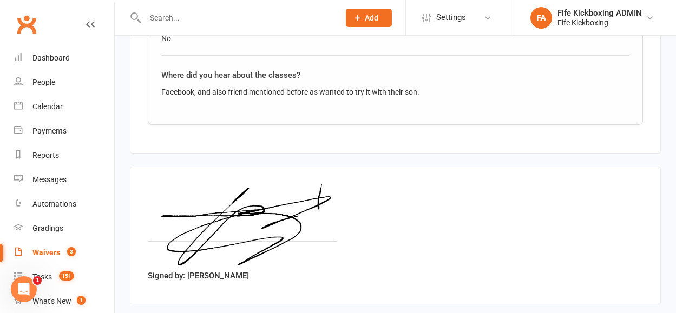
scroll to position [1807, 0]
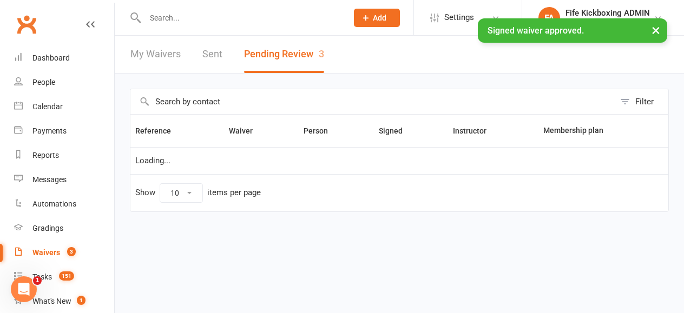
click at [188, 18] on div "× Signed waiver approved." at bounding box center [335, 18] width 670 height 0
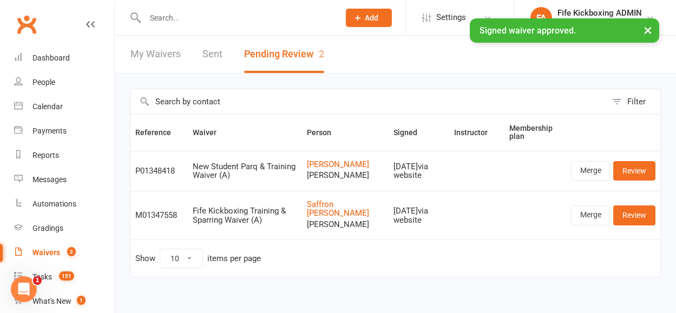
click at [186, 17] on input "text" at bounding box center [237, 17] width 190 height 15
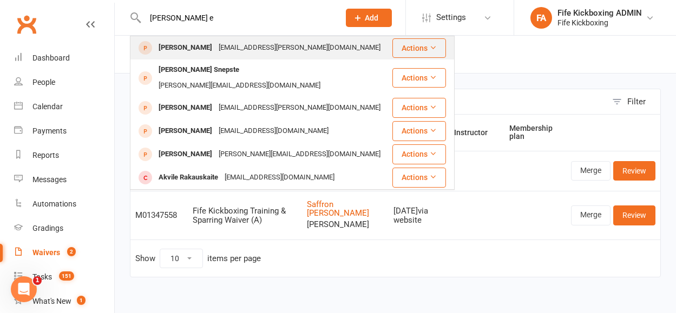
type input "raska e"
click at [175, 54] on div "Radka Elliott" at bounding box center [185, 48] width 60 height 16
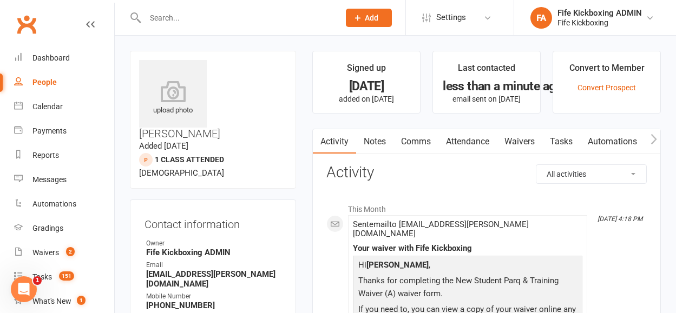
click at [384, 141] on link "Notes" at bounding box center [374, 141] width 37 height 25
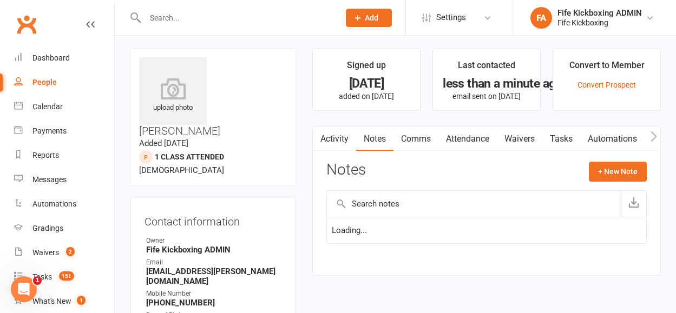
scroll to position [8, 0]
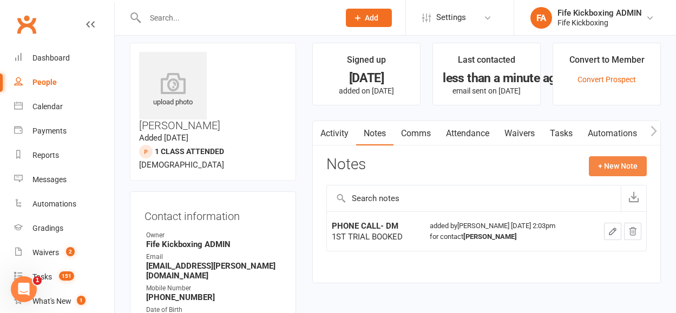
click at [605, 170] on button "+ New Note" at bounding box center [618, 165] width 58 height 19
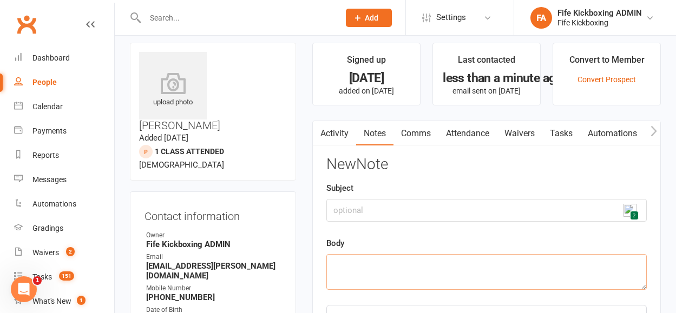
click at [484, 268] on textarea at bounding box center [486, 272] width 320 height 36
paste textarea "Recently (20/8) had a head injury (cut from a stone throw) and a buckle fractur…"
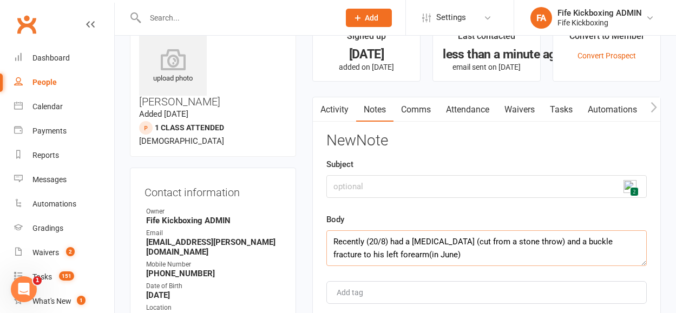
scroll to position [55, 0]
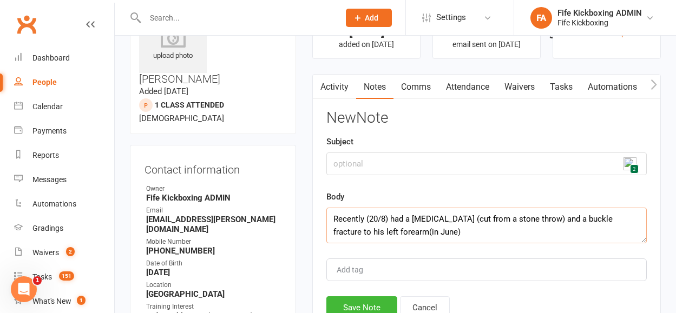
type textarea "Recently (20/8) had a head injury (cut from a stone throw) and a buckle fractur…"
click at [376, 157] on input "text" at bounding box center [486, 164] width 320 height 23
type input "(KR) Medical"
click at [376, 305] on button "Save Note" at bounding box center [361, 308] width 71 height 23
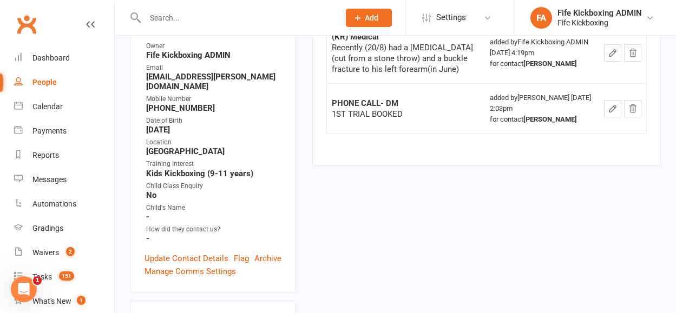
scroll to position [0, 0]
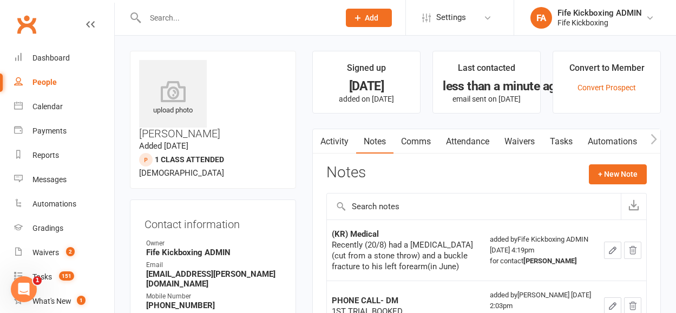
click at [457, 136] on link "Attendance" at bounding box center [467, 141] width 58 height 25
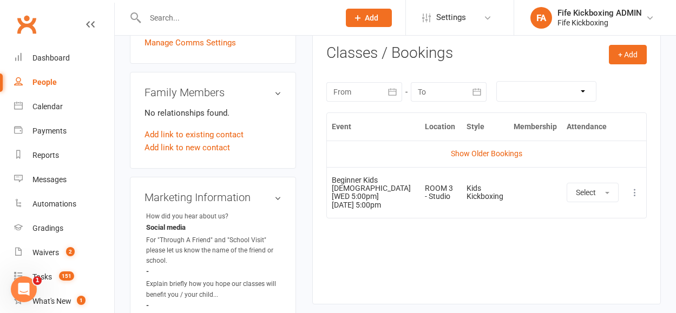
scroll to position [428, 0]
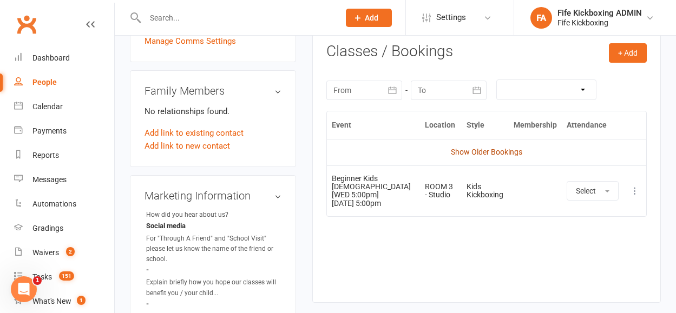
click at [487, 154] on link "Show Older Bookings" at bounding box center [486, 152] width 71 height 9
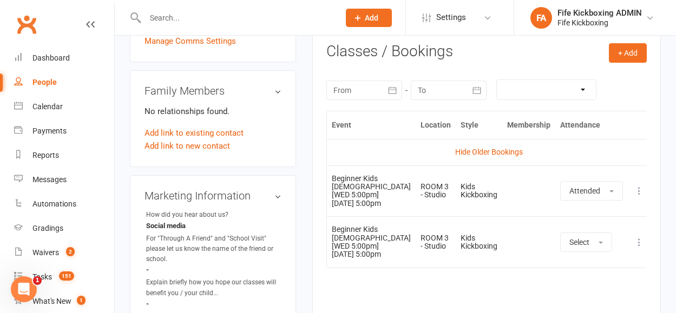
scroll to position [0, 0]
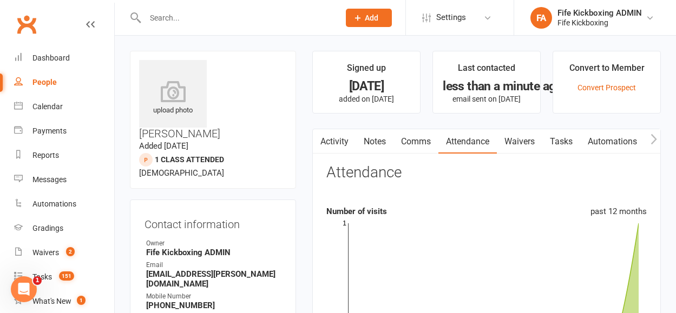
click at [557, 141] on link "Tasks" at bounding box center [561, 141] width 38 height 25
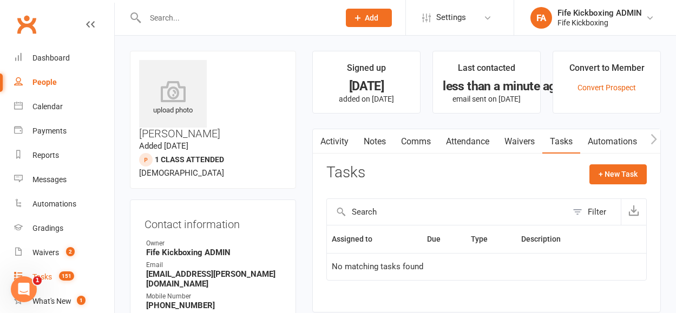
click at [54, 281] on count-badge "151" at bounding box center [64, 277] width 21 height 9
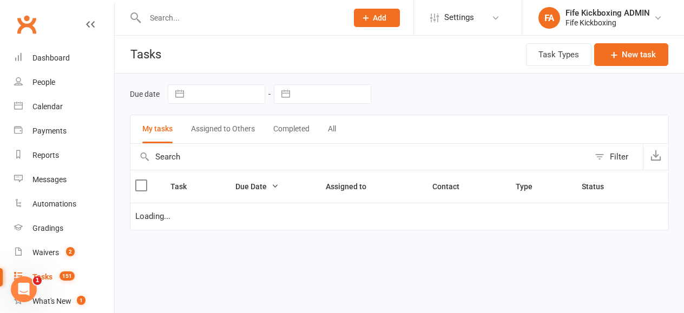
select select "waiting"
select select "started"
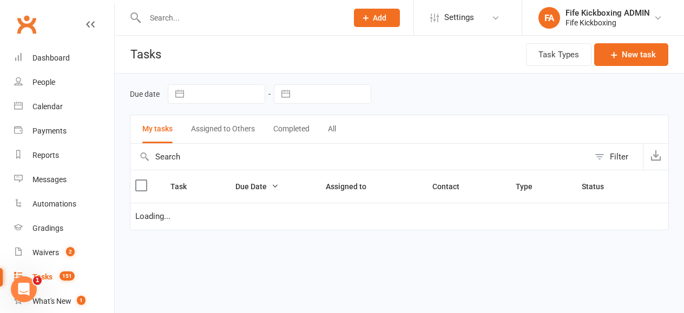
select select "started"
select select "waiting"
select select "started"
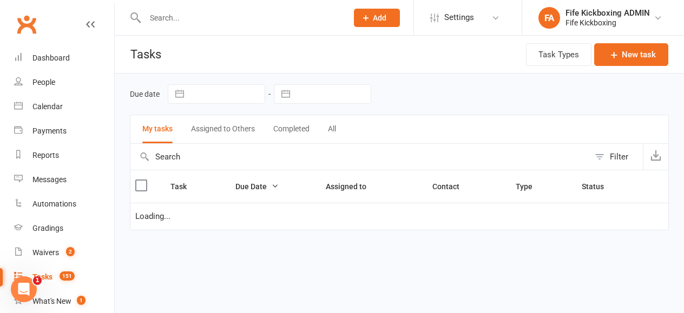
select select "started"
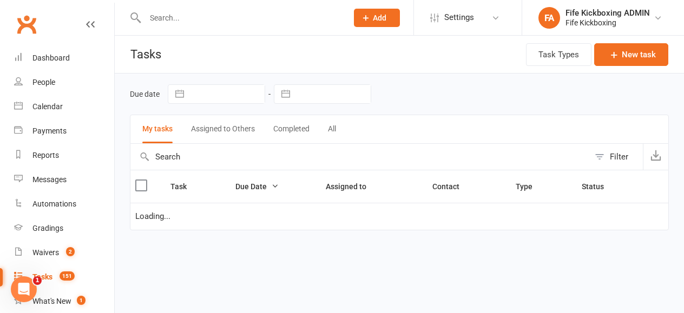
select select "waiting"
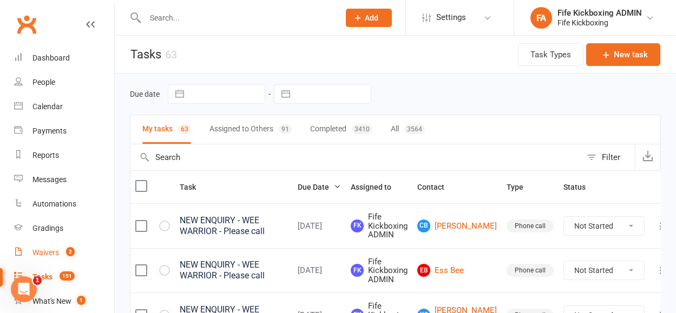
click at [29, 248] on link "Waivers 2" at bounding box center [64, 253] width 100 height 24
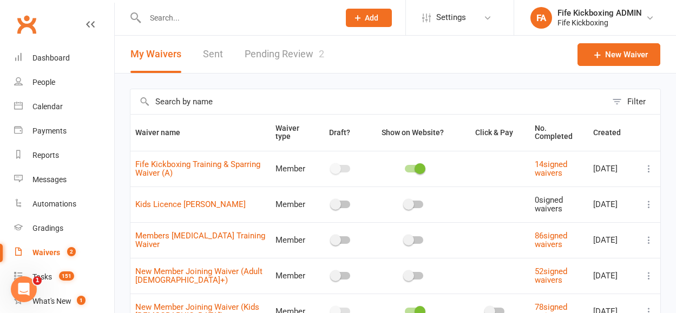
click at [290, 62] on link "Pending Review 2" at bounding box center [285, 54] width 80 height 37
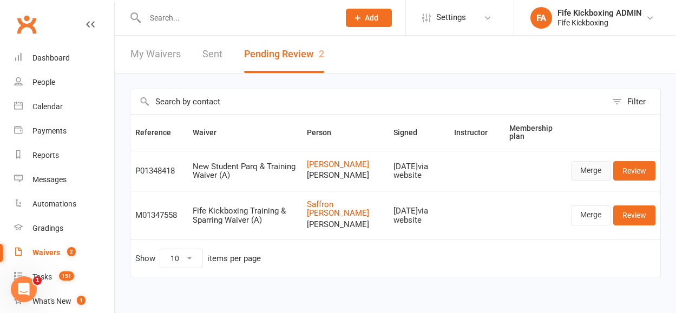
click at [586, 176] on link "Merge" at bounding box center [591, 170] width 40 height 19
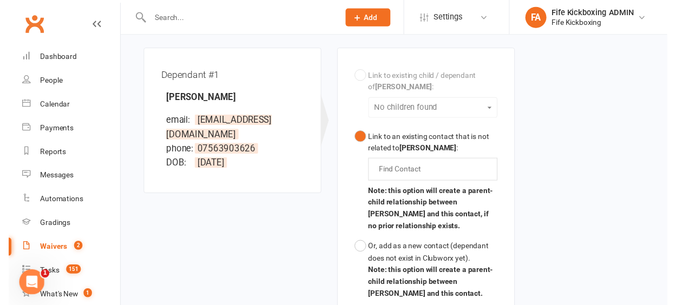
scroll to position [424, 0]
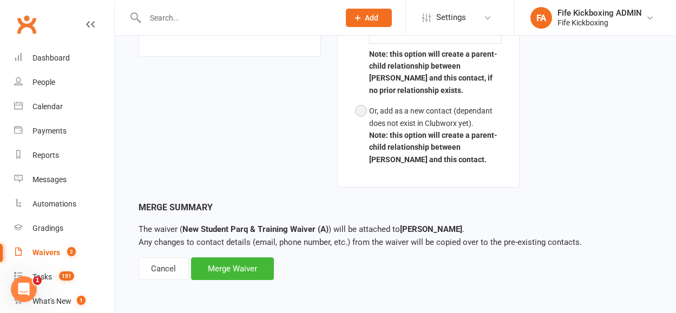
click at [368, 130] on button "Or, add as a new contact (dependant does not exist in Clubworx yet). Note: this…" at bounding box center [428, 135] width 147 height 69
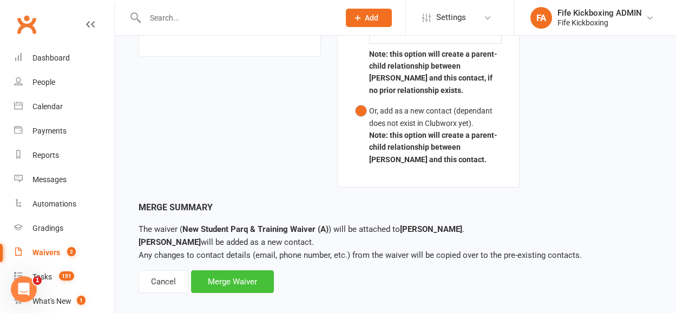
click at [232, 285] on div "Merge Waiver" at bounding box center [232, 282] width 83 height 23
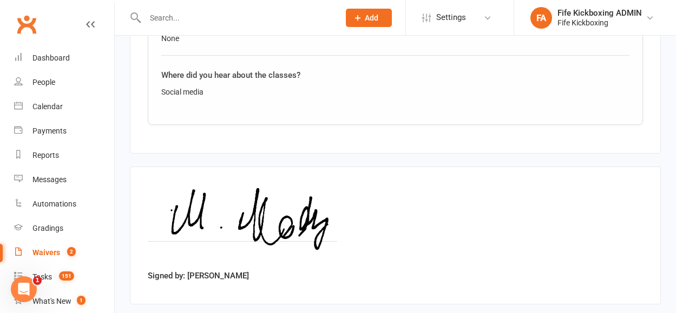
scroll to position [1807, 0]
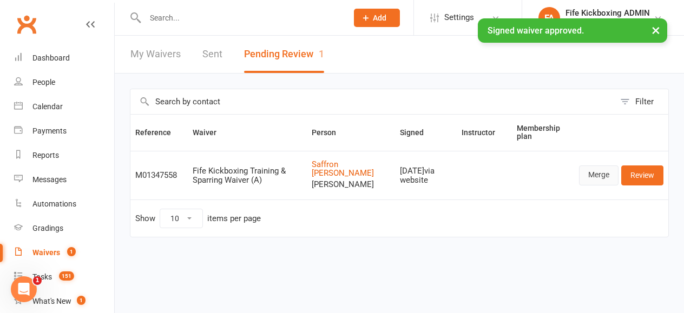
click at [609, 185] on link "Merge" at bounding box center [599, 175] width 40 height 19
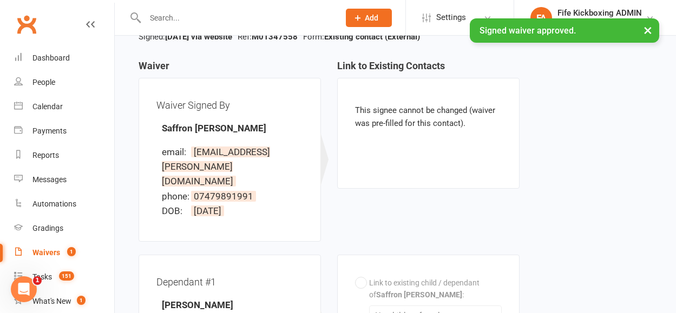
scroll to position [424, 0]
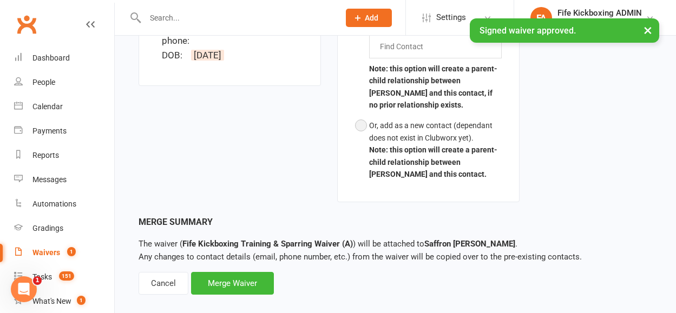
click at [378, 151] on b "Note: this option will create a parent-child relationship between Saffron Buxto…" at bounding box center [433, 162] width 128 height 33
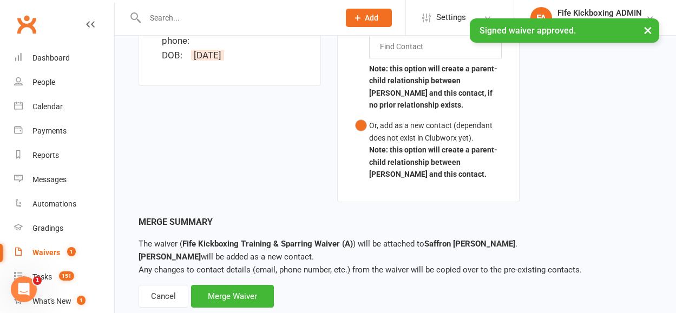
click at [261, 288] on div "Merge Waiver" at bounding box center [232, 296] width 83 height 23
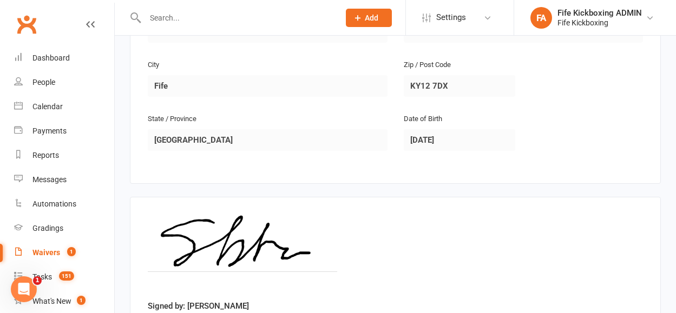
scroll to position [926, 0]
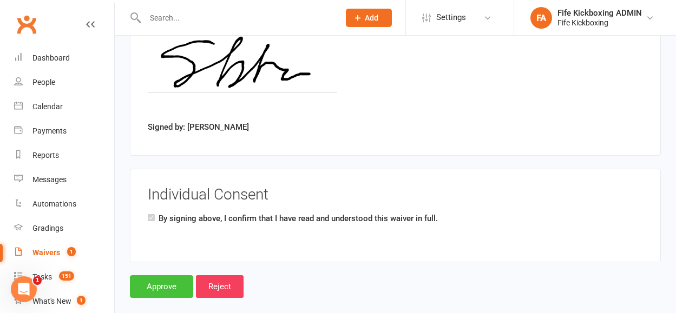
click at [154, 275] on input "Approve" at bounding box center [161, 286] width 63 height 23
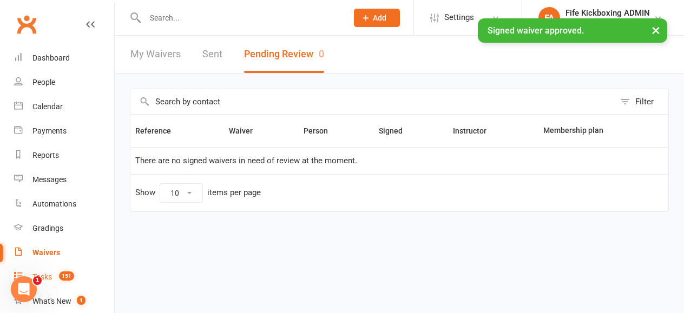
click at [69, 281] on span "151" at bounding box center [66, 276] width 15 height 9
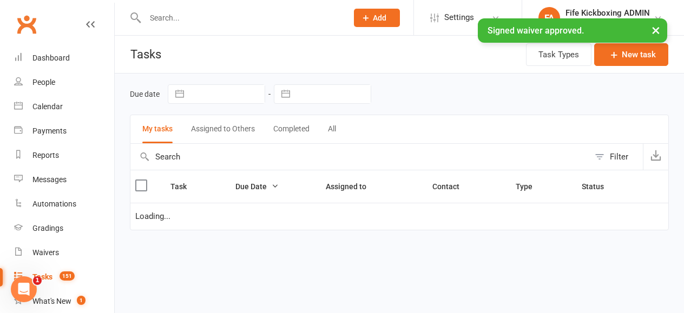
select select "waiting"
select select "started"
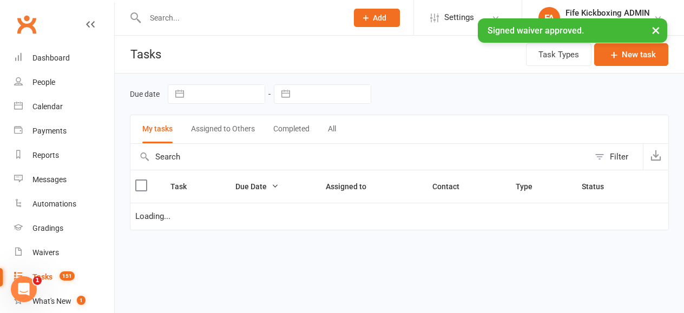
select select "started"
select select "waiting"
select select "started"
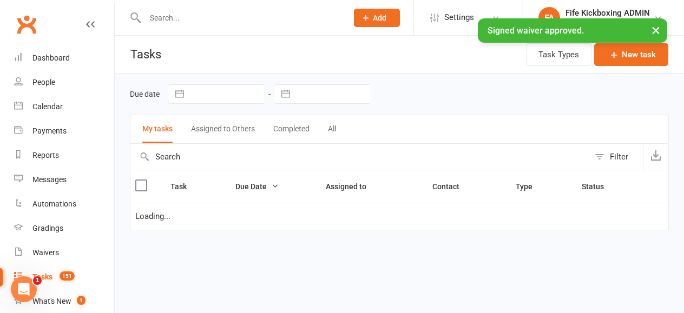
select select "started"
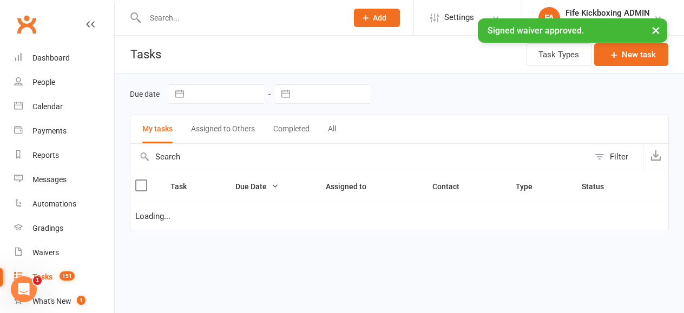
select select "waiting"
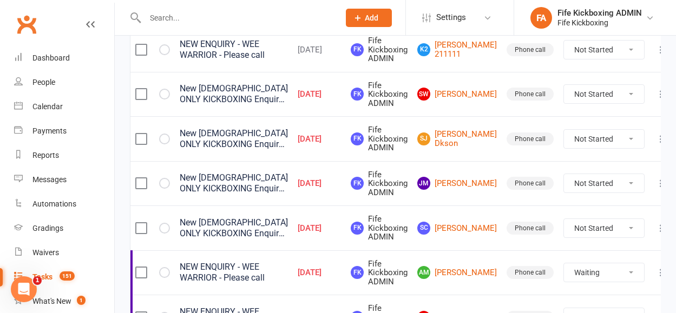
scroll to position [266, 0]
click at [468, 232] on link "SC Shelley Crombie" at bounding box center [457, 227] width 80 height 13
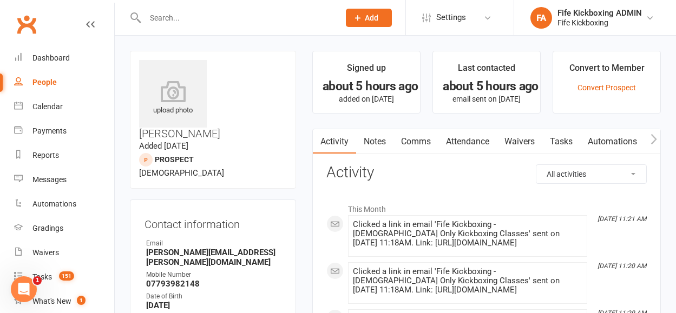
click at [464, 134] on link "Attendance" at bounding box center [467, 141] width 58 height 25
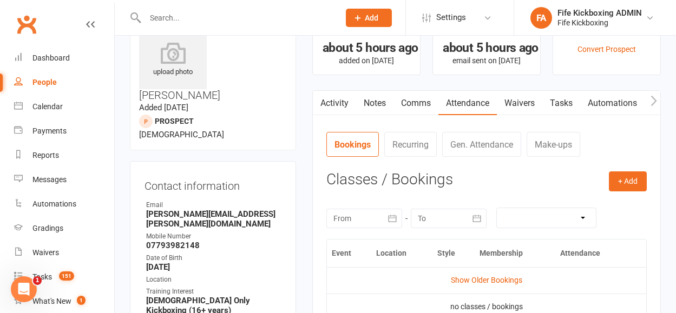
scroll to position [40, 0]
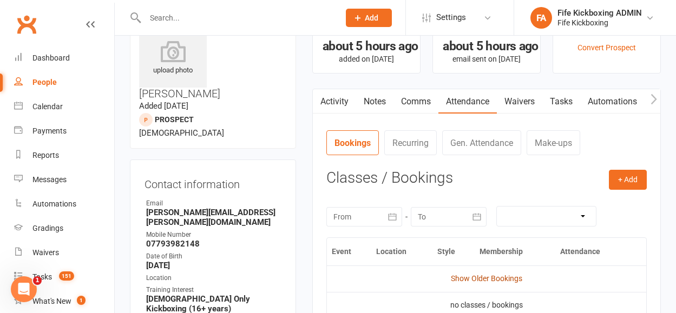
click at [497, 275] on link "Show Older Bookings" at bounding box center [486, 278] width 71 height 9
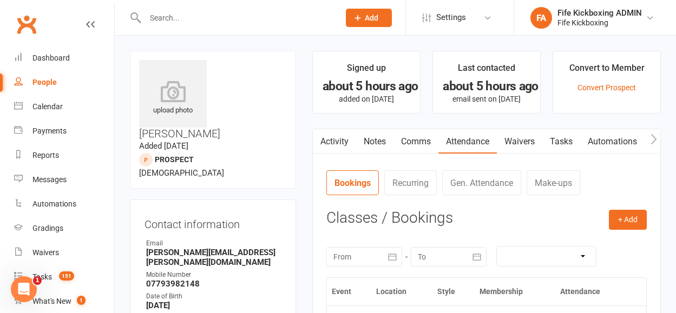
scroll to position [0, 0]
click at [561, 137] on link "Tasks" at bounding box center [561, 141] width 38 height 25
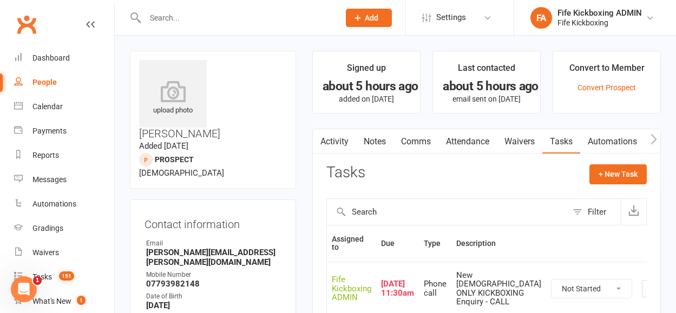
click at [571, 281] on td "Not Started In Progress Waiting Complete" at bounding box center [591, 289] width 91 height 54
click at [568, 284] on select "Not Started In Progress Waiting Complete" at bounding box center [591, 289] width 80 height 18
click at [551, 284] on select "Not Started In Progress Waiting Complete" at bounding box center [591, 289] width 80 height 18
select select "waiting"
click at [64, 282] on link "Tasks 151" at bounding box center [64, 277] width 100 height 24
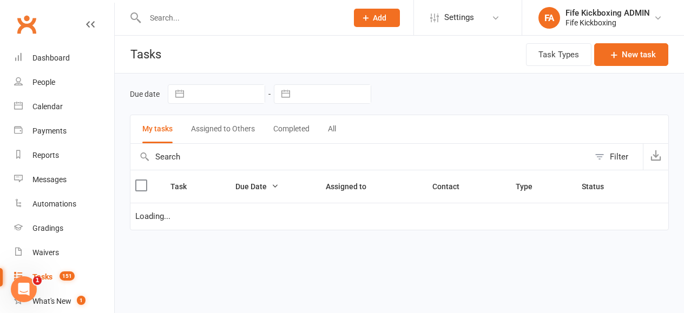
select select "waiting"
select select "started"
select select "waiting"
select select "started"
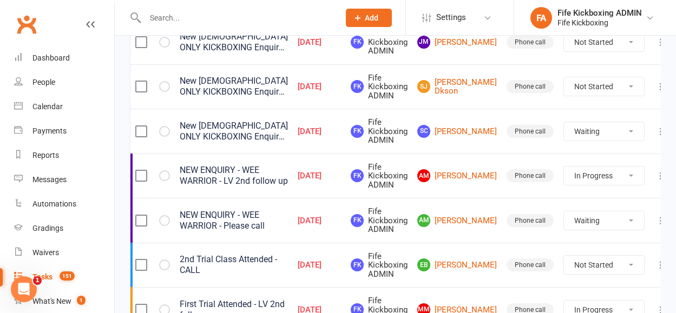
scroll to position [344, 0]
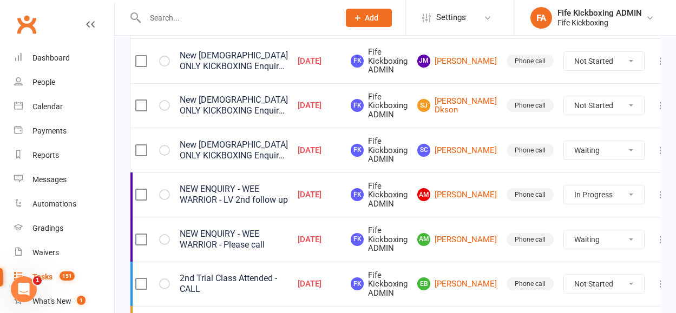
click at [655, 152] on icon at bounding box center [660, 150] width 11 height 11
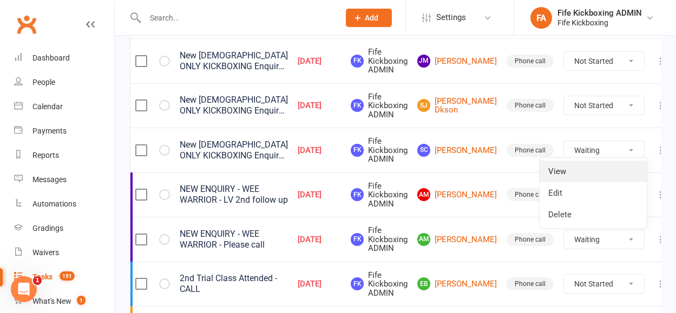
click at [581, 180] on link "View" at bounding box center [593, 172] width 107 height 22
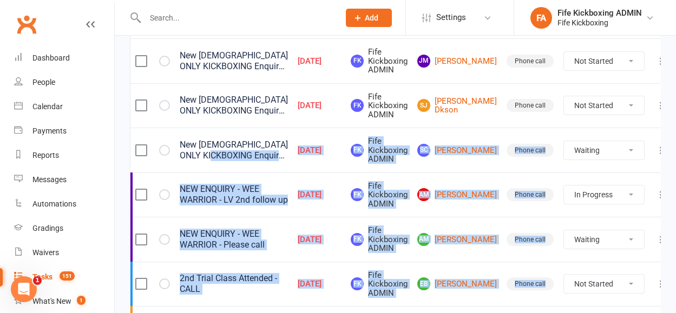
click at [560, 166] on td "Not Started In Progress Waiting Complete" at bounding box center [603, 150] width 91 height 45
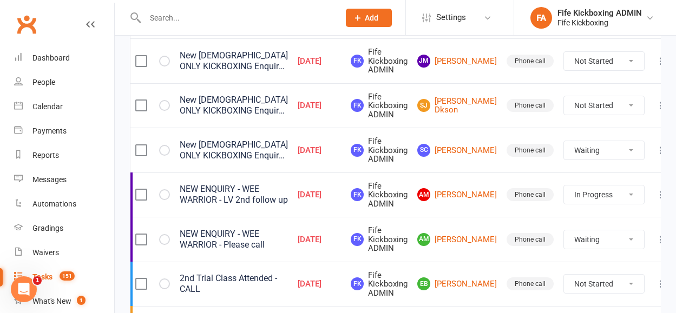
click at [655, 149] on icon at bounding box center [660, 150] width 11 height 11
click at [563, 188] on link "Edit" at bounding box center [593, 193] width 107 height 22
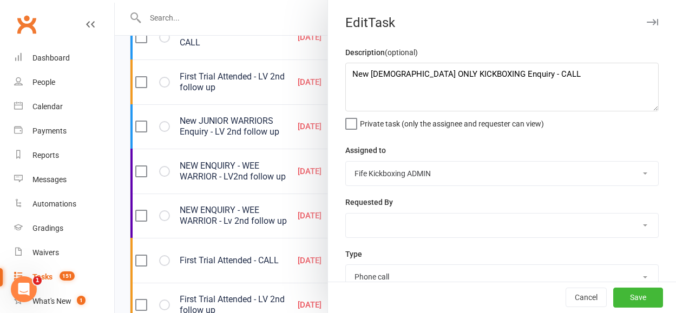
scroll to position [203, 0]
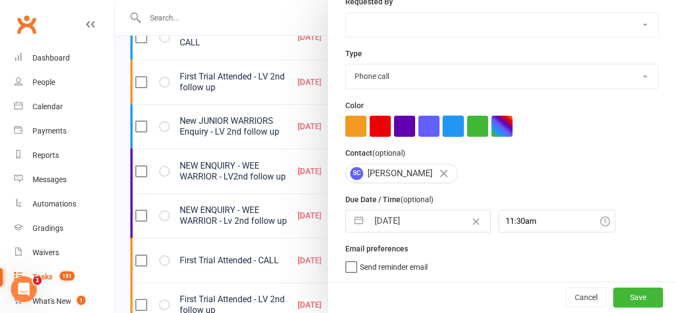
click at [449, 127] on button "button" at bounding box center [453, 126] width 21 height 21
click at [619, 292] on button "Save" at bounding box center [638, 297] width 50 height 19
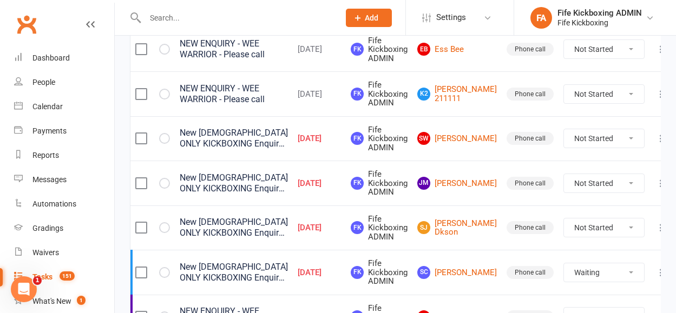
scroll to position [212, 0]
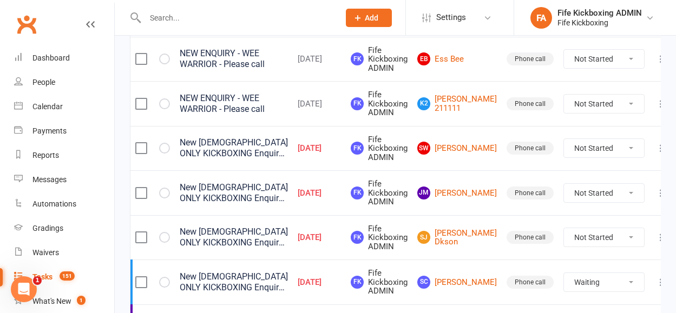
click at [655, 235] on icon at bounding box center [660, 237] width 11 height 11
click at [567, 282] on link "Edit" at bounding box center [593, 280] width 107 height 22
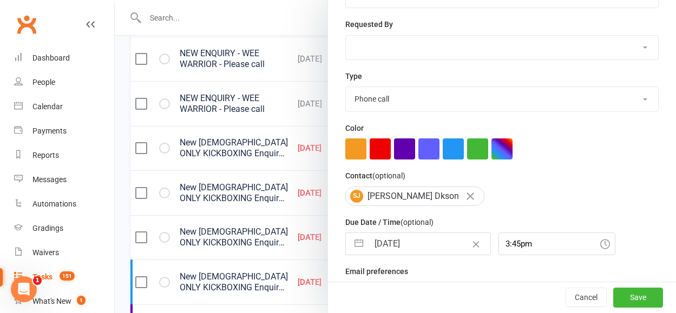
scroll to position [203, 0]
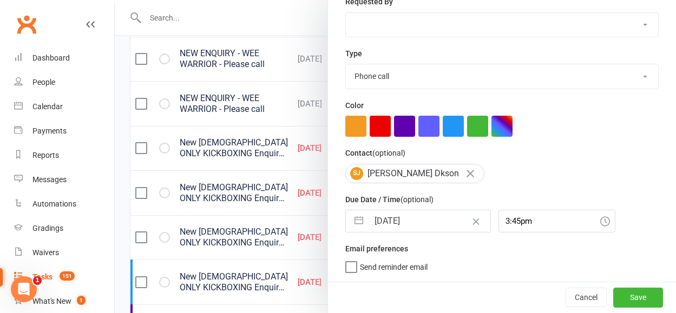
drag, startPoint x: 440, startPoint y: 122, endPoint x: 481, endPoint y: 179, distance: 69.7
click at [443, 123] on button "button" at bounding box center [453, 126] width 21 height 21
click at [614, 301] on button "Save" at bounding box center [638, 297] width 50 height 19
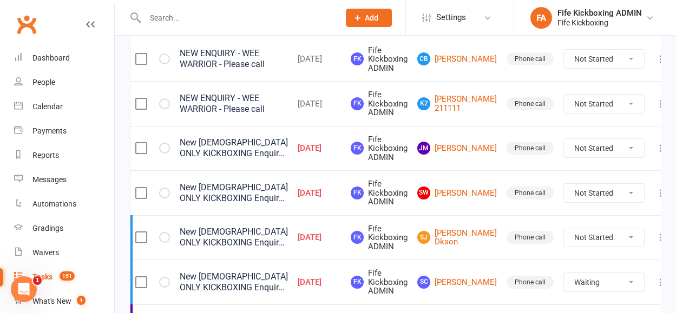
click at [655, 190] on icon at bounding box center [660, 193] width 11 height 11
click at [574, 233] on link "Edit" at bounding box center [593, 236] width 107 height 22
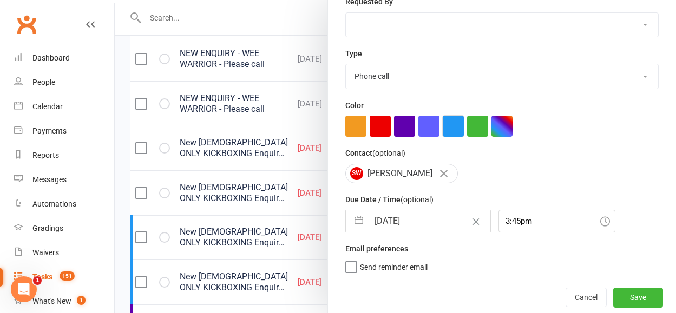
click at [443, 126] on button "button" at bounding box center [453, 126] width 21 height 21
click at [619, 292] on button "Save" at bounding box center [638, 297] width 50 height 19
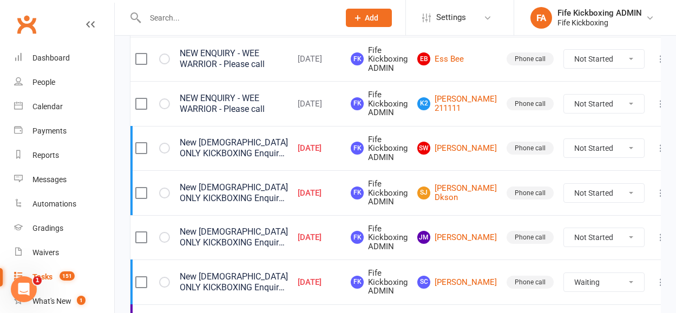
click at [655, 242] on icon at bounding box center [660, 237] width 11 height 11
click at [568, 286] on link "Edit" at bounding box center [593, 280] width 107 height 22
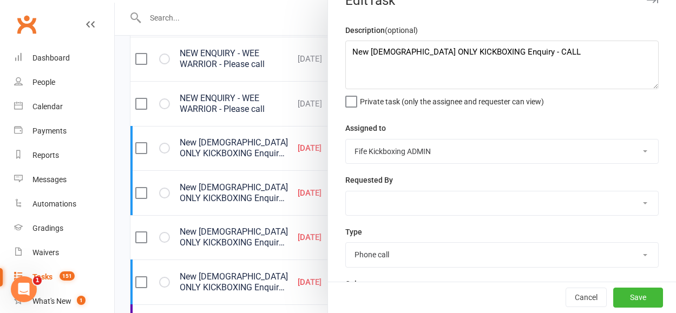
scroll to position [147, 0]
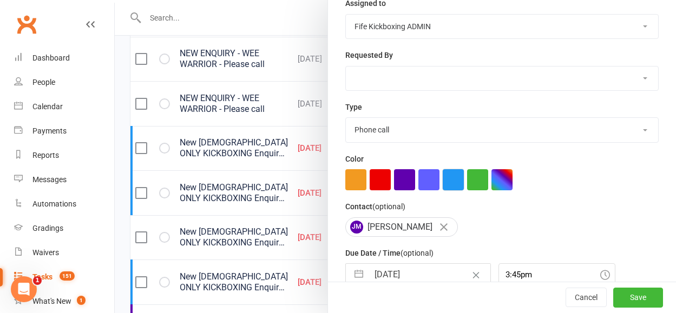
click at [445, 187] on button "button" at bounding box center [453, 179] width 21 height 21
click at [633, 306] on button "Save" at bounding box center [638, 297] width 50 height 19
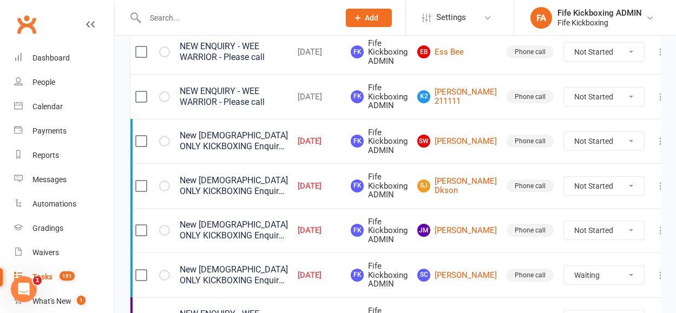
scroll to position [220, 0]
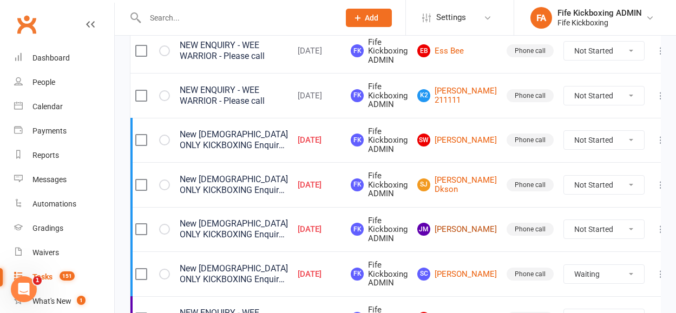
click at [467, 230] on link "JM Jenna McAlpine" at bounding box center [457, 229] width 80 height 13
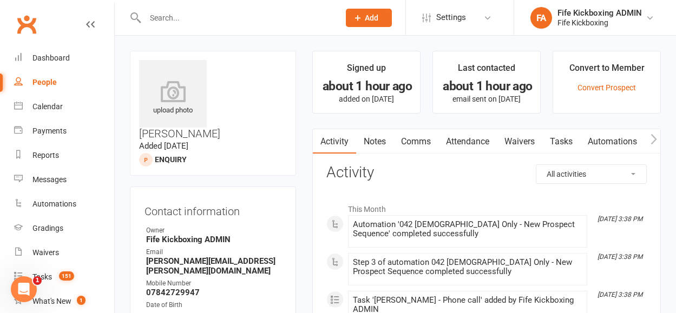
click at [474, 144] on link "Attendance" at bounding box center [467, 141] width 58 height 25
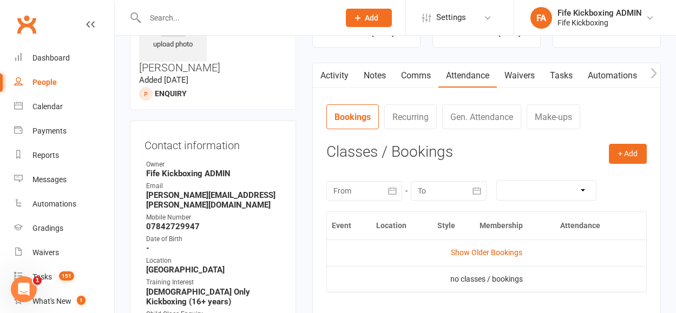
scroll to position [66, 0]
click at [476, 250] on link "Show Older Bookings" at bounding box center [486, 252] width 71 height 9
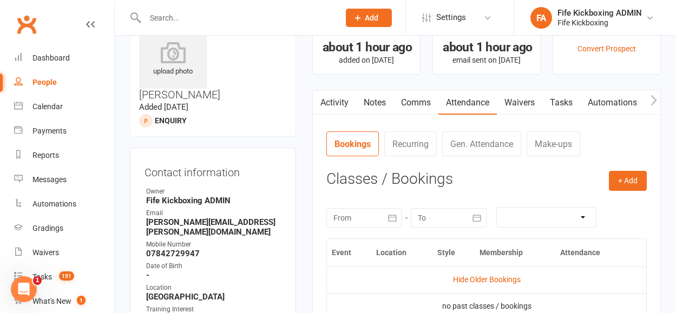
scroll to position [0, 0]
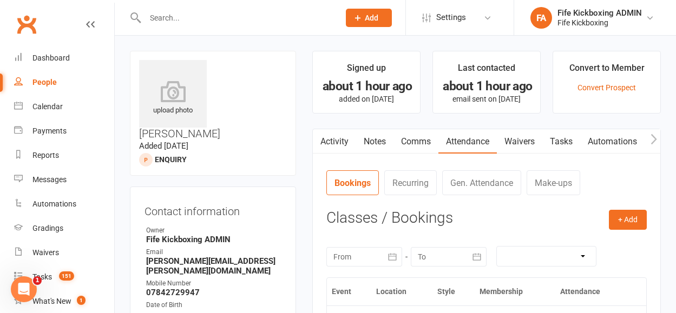
click at [573, 143] on link "Tasks" at bounding box center [561, 141] width 38 height 25
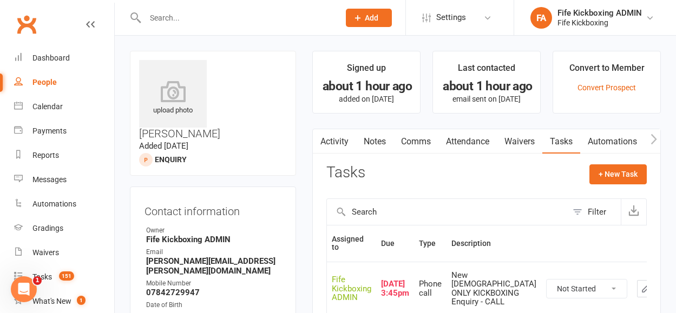
click at [558, 280] on select "Not Started In Progress Waiting Complete" at bounding box center [587, 289] width 80 height 18
click at [541, 274] on td "Not Started In Progress Waiting Complete" at bounding box center [586, 289] width 91 height 54
click at [547, 289] on select "Not Started In Progress Waiting Complete" at bounding box center [587, 289] width 80 height 18
click at [547, 280] on select "Not Started In Progress Waiting Complete" at bounding box center [587, 289] width 80 height 18
click at [637, 288] on button "button" at bounding box center [645, 288] width 17 height 17
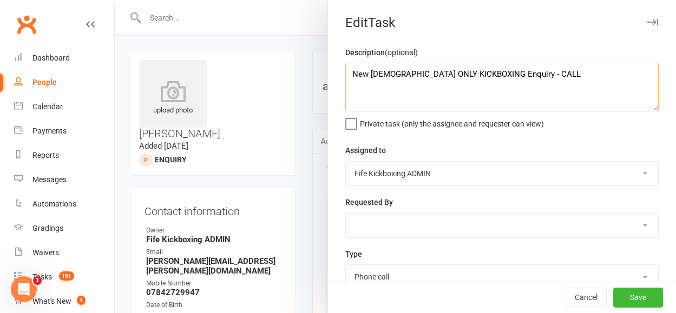
click at [534, 70] on textarea "New LADIES ONLY KICKBOXING Enquiry - CALL" at bounding box center [501, 87] width 313 height 49
click at [624, 296] on button "Save" at bounding box center [638, 297] width 50 height 19
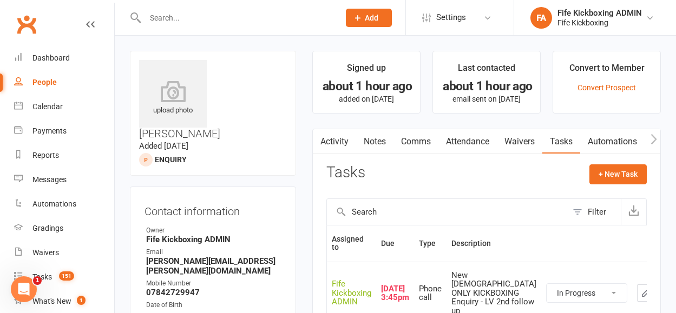
drag, startPoint x: 362, startPoint y: 140, endPoint x: 417, endPoint y: 145, distance: 55.4
click at [361, 140] on link "Notes" at bounding box center [374, 141] width 37 height 25
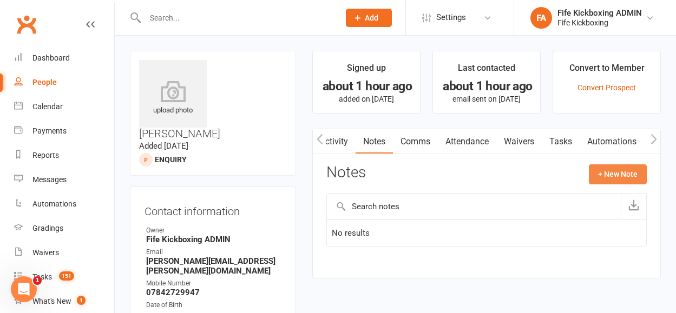
click at [610, 177] on button "+ New Note" at bounding box center [618, 174] width 58 height 19
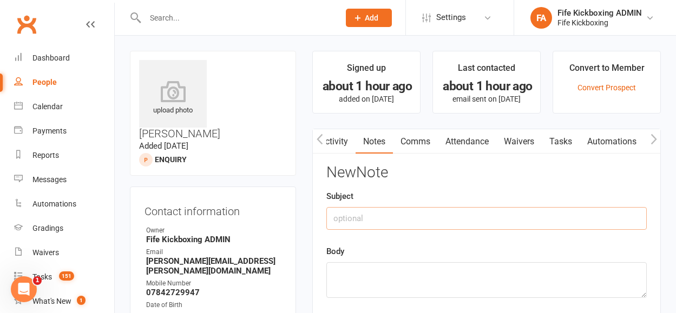
click at [562, 213] on input "text" at bounding box center [486, 218] width 320 height 23
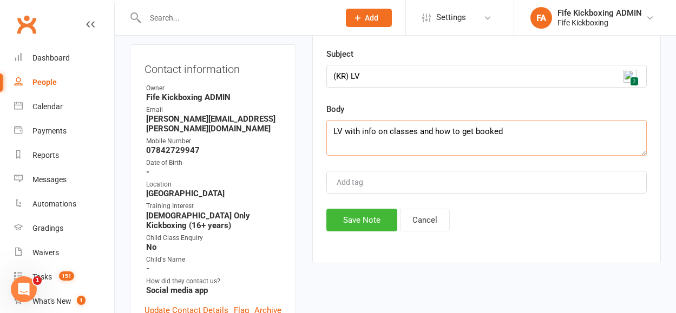
scroll to position [279, 0]
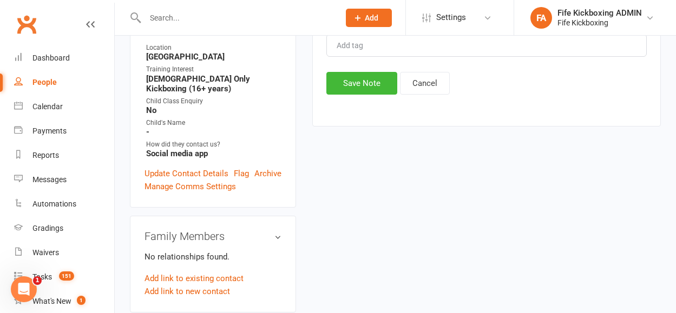
click at [343, 83] on button "Save Note" at bounding box center [361, 83] width 71 height 23
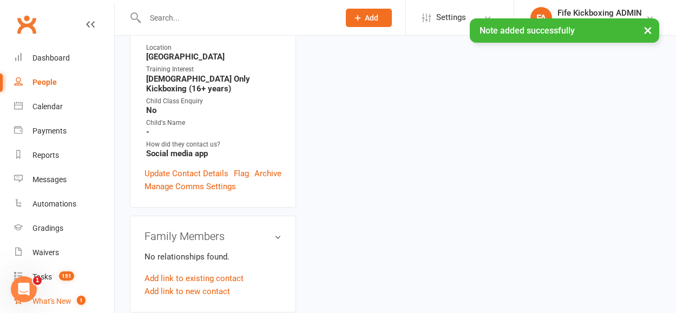
click at [57, 290] on link "What's New 1" at bounding box center [64, 302] width 100 height 24
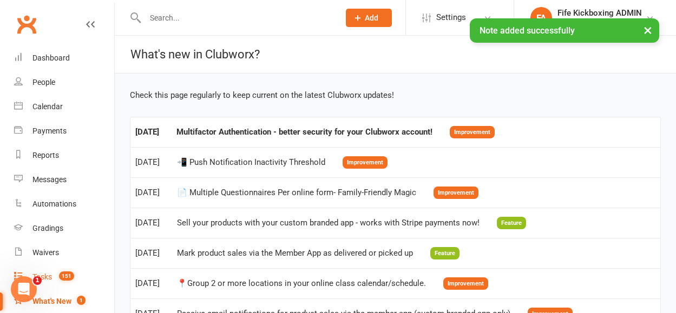
click at [68, 272] on span "151" at bounding box center [66, 276] width 15 height 9
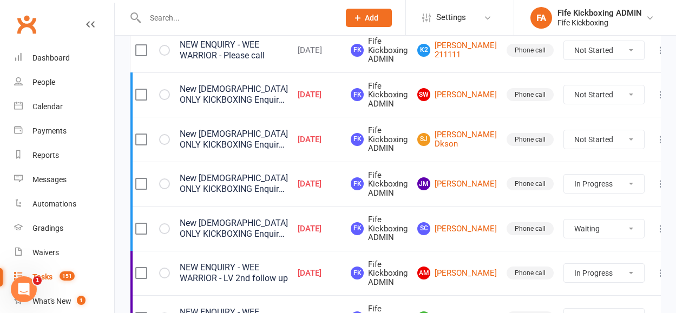
scroll to position [262, 0]
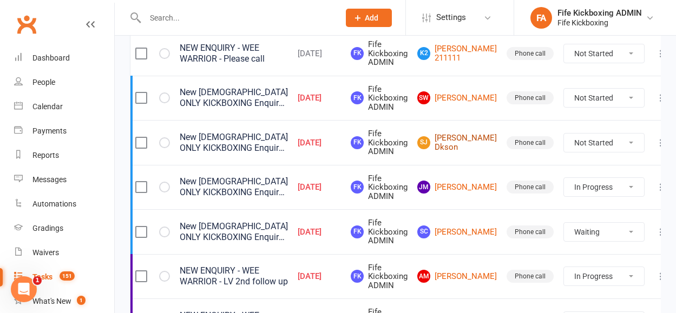
click at [456, 146] on link "SJ Sar J. Dkson" at bounding box center [457, 143] width 80 height 18
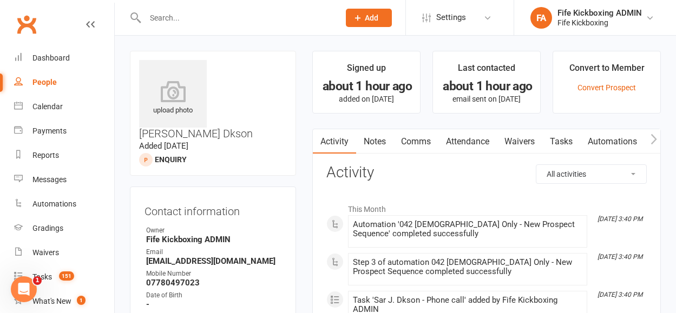
click at [462, 139] on link "Attendance" at bounding box center [467, 141] width 58 height 25
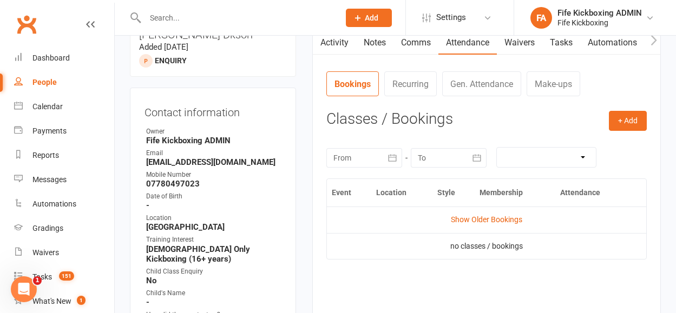
scroll to position [114, 0]
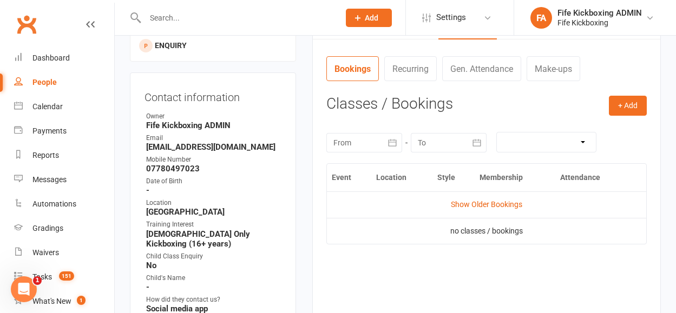
click at [471, 211] on td "Show Older Bookings" at bounding box center [486, 205] width 319 height 26
click at [471, 207] on link "Show Older Bookings" at bounding box center [486, 204] width 71 height 9
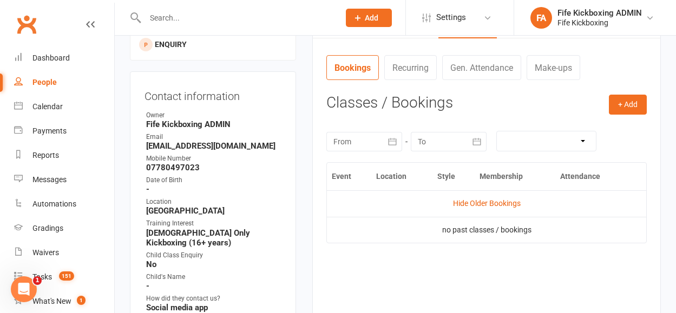
click at [473, 200] on link "Hide Older Bookings" at bounding box center [487, 203] width 68 height 9
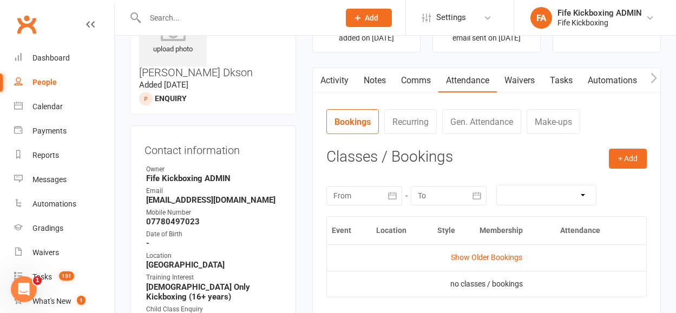
scroll to position [62, 0]
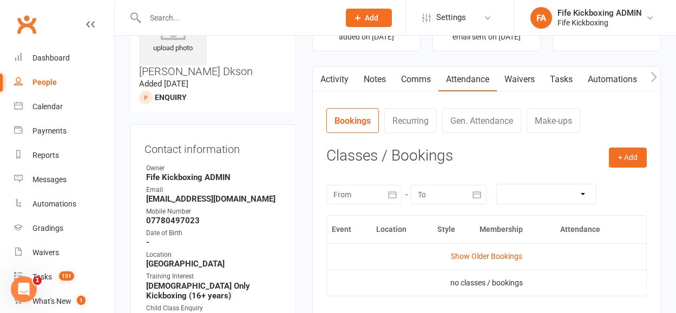
click at [563, 76] on link "Tasks" at bounding box center [561, 79] width 38 height 25
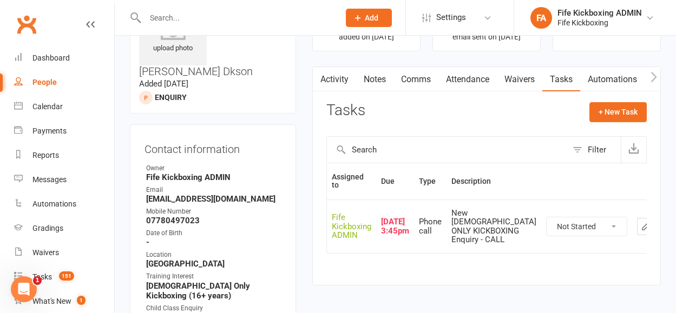
click at [547, 227] on select "Not Started In Progress Waiting Complete" at bounding box center [587, 227] width 80 height 18
click at [547, 218] on select "Not Started In Progress Waiting Complete" at bounding box center [587, 227] width 80 height 18
click at [637, 221] on button "button" at bounding box center [645, 226] width 17 height 17
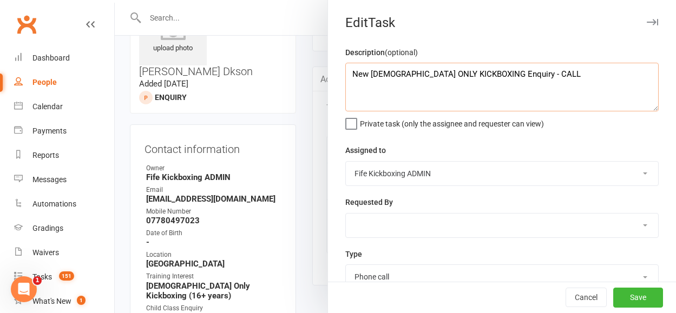
click at [567, 96] on textarea "New LADIES ONLY KICKBOXING Enquiry - CALL" at bounding box center [501, 87] width 313 height 49
click at [639, 300] on button "Save" at bounding box center [638, 297] width 50 height 19
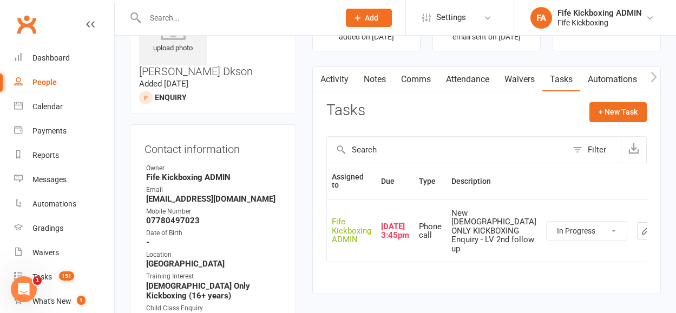
click at [384, 89] on link "Notes" at bounding box center [374, 79] width 37 height 25
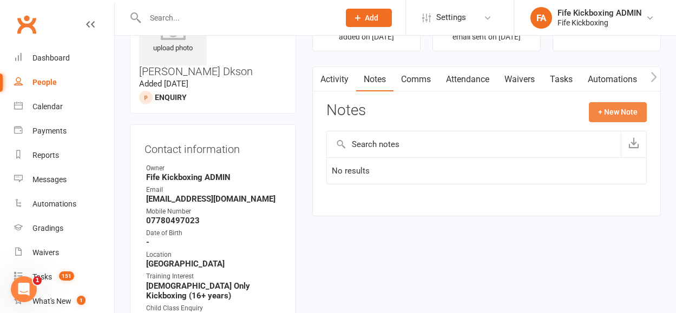
click at [623, 115] on button "+ New Note" at bounding box center [618, 111] width 58 height 19
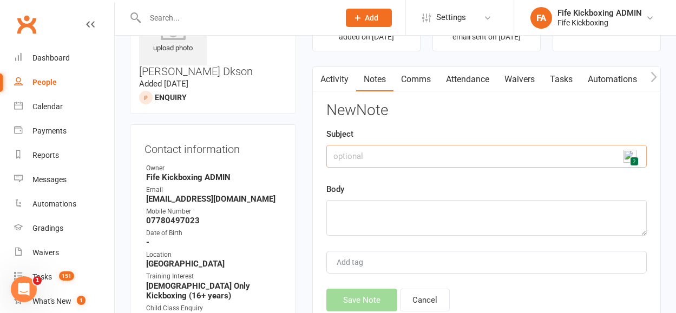
click at [551, 160] on input "text" at bounding box center [486, 156] width 320 height 23
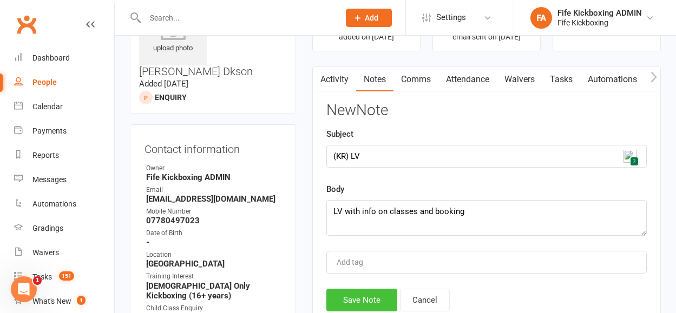
click at [378, 305] on button "Save Note" at bounding box center [361, 300] width 71 height 23
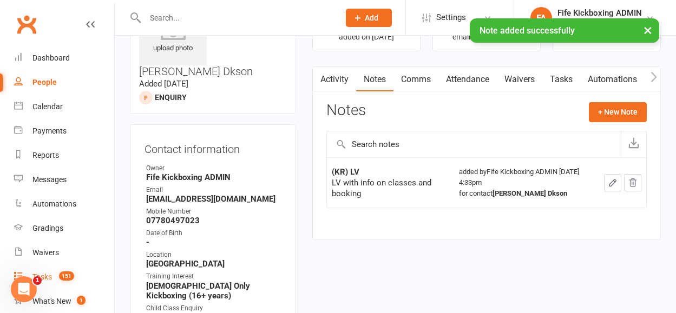
click at [65, 275] on span "151" at bounding box center [66, 276] width 15 height 9
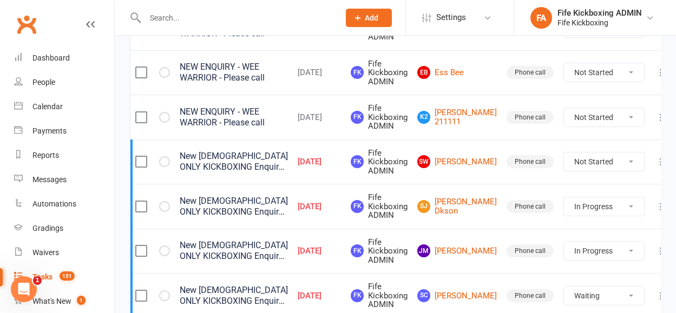
scroll to position [198, 0]
click at [458, 165] on link "SW Steph Wallace" at bounding box center [457, 162] width 80 height 13
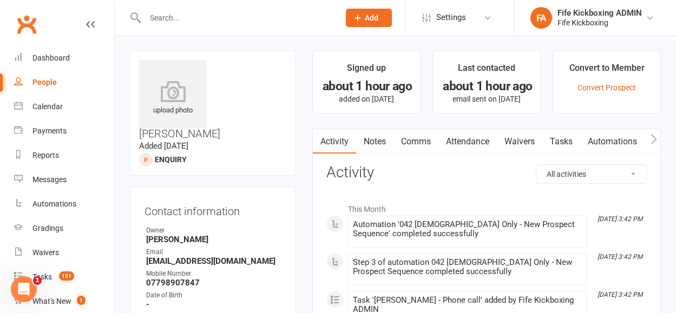
click at [462, 141] on link "Attendance" at bounding box center [467, 141] width 58 height 25
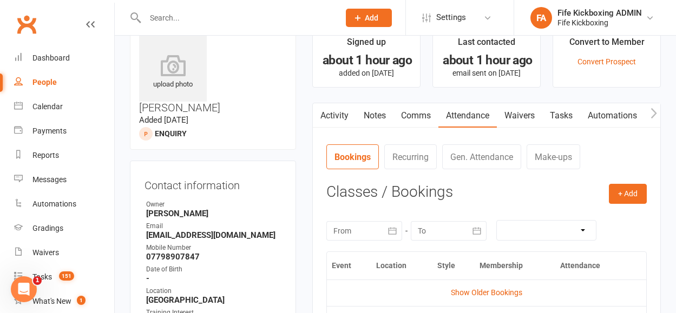
scroll to position [163, 0]
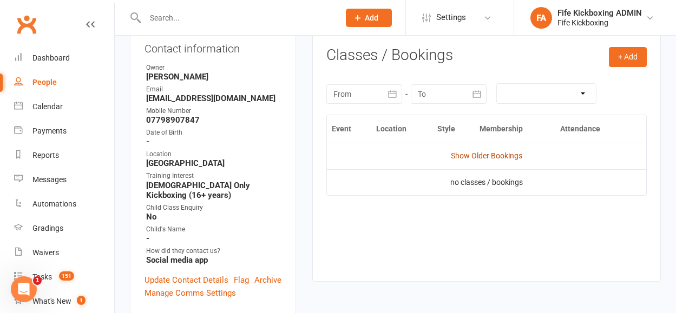
click at [470, 160] on link "Show Older Bookings" at bounding box center [486, 156] width 71 height 9
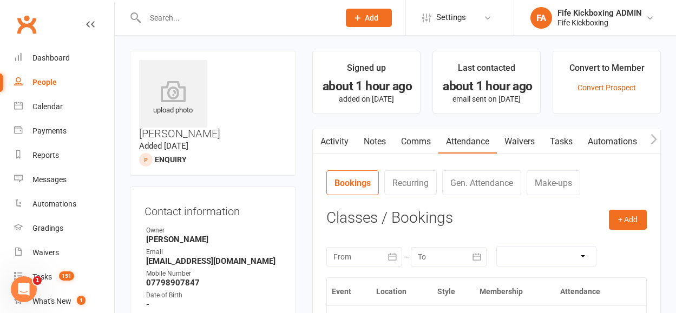
scroll to position [0, 0]
click at [554, 143] on link "Tasks" at bounding box center [561, 141] width 38 height 25
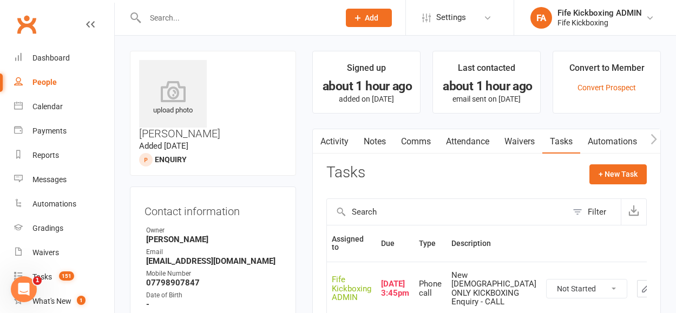
click at [547, 280] on select "Not Started In Progress Waiting Complete" at bounding box center [587, 289] width 80 height 18
click at [641, 285] on icon "button" at bounding box center [646, 289] width 10 height 10
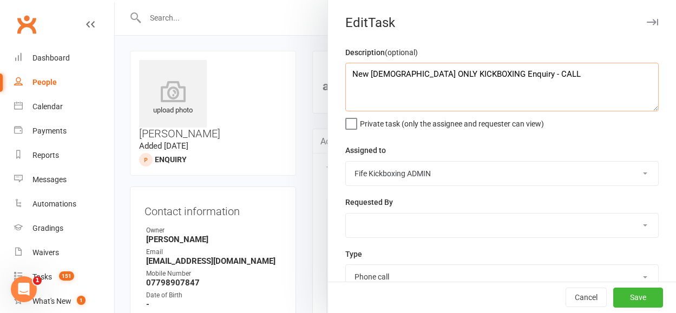
click at [544, 89] on textarea "New LADIES ONLY KICKBOXING Enquiry - CALL" at bounding box center [501, 87] width 313 height 49
click at [621, 299] on button "Save" at bounding box center [638, 297] width 50 height 19
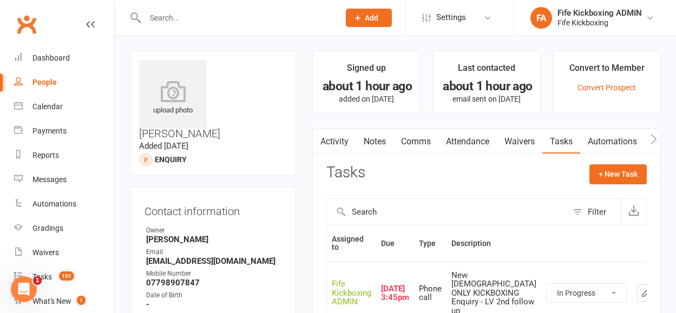
click at [373, 141] on link "Notes" at bounding box center [374, 141] width 37 height 25
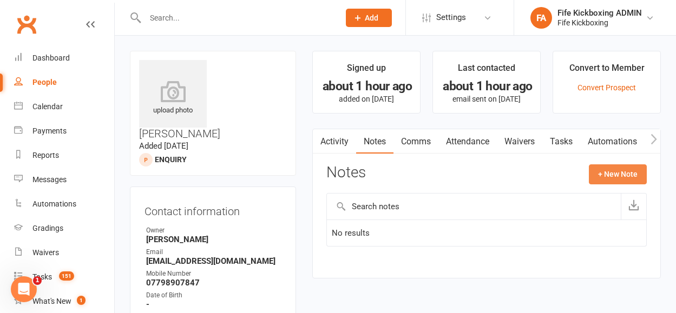
click at [603, 171] on button "+ New Note" at bounding box center [618, 174] width 58 height 19
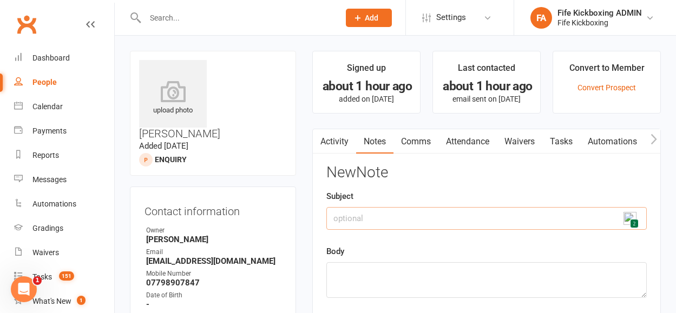
click at [536, 221] on input "text" at bounding box center [486, 218] width 320 height 23
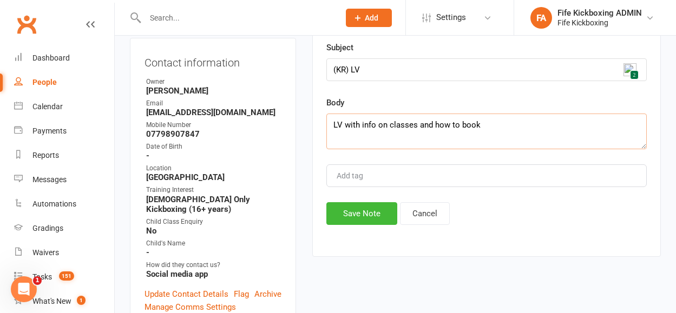
scroll to position [174, 0]
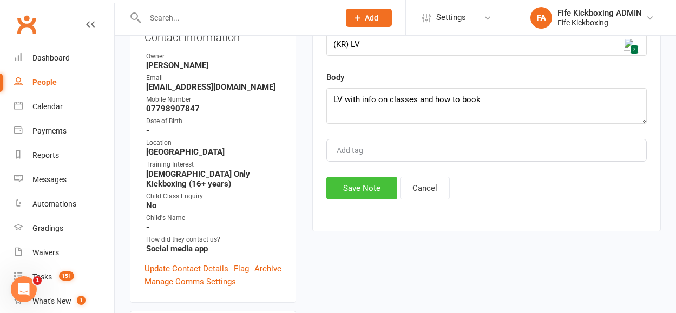
click at [357, 188] on button "Save Note" at bounding box center [361, 188] width 71 height 23
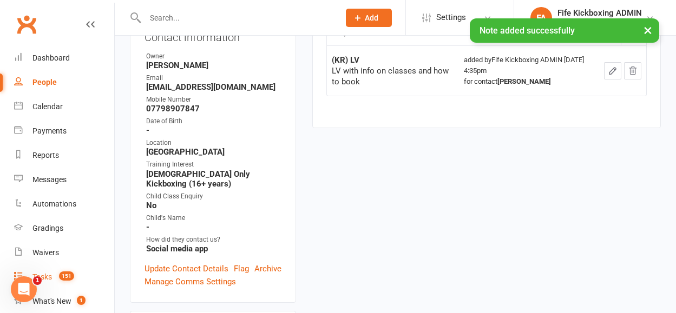
click at [76, 272] on link "Tasks 151" at bounding box center [64, 277] width 100 height 24
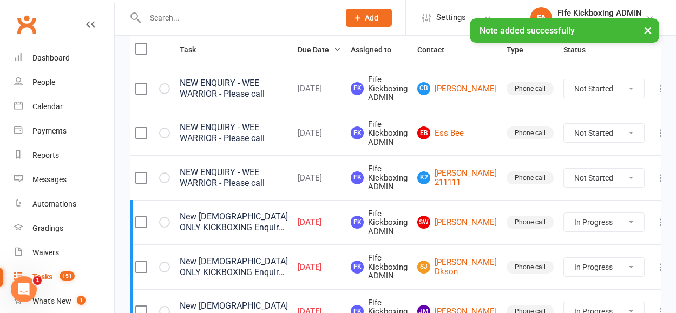
scroll to position [141, 0]
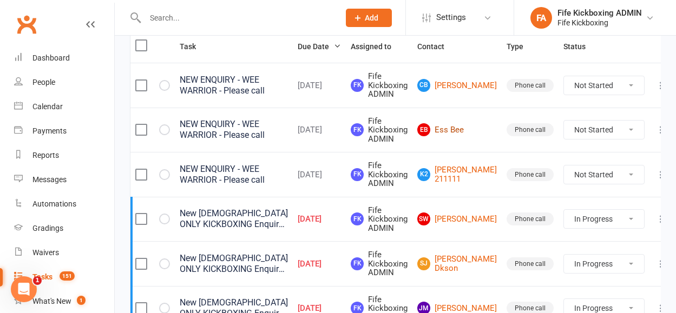
click at [455, 132] on link "EB Ess Bee" at bounding box center [457, 129] width 80 height 13
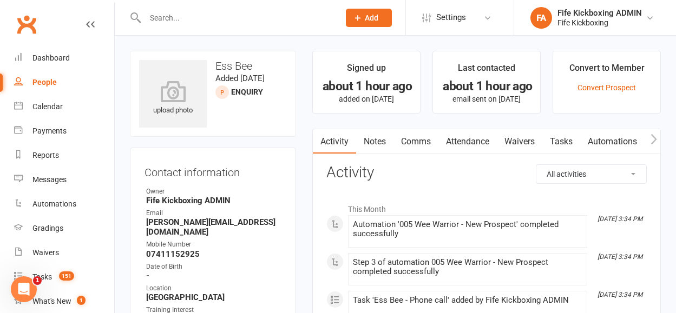
click at [482, 149] on link "Attendance" at bounding box center [467, 141] width 58 height 25
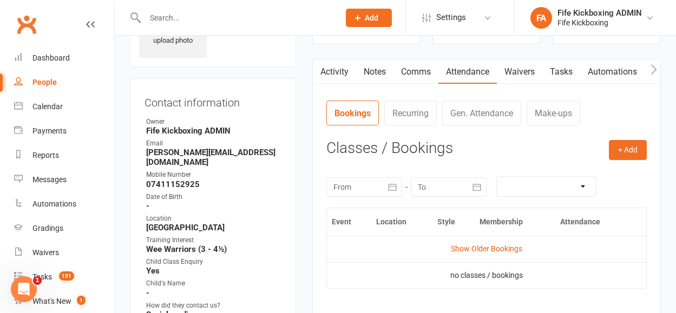
scroll to position [156, 0]
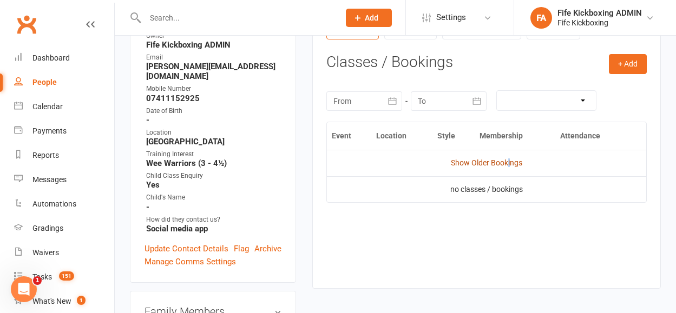
click at [509, 163] on link "Show Older Bookings" at bounding box center [486, 163] width 71 height 9
click at [498, 159] on link "Hide Older Bookings" at bounding box center [487, 163] width 68 height 9
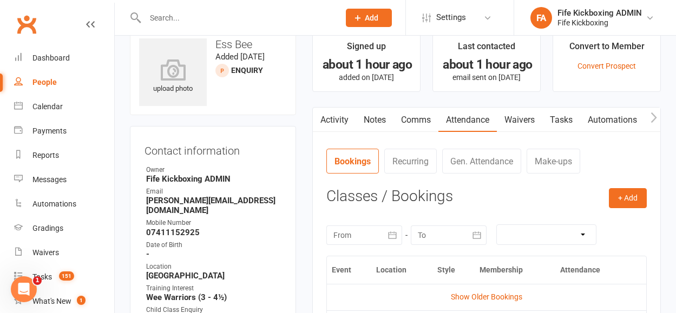
scroll to position [0, 0]
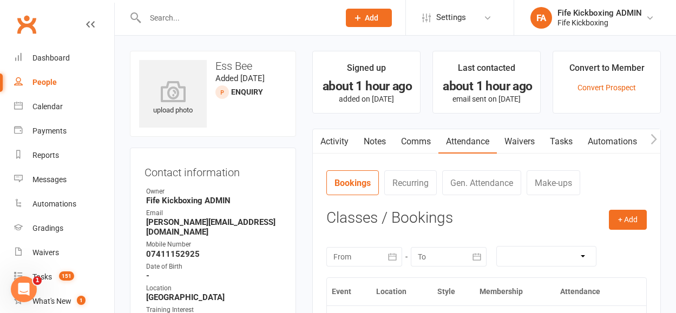
click at [573, 143] on link "Tasks" at bounding box center [561, 141] width 38 height 25
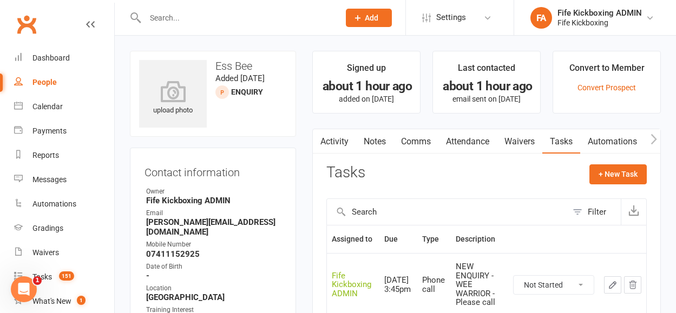
click at [547, 285] on select "Not Started In Progress Waiting Complete" at bounding box center [554, 285] width 80 height 18
click at [514, 276] on select "Not Started In Progress Waiting Complete" at bounding box center [554, 285] width 80 height 18
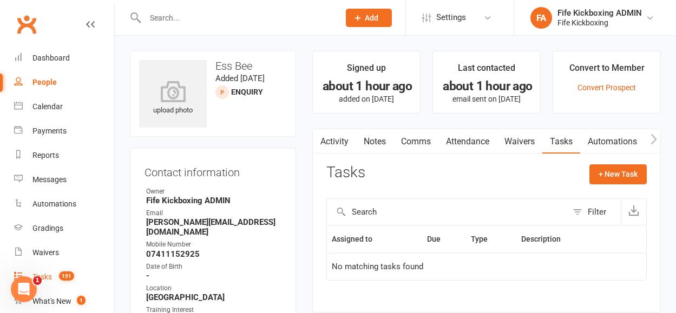
click at [41, 272] on link "Tasks 151" at bounding box center [64, 277] width 100 height 24
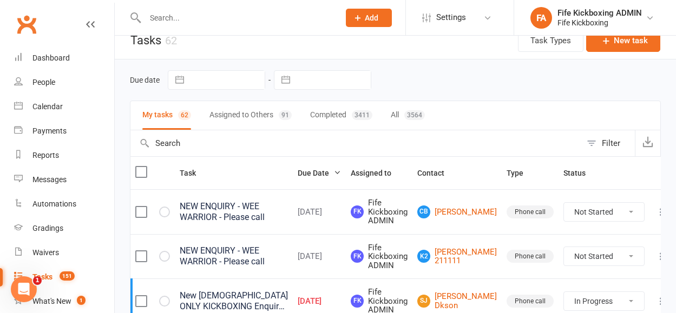
scroll to position [86, 0]
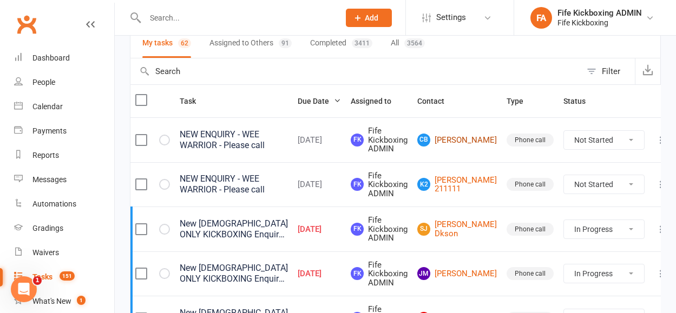
click at [453, 143] on link "CB Celia Broadhurst" at bounding box center [457, 140] width 80 height 13
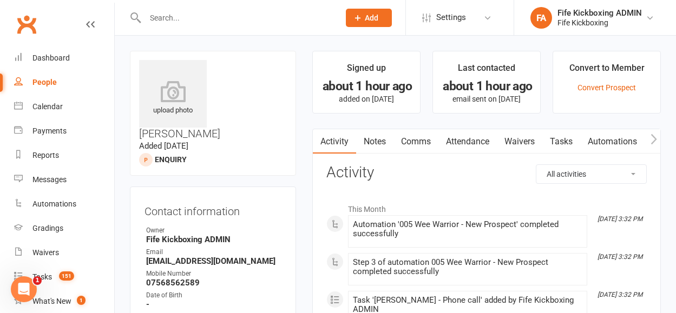
click at [455, 140] on link "Attendance" at bounding box center [467, 141] width 58 height 25
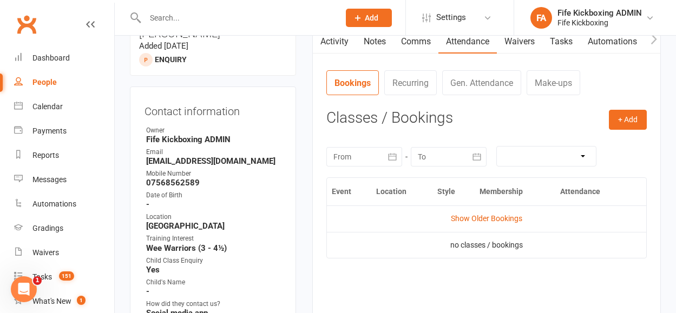
scroll to position [102, 0]
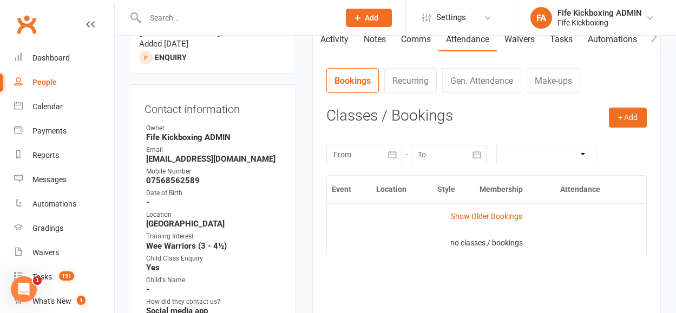
click at [506, 221] on td "Show Older Bookings" at bounding box center [486, 216] width 319 height 26
click at [500, 216] on link "Show Older Bookings" at bounding box center [486, 216] width 71 height 9
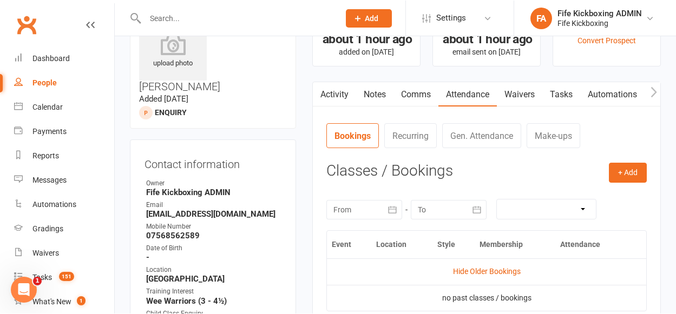
scroll to position [57, 0]
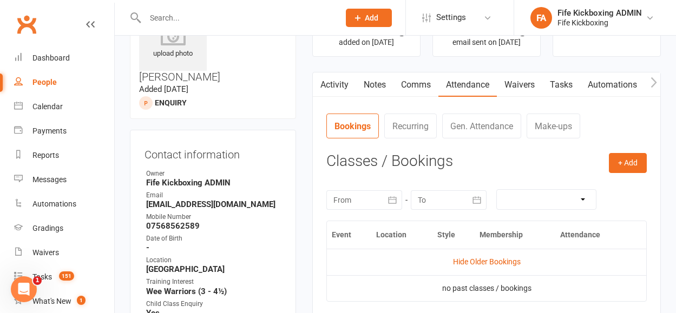
click at [563, 81] on link "Tasks" at bounding box center [561, 85] width 38 height 25
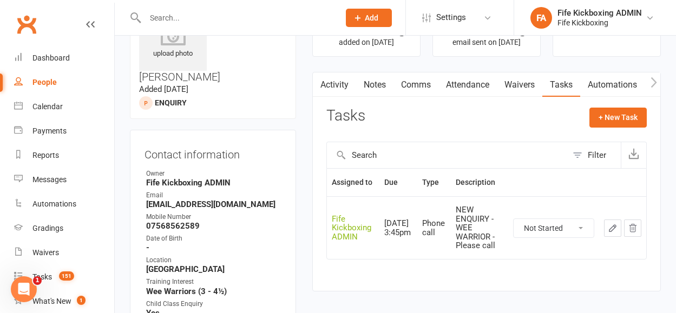
click at [550, 228] on select "Not Started In Progress Waiting Complete" at bounding box center [554, 228] width 80 height 18
click at [514, 219] on select "Not Started In Progress Waiting Complete" at bounding box center [554, 228] width 80 height 18
click at [605, 226] on button "button" at bounding box center [612, 228] width 17 height 17
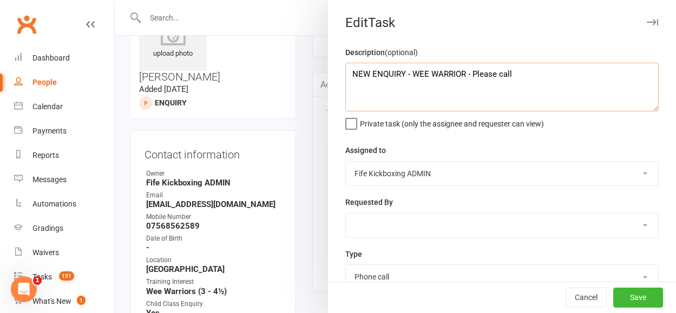
click at [553, 90] on textarea "NEW ENQUIRY - WEE WARRIOR - Please call" at bounding box center [501, 87] width 313 height 49
click at [621, 295] on button "Save" at bounding box center [638, 297] width 50 height 19
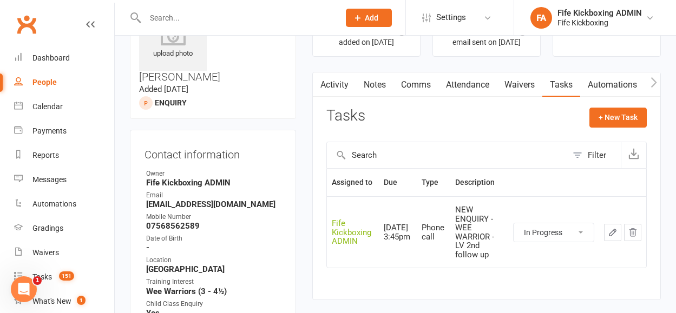
click at [384, 86] on link "Notes" at bounding box center [374, 85] width 37 height 25
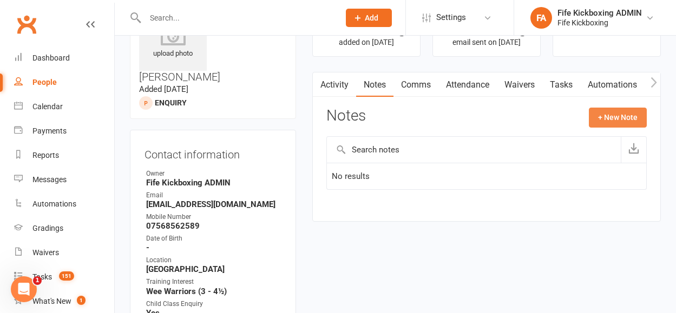
click at [590, 115] on button "+ New Note" at bounding box center [618, 117] width 58 height 19
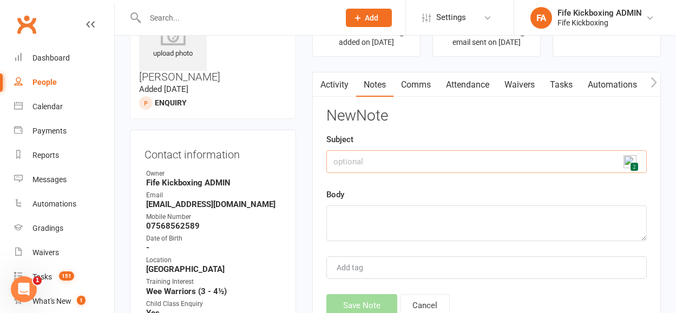
click at [535, 166] on input "text" at bounding box center [486, 161] width 320 height 23
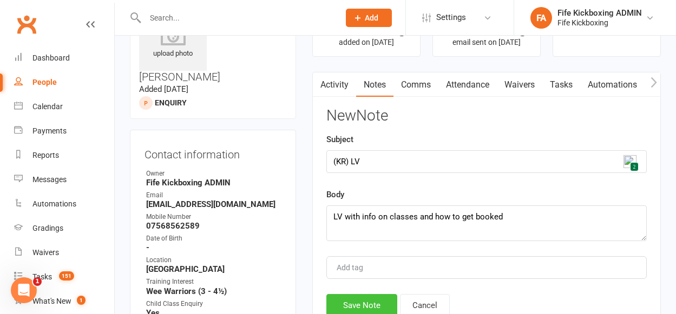
click at [377, 300] on button "Save Note" at bounding box center [361, 305] width 71 height 23
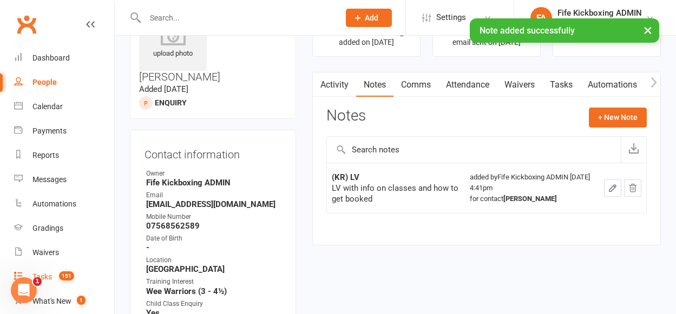
click at [68, 274] on span "151" at bounding box center [66, 276] width 15 height 9
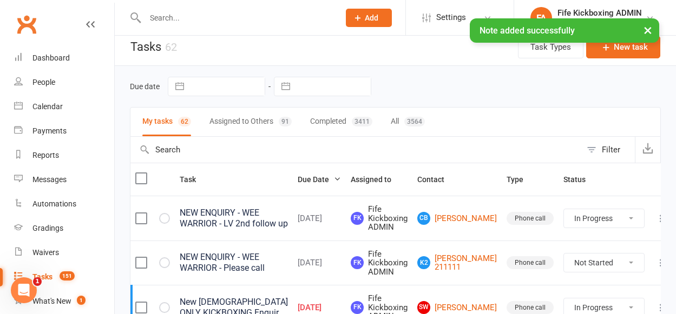
scroll to position [50, 0]
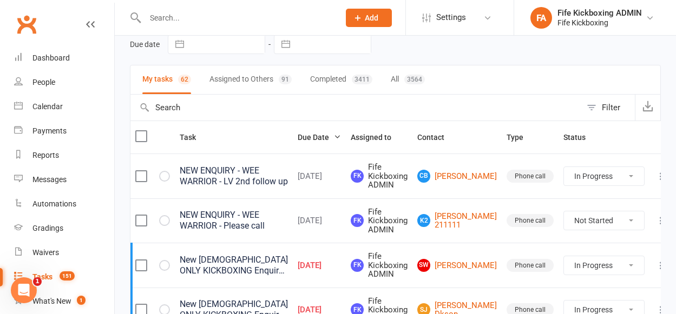
click at [655, 178] on icon at bounding box center [660, 176] width 11 height 11
click at [586, 221] on link "Edit" at bounding box center [593, 219] width 107 height 22
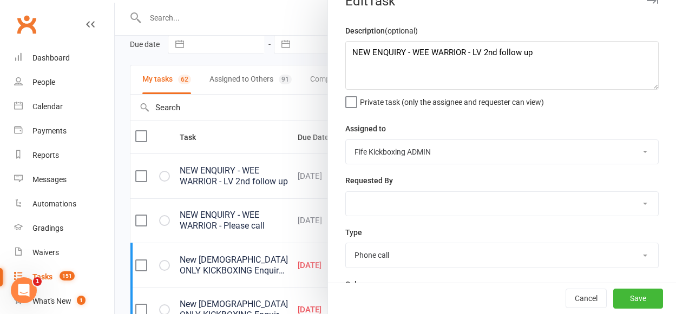
scroll to position [84, 0]
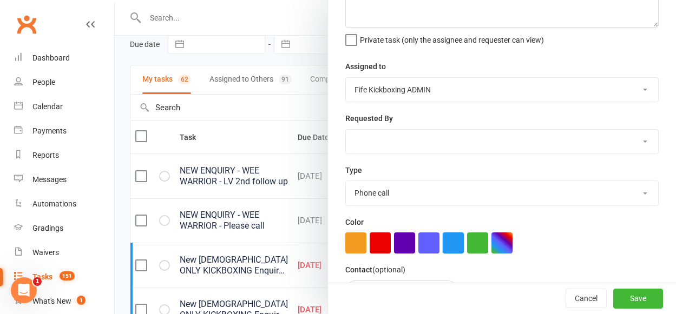
click at [448, 241] on button "button" at bounding box center [453, 243] width 21 height 21
click at [622, 294] on button "Save" at bounding box center [638, 299] width 50 height 19
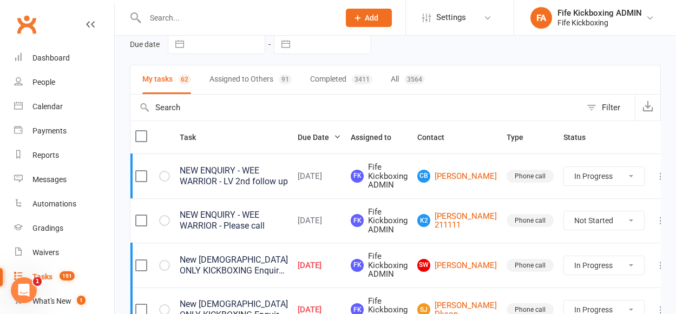
click at [654, 218] on button at bounding box center [660, 220] width 13 height 13
click at [594, 269] on link "Edit" at bounding box center [593, 264] width 107 height 22
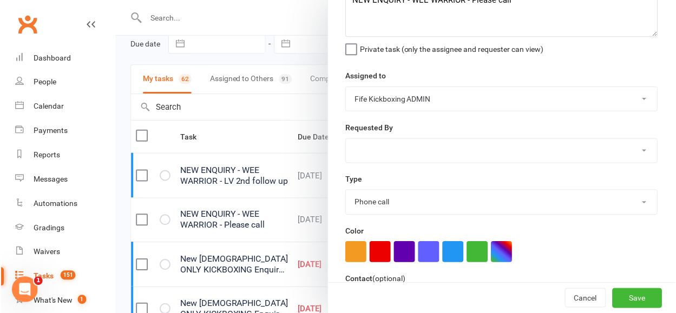
scroll to position [202, 0]
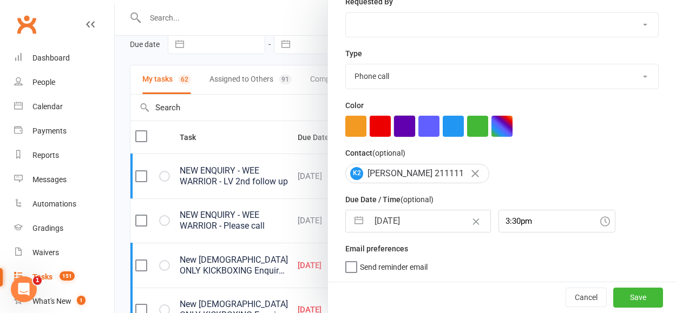
click at [396, 130] on button "button" at bounding box center [404, 126] width 21 height 21
click at [633, 294] on button "Save" at bounding box center [638, 297] width 50 height 19
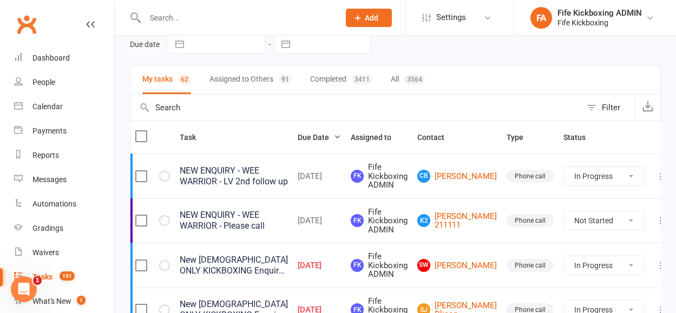
click at [655, 176] on icon at bounding box center [660, 176] width 11 height 11
click at [613, 210] on link "Edit" at bounding box center [593, 219] width 107 height 22
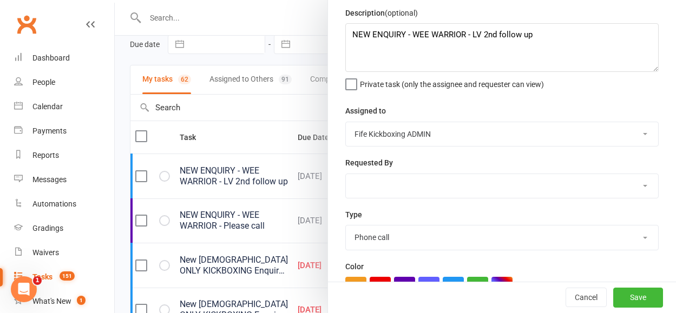
scroll to position [98, 0]
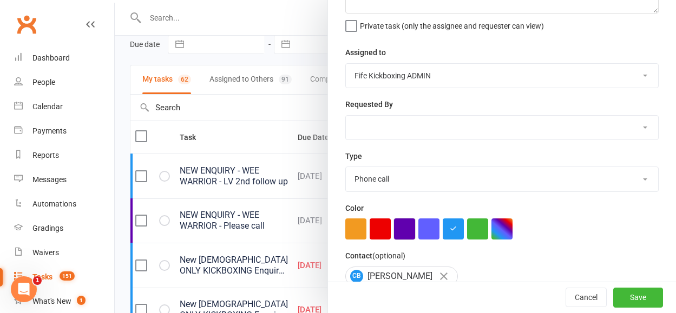
click at [402, 231] on button "button" at bounding box center [404, 229] width 21 height 21
click at [613, 294] on button "Save" at bounding box center [638, 297] width 50 height 19
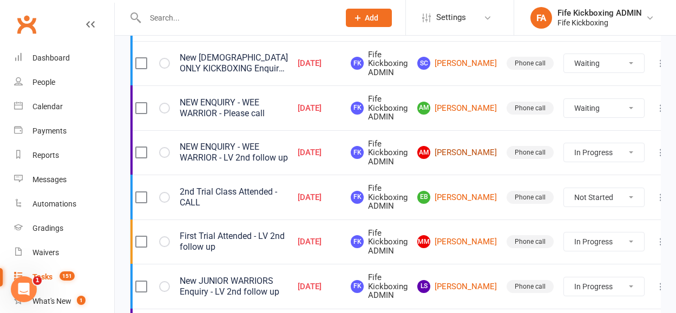
scroll to position [410, 0]
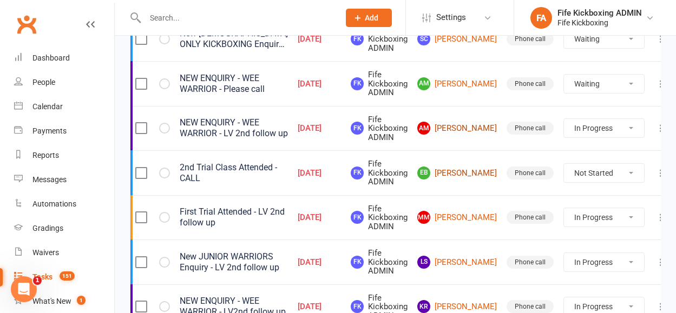
click at [459, 178] on link "EB Emma Baxter" at bounding box center [457, 173] width 80 height 13
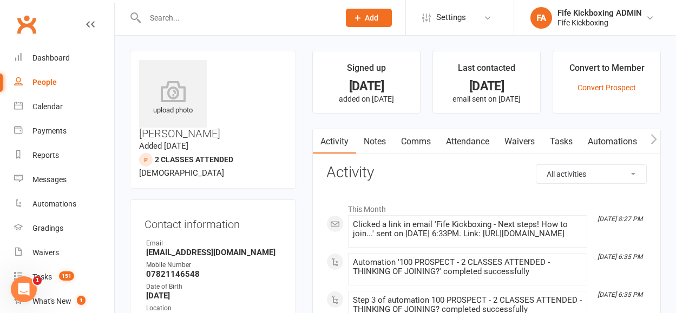
click at [450, 132] on link "Attendance" at bounding box center [467, 141] width 58 height 25
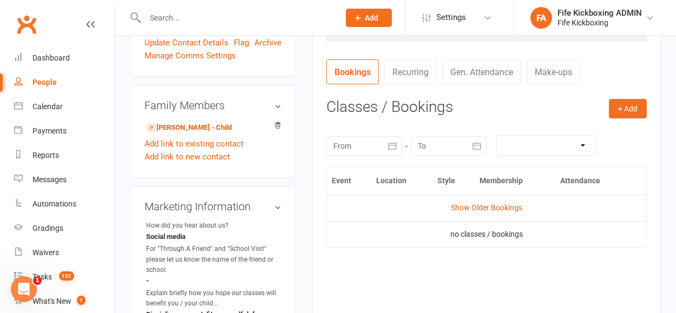
scroll to position [406, 0]
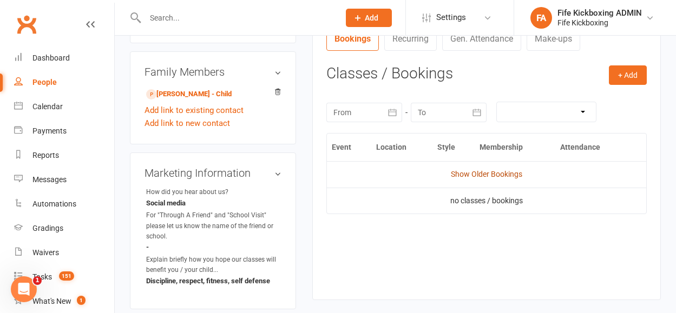
click at [478, 176] on link "Show Older Bookings" at bounding box center [486, 174] width 71 height 9
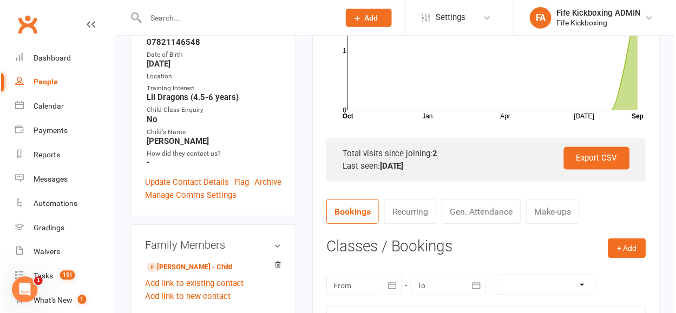
scroll to position [0, 0]
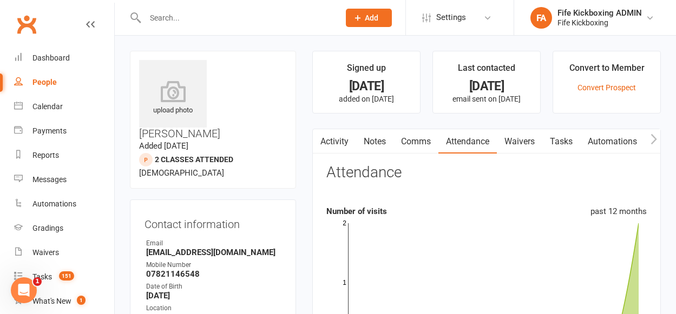
click at [553, 138] on link "Tasks" at bounding box center [561, 141] width 38 height 25
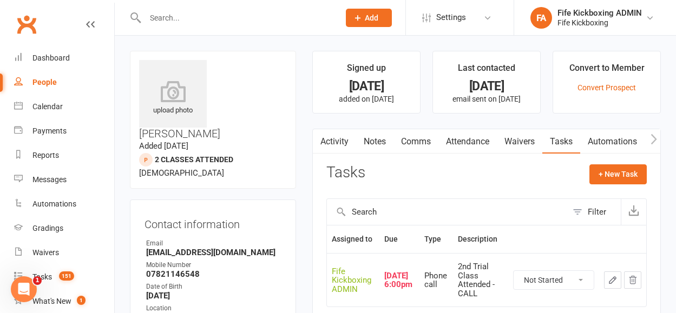
click at [549, 275] on select "Not Started In Progress Waiting Complete" at bounding box center [554, 280] width 80 height 18
click at [514, 271] on select "Not Started In Progress Waiting Complete" at bounding box center [554, 280] width 80 height 18
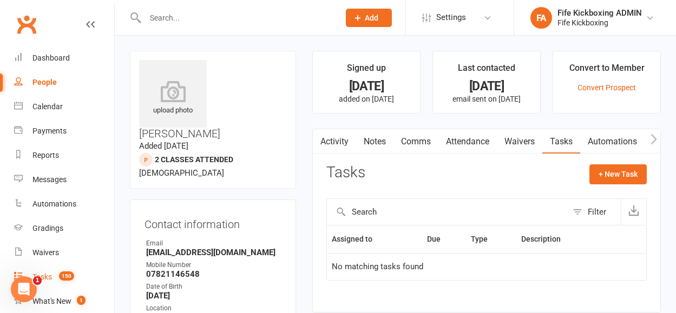
click at [58, 281] on count-badge "150" at bounding box center [64, 277] width 21 height 9
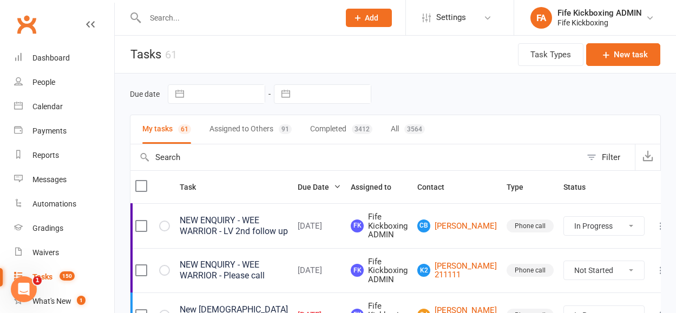
click at [313, 126] on button "Completed 3412" at bounding box center [341, 129] width 62 height 29
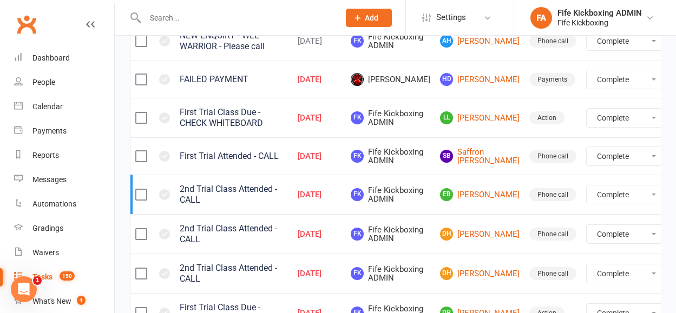
scroll to position [225, 0]
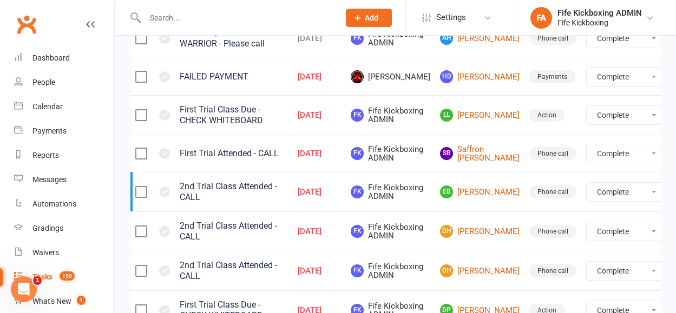
click at [607, 201] on select "Not Started In Progress Waiting Complete" at bounding box center [627, 192] width 80 height 18
click at [587, 201] on select "Not Started In Progress Waiting Complete" at bounding box center [627, 192] width 80 height 18
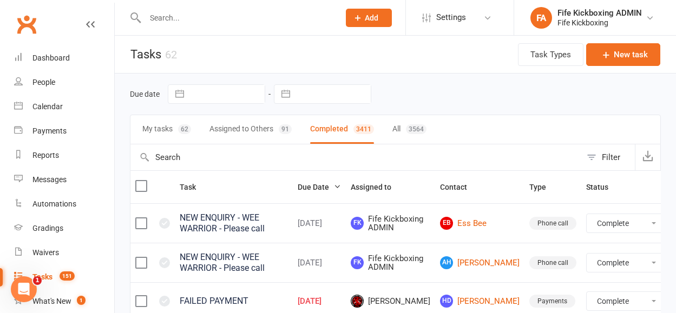
click at [169, 125] on button "My tasks 62" at bounding box center [166, 129] width 49 height 29
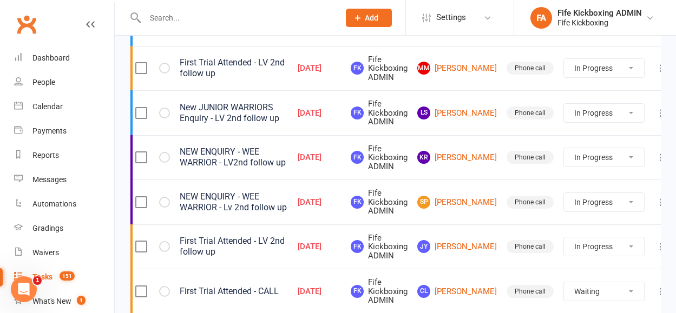
scroll to position [572, 0]
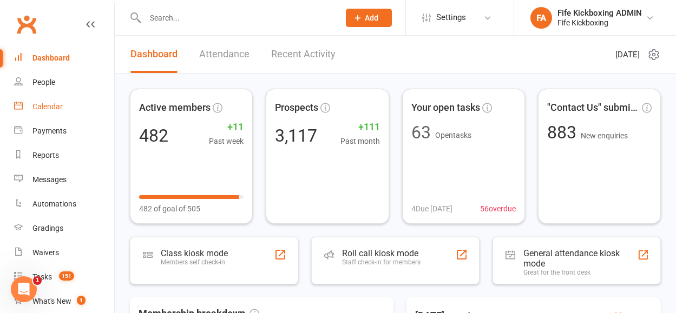
click at [35, 113] on link "Calendar" at bounding box center [64, 107] width 100 height 24
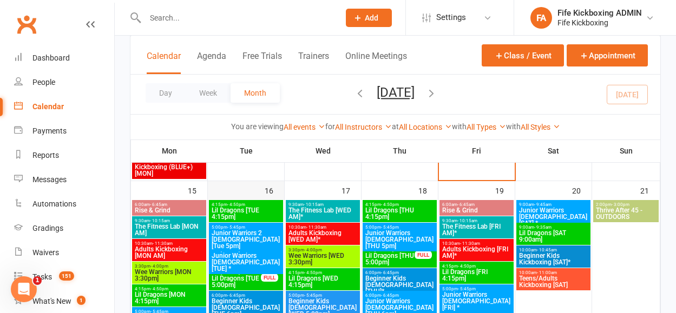
scroll to position [695, 0]
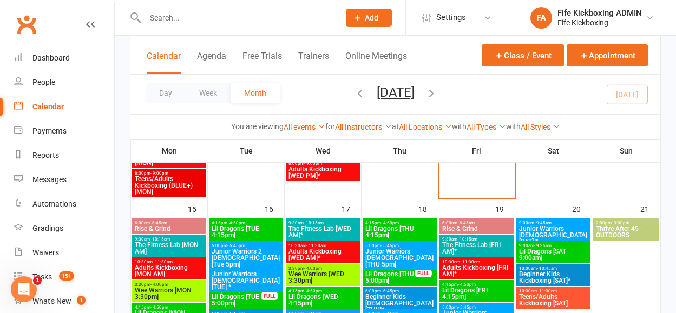
click at [186, 288] on span "Wee Warriors [MON 3:30pm]" at bounding box center [169, 293] width 70 height 13
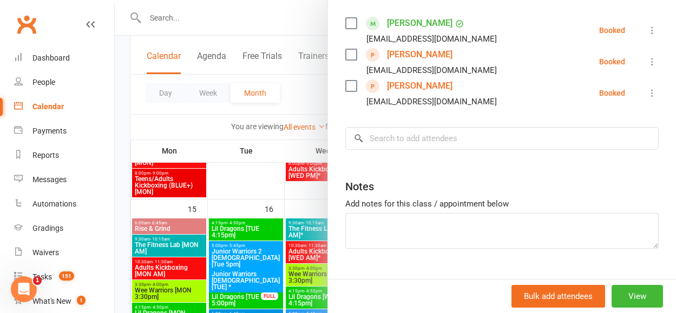
scroll to position [210, 0]
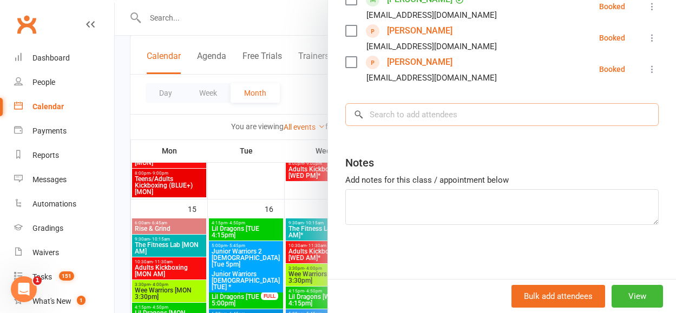
click at [426, 104] on input "search" at bounding box center [501, 114] width 313 height 23
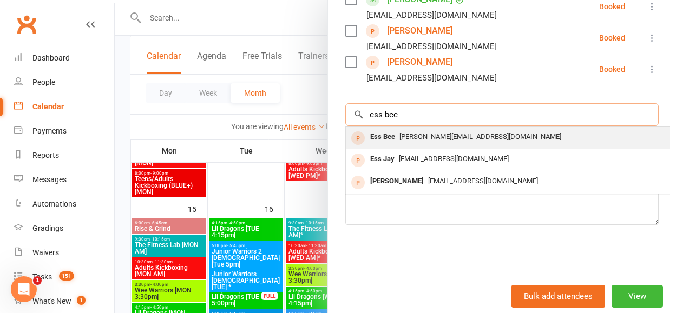
type input "ess bee"
click at [439, 134] on span "[PERSON_NAME][EMAIL_ADDRESS][DOMAIN_NAME]" at bounding box center [480, 137] width 162 height 8
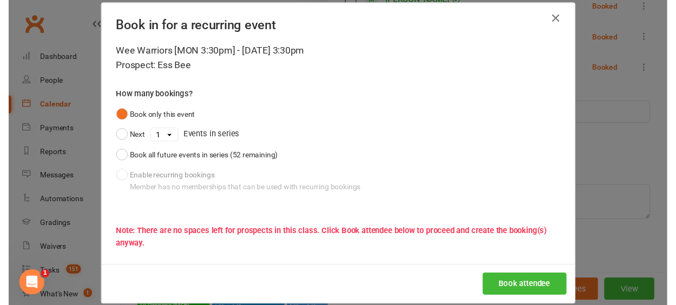
scroll to position [15, 0]
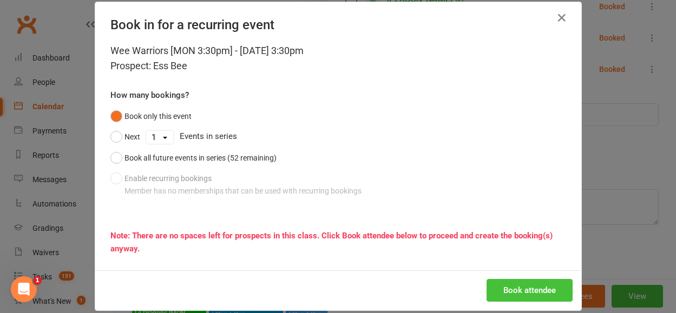
click at [522, 287] on button "Book attendee" at bounding box center [529, 290] width 86 height 23
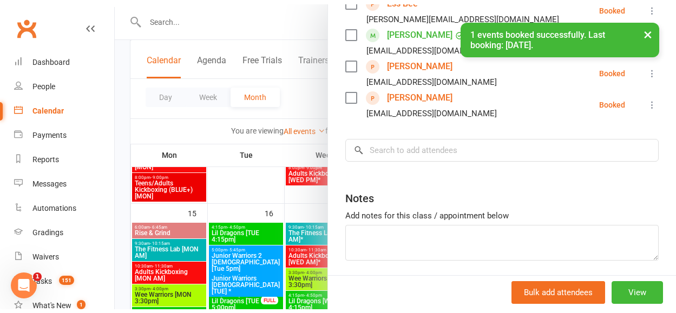
scroll to position [242, 0]
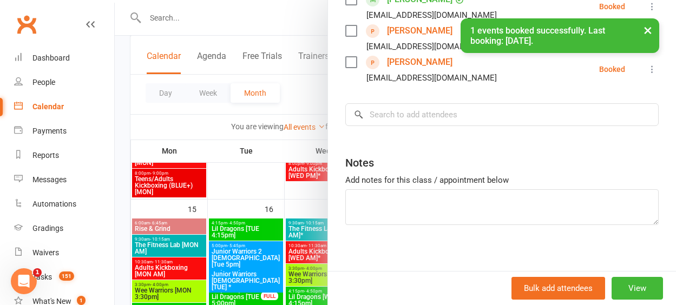
click at [277, 246] on div at bounding box center [395, 152] width 561 height 305
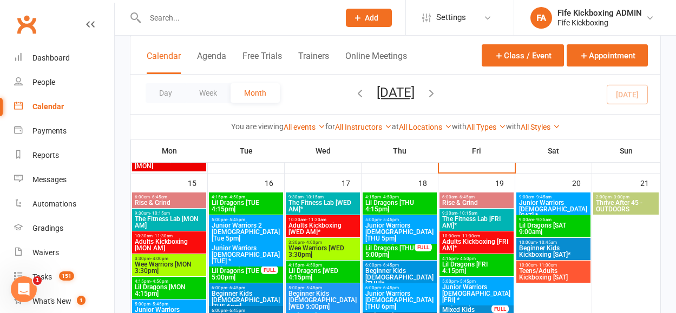
scroll to position [731, 0]
